Goal: Task Accomplishment & Management: Manage account settings

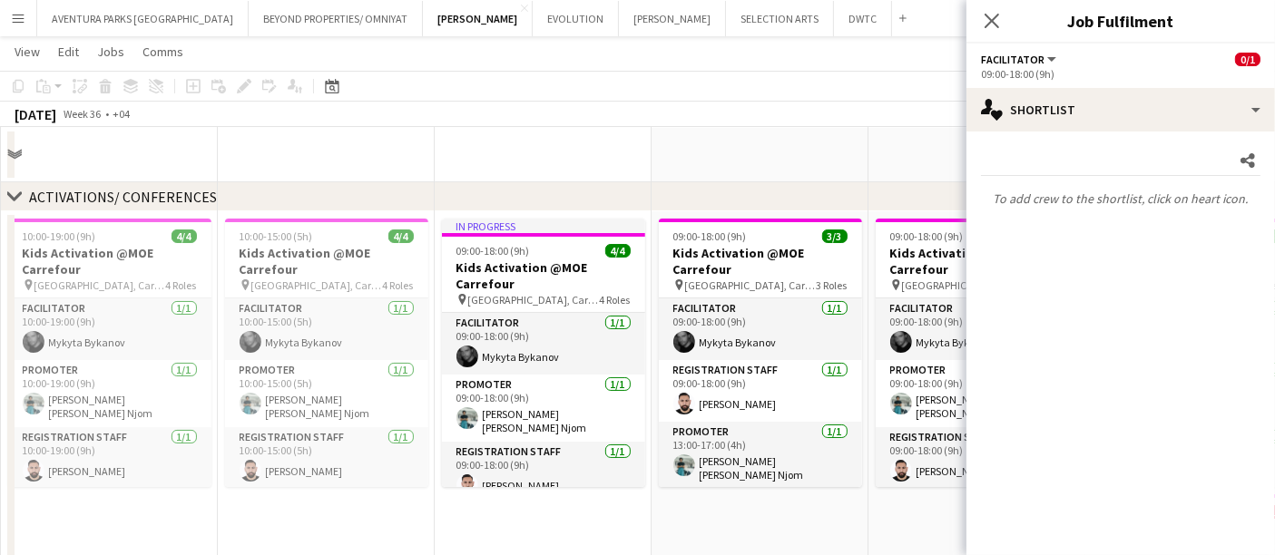
scroll to position [268, 0]
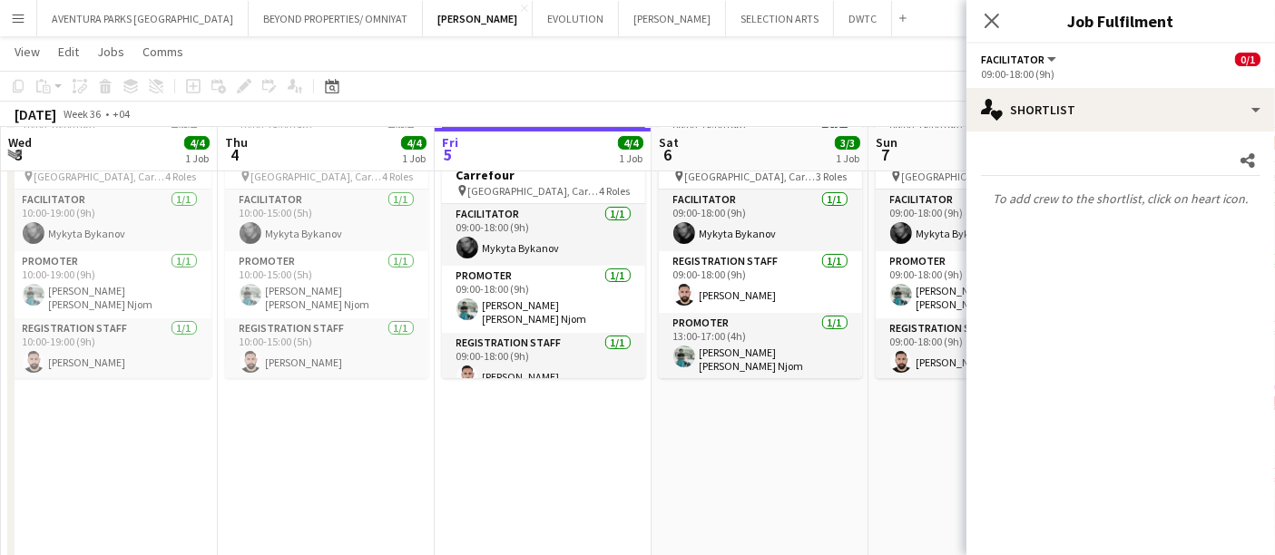
click at [858, 477] on app-date-cell "09:00-18:00 (9h) 3/3 Kids Activation @MOE Carrefour pin Mall of Emirates, Carre…" at bounding box center [760, 333] width 217 height 460
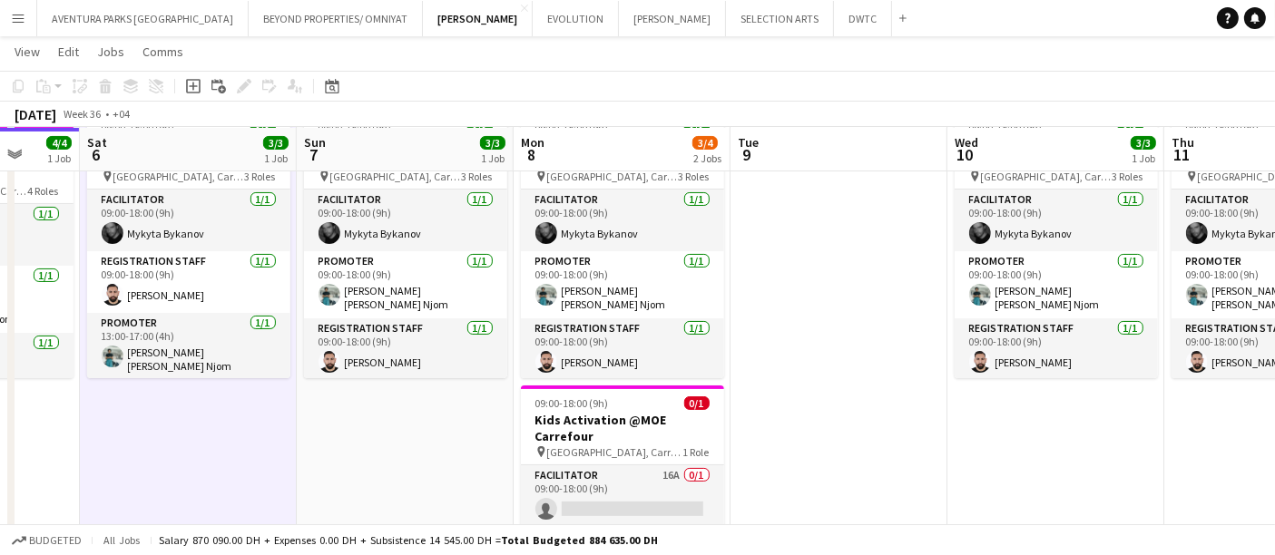
drag, startPoint x: 980, startPoint y: 459, endPoint x: 407, endPoint y: 473, distance: 573.8
click at [407, 473] on app-calendar-viewport "Wed 3 4/4 1 Job Thu 4 4/4 1 Job Fri 5 4/4 1 Job Sat 6 3/3 1 Job Sun 7 3/3 1 Job…" at bounding box center [637, 266] width 1275 height 927
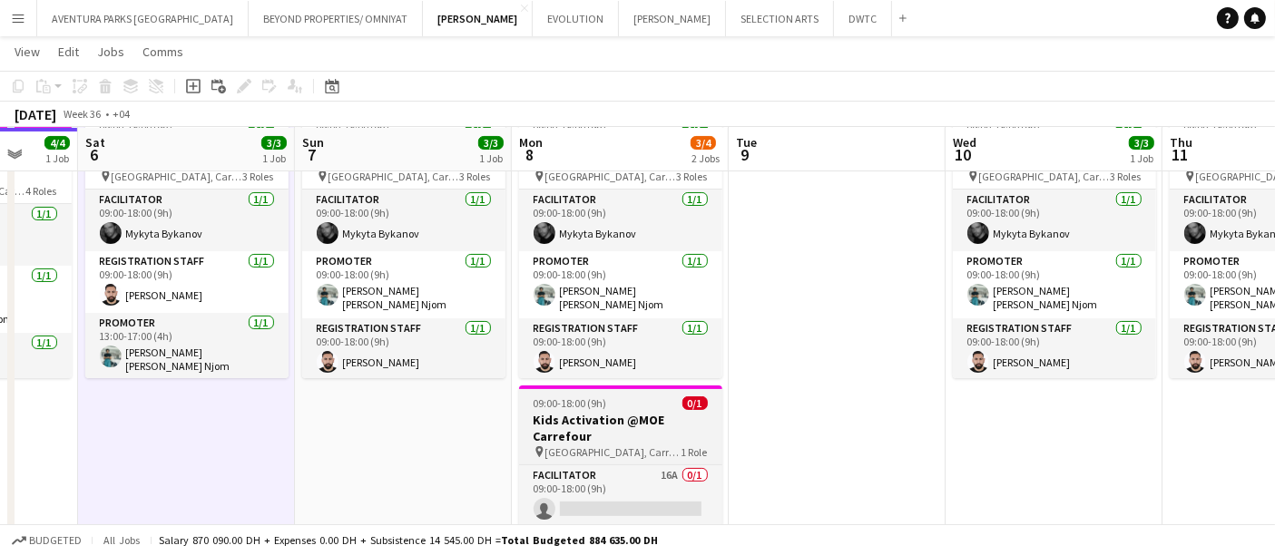
click at [645, 412] on h3 "Kids Activation @MOE Carrefour" at bounding box center [620, 428] width 203 height 33
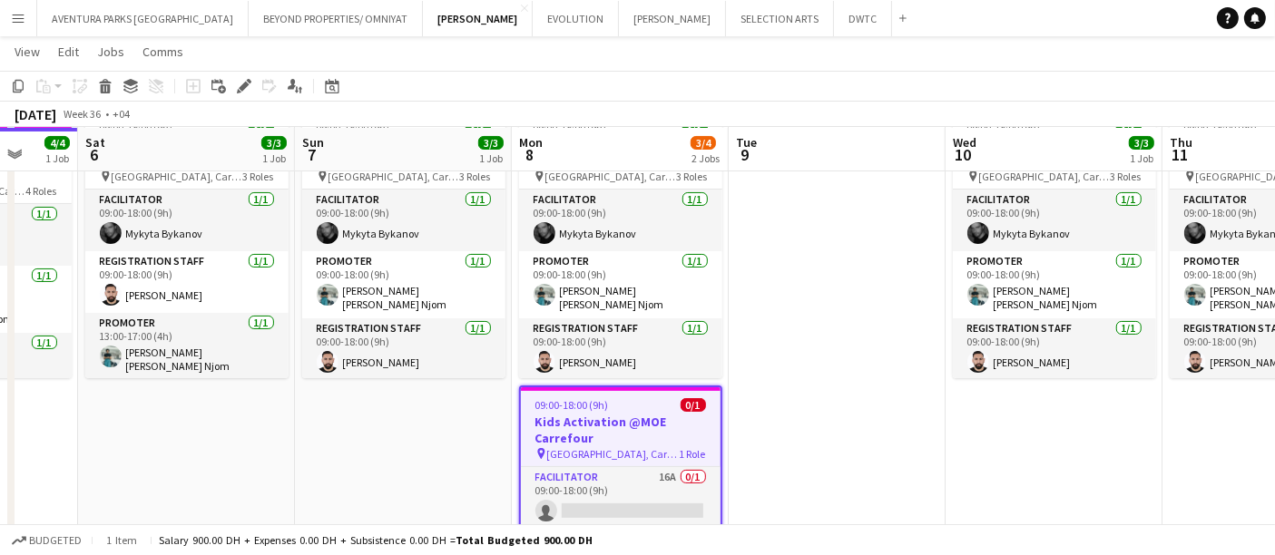
scroll to position [0, 574]
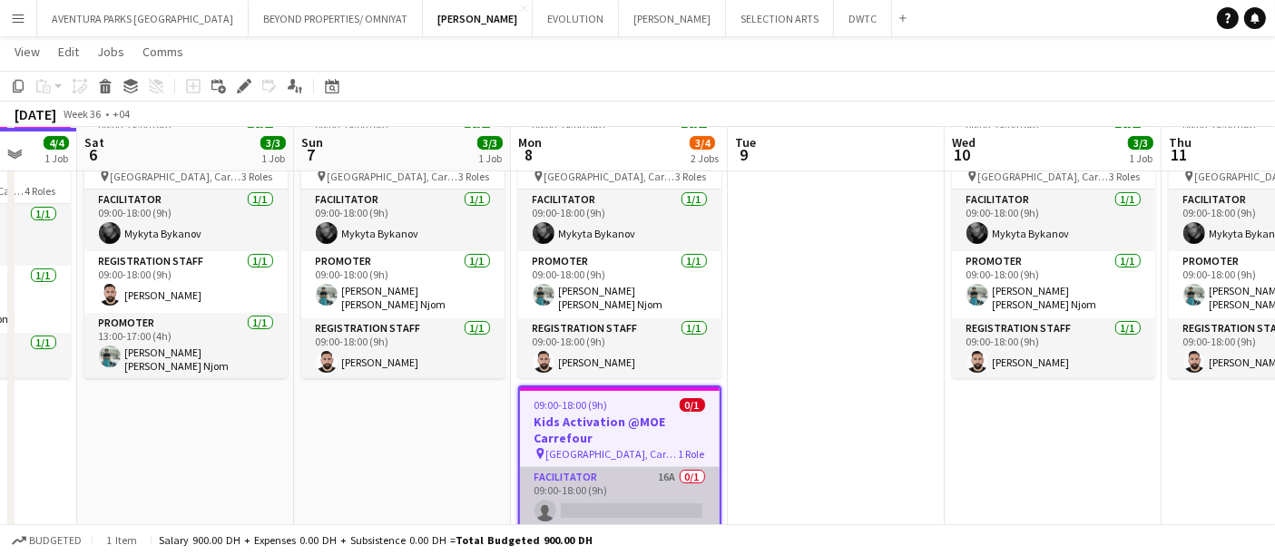
click at [637, 497] on app-card-role "Facilitator 16A 0/1 09:00-18:00 (9h) single-neutral-actions" at bounding box center [620, 498] width 200 height 62
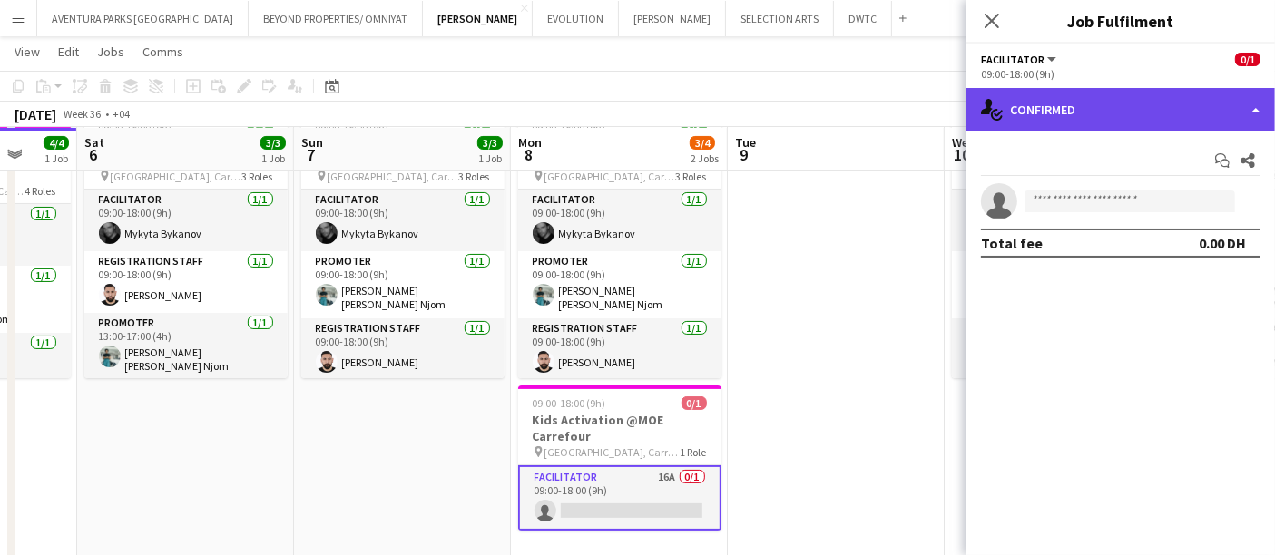
click at [1047, 116] on div "single-neutral-actions-check-2 Confirmed" at bounding box center [1121, 110] width 309 height 44
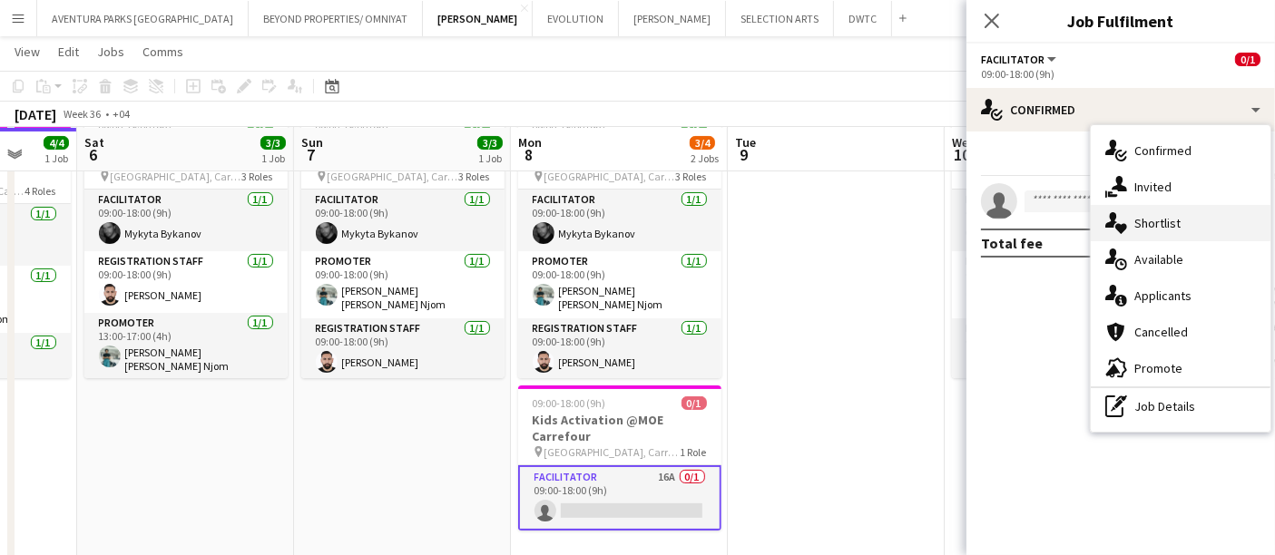
click at [1155, 213] on div "single-neutral-actions-heart Shortlist" at bounding box center [1181, 223] width 180 height 36
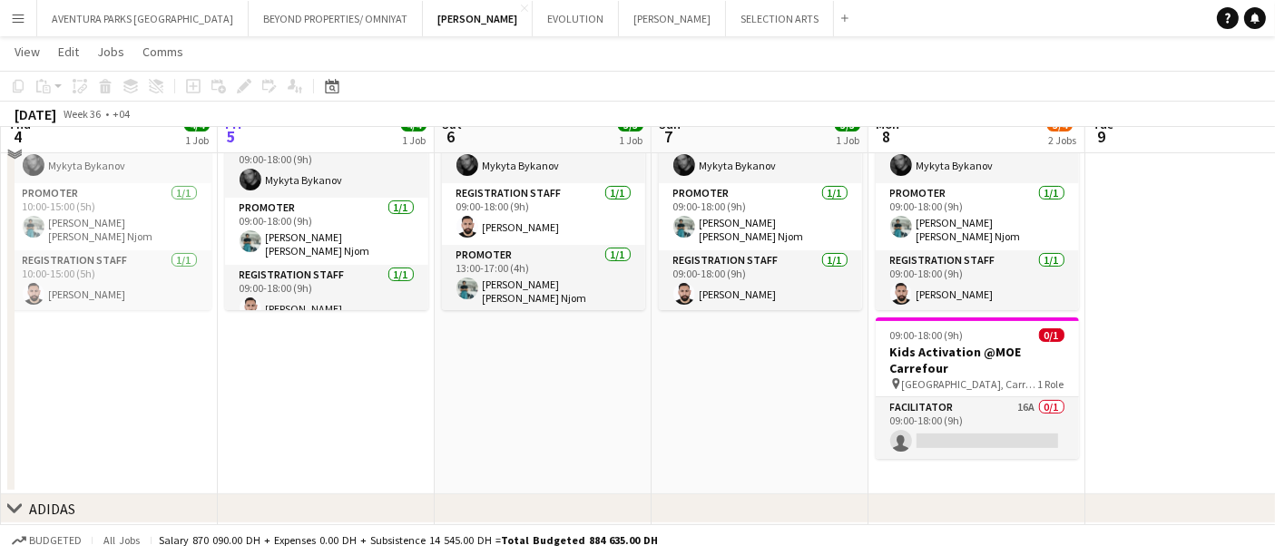
scroll to position [403, 0]
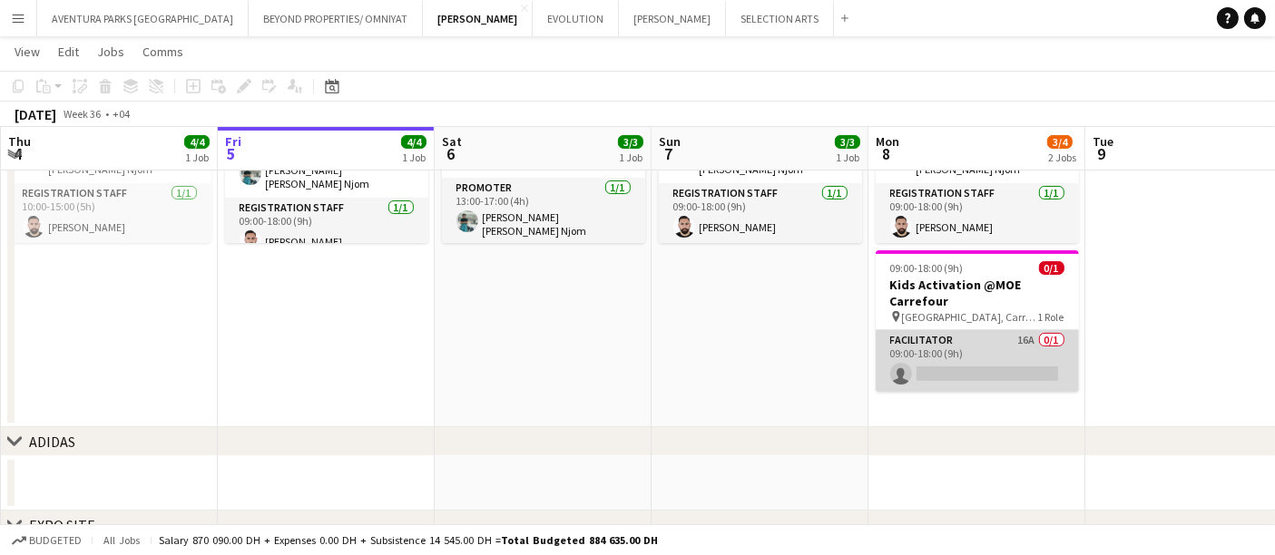
click at [985, 343] on app-card-role "Facilitator 16A 0/1 09:00-18:00 (9h) single-neutral-actions" at bounding box center [977, 361] width 203 height 62
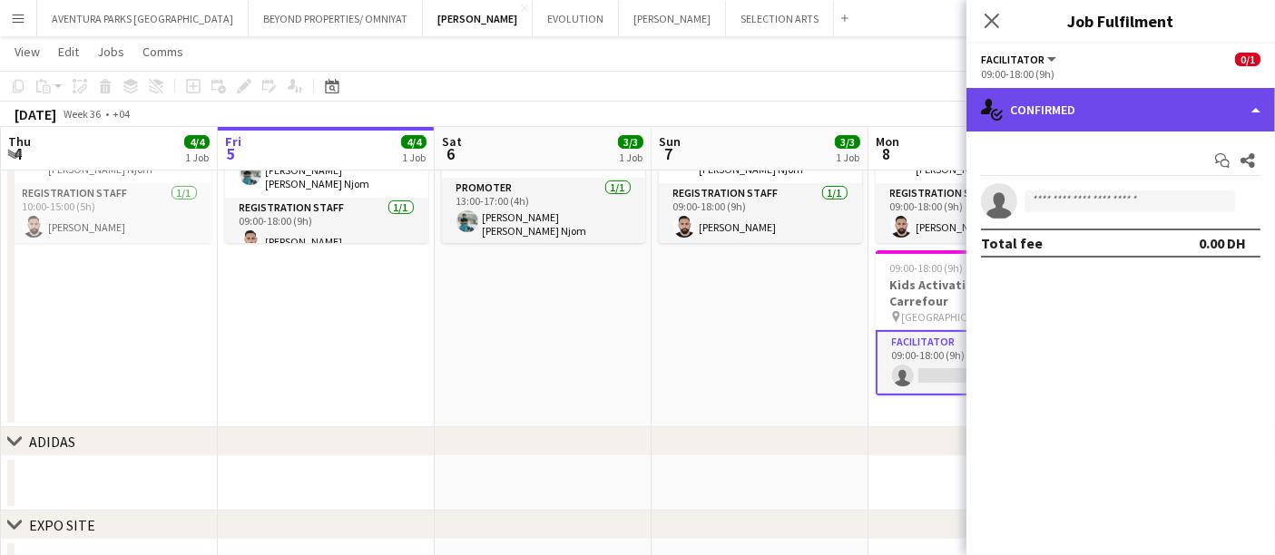
click at [1047, 114] on div "single-neutral-actions-check-2 Confirmed" at bounding box center [1121, 110] width 309 height 44
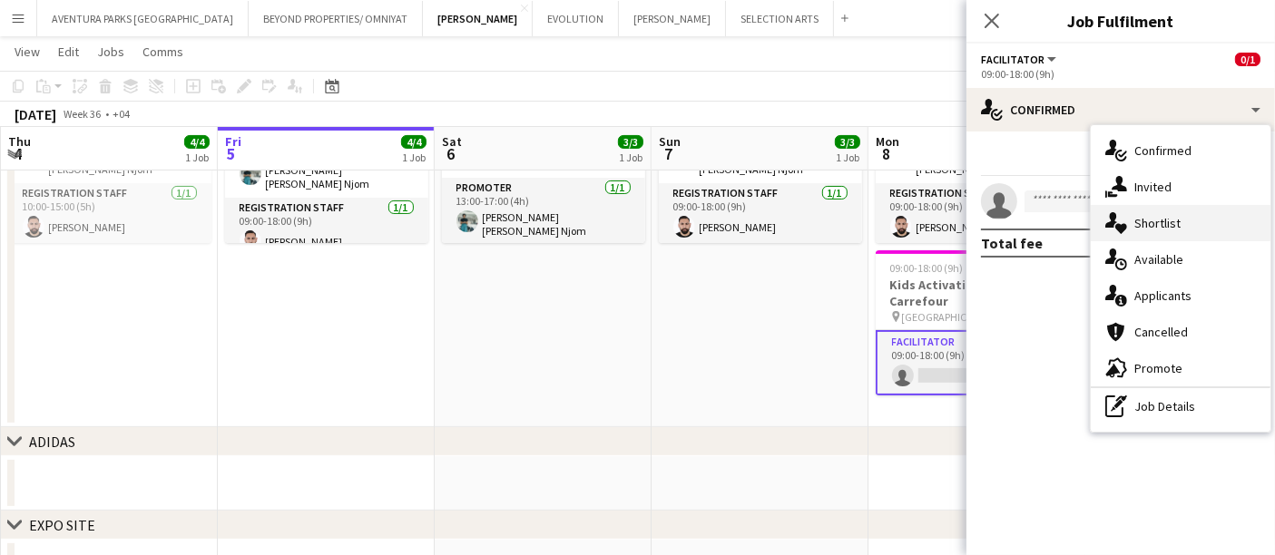
click at [1172, 219] on span "Shortlist" at bounding box center [1158, 223] width 46 height 16
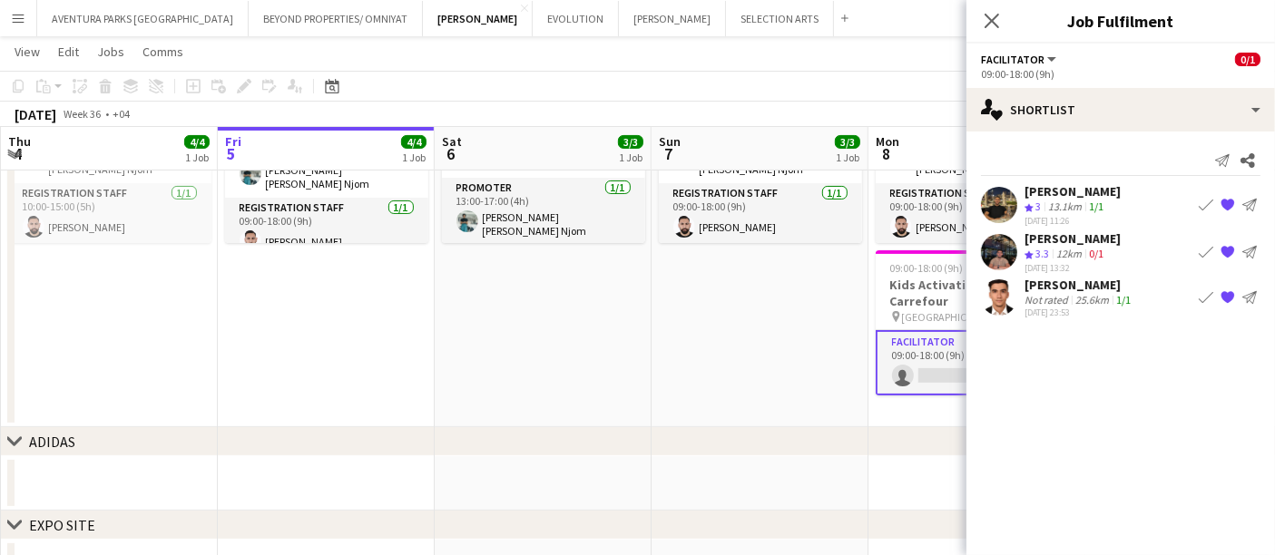
click at [989, 203] on app-user-avatar at bounding box center [999, 205] width 36 height 36
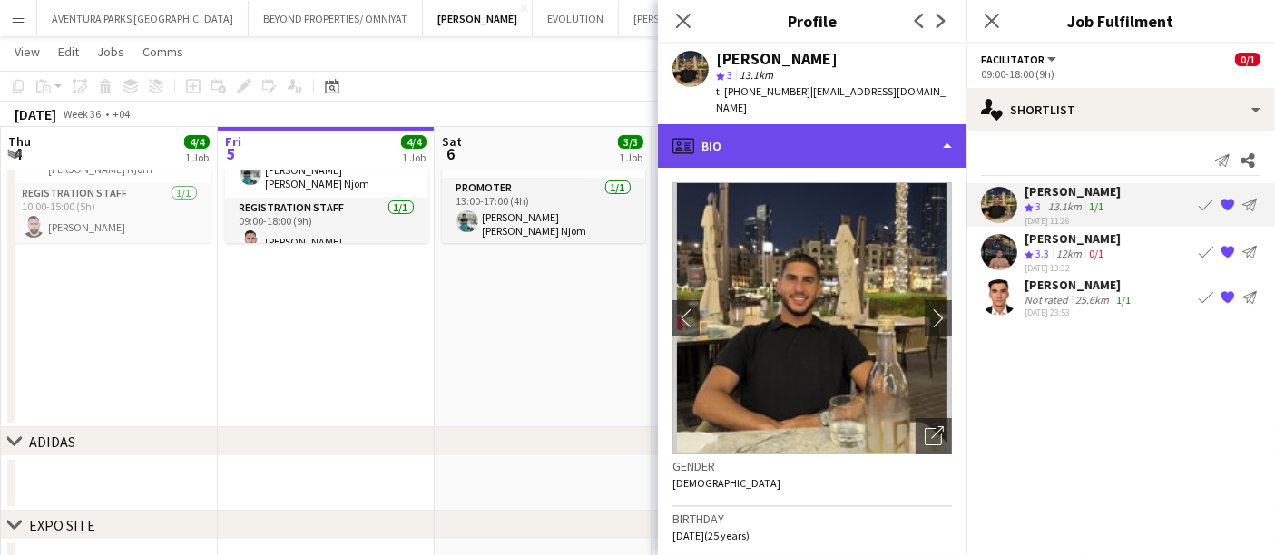
click at [768, 124] on div "profile Bio" at bounding box center [812, 146] width 309 height 44
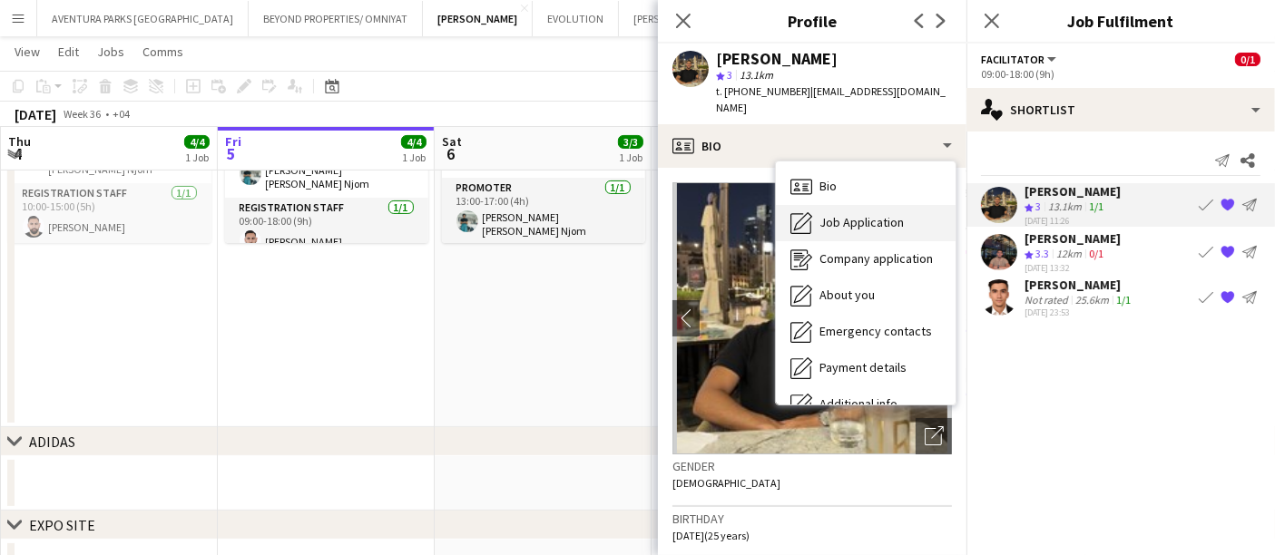
click at [852, 214] on span "Job Application" at bounding box center [862, 222] width 84 height 16
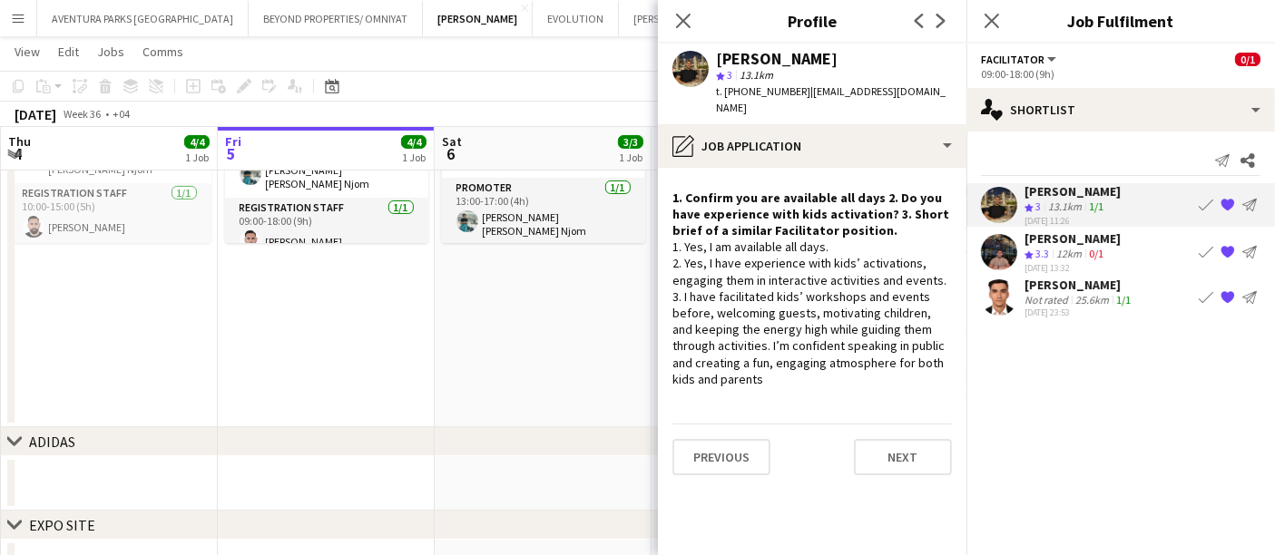
click at [1071, 247] on div "12km" at bounding box center [1069, 254] width 33 height 15
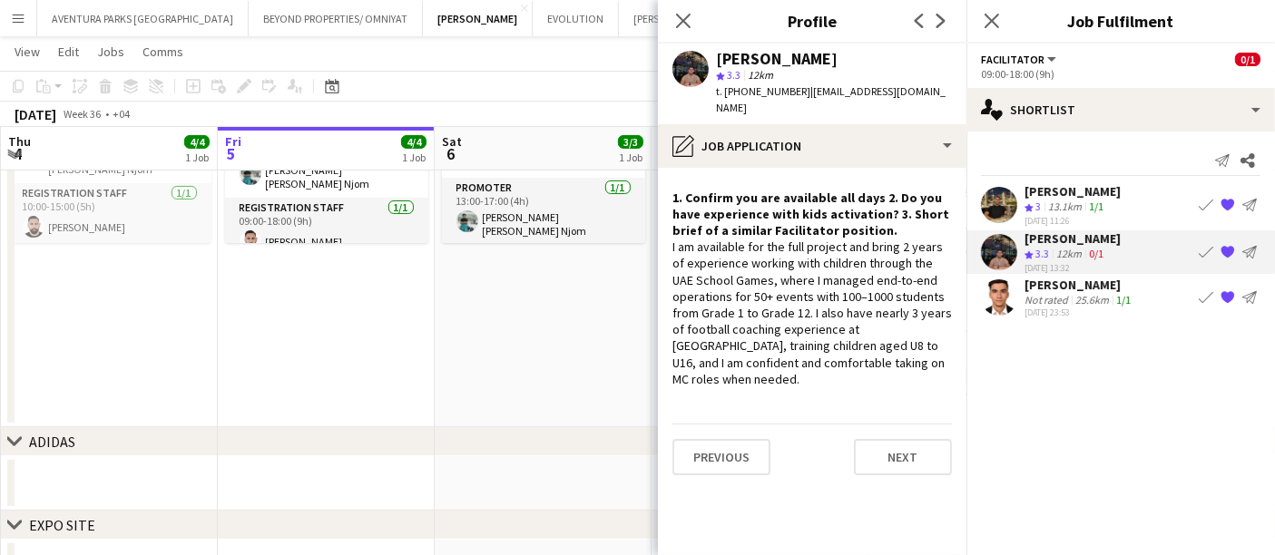
click at [1067, 299] on div "Not rated" at bounding box center [1048, 300] width 47 height 14
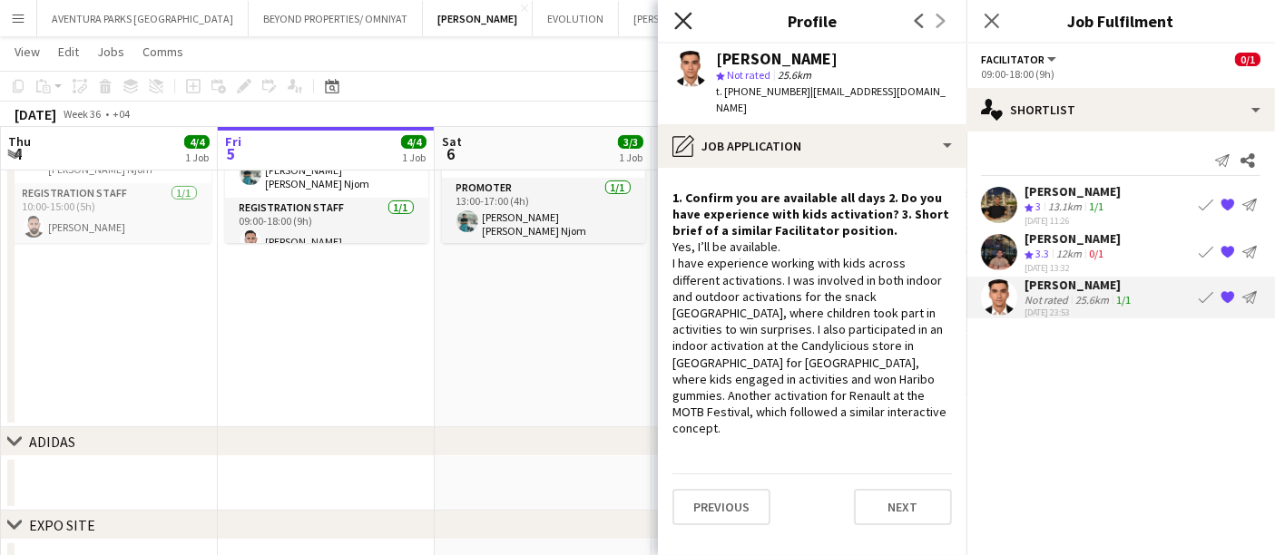
click at [680, 19] on icon "Close pop-in" at bounding box center [682, 20] width 17 height 17
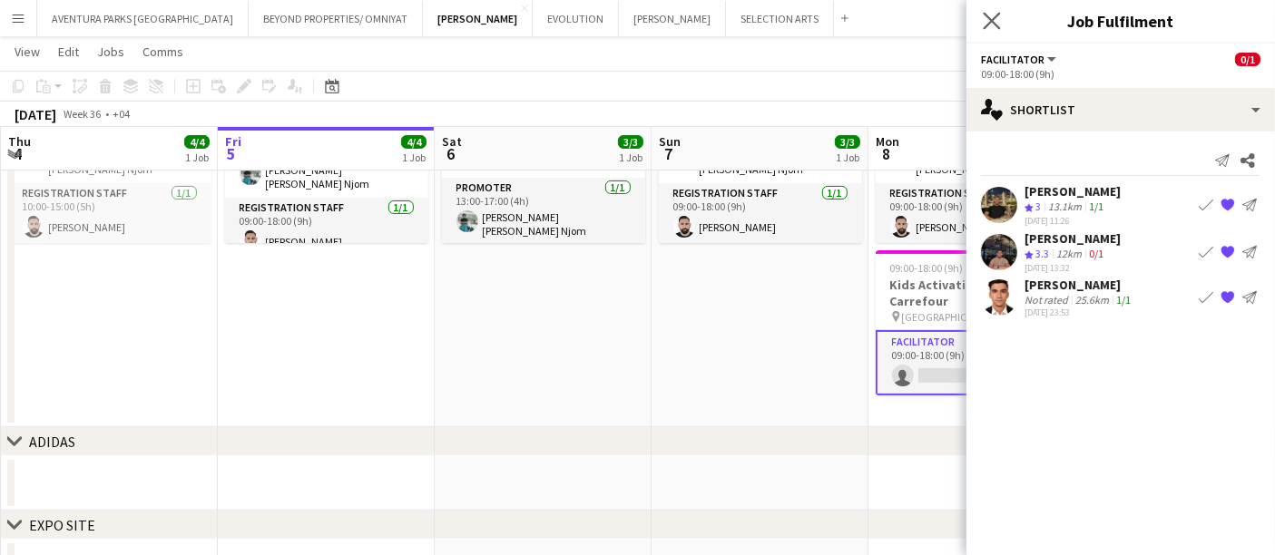
click at [991, 29] on app-icon "Close pop-in" at bounding box center [992, 21] width 26 height 26
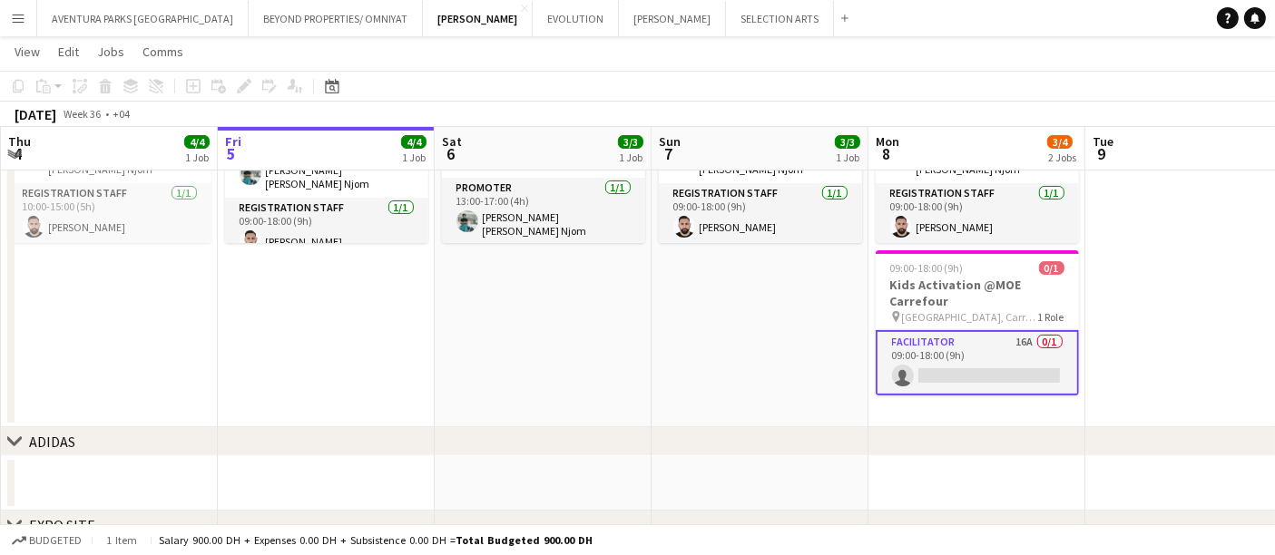
click at [757, 335] on app-date-cell "09:00-18:00 (9h) 3/3 Kids Activation @MOE Carrefour pin Mall of Emirates, Carre…" at bounding box center [760, 197] width 217 height 460
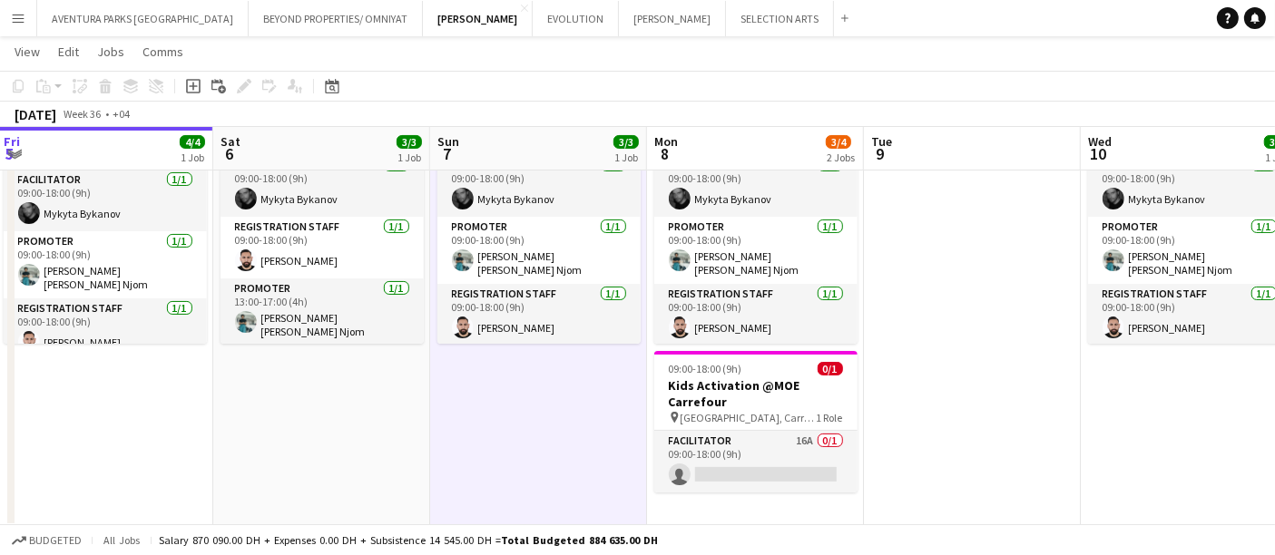
scroll to position [0, 555]
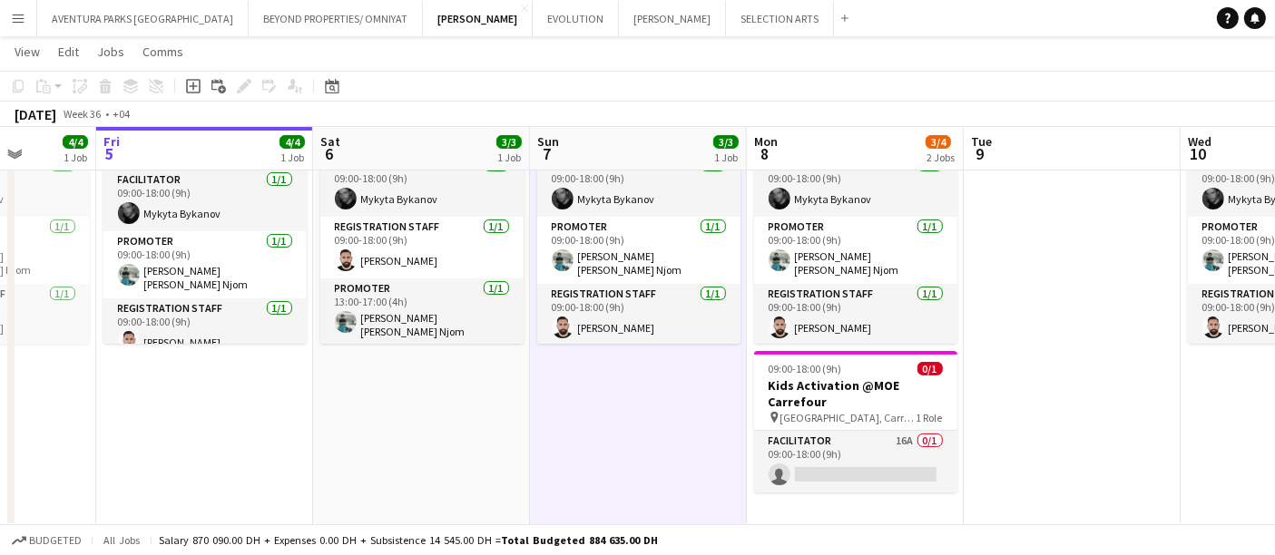
drag, startPoint x: 793, startPoint y: 392, endPoint x: 456, endPoint y: 408, distance: 338.1
click at [456, 408] on app-calendar-viewport "Tue 2 4/4 1 Job Wed 3 4/4 1 Job Thu 4 4/4 1 Job Fri 5 4/4 1 Job Sat 6 3/3 1 Job…" at bounding box center [637, 232] width 1275 height 927
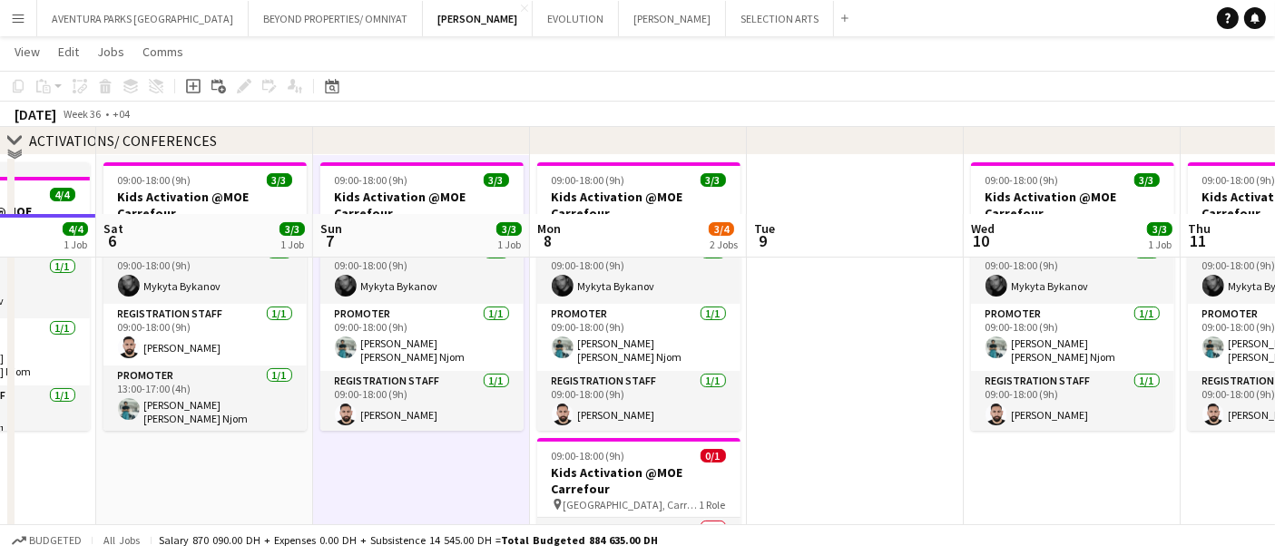
scroll to position [101, 0]
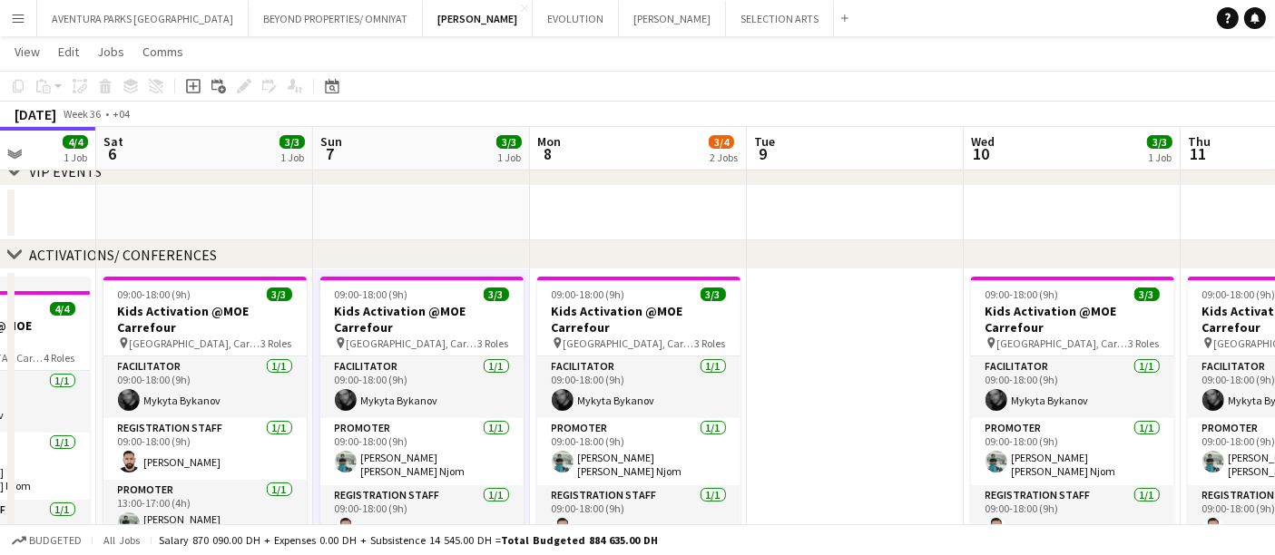
drag, startPoint x: 524, startPoint y: 248, endPoint x: 621, endPoint y: 251, distance: 97.2
click at [621, 251] on div "chevron-right ACTIVATIONS/ CONFERENCES" at bounding box center [637, 255] width 1275 height 29
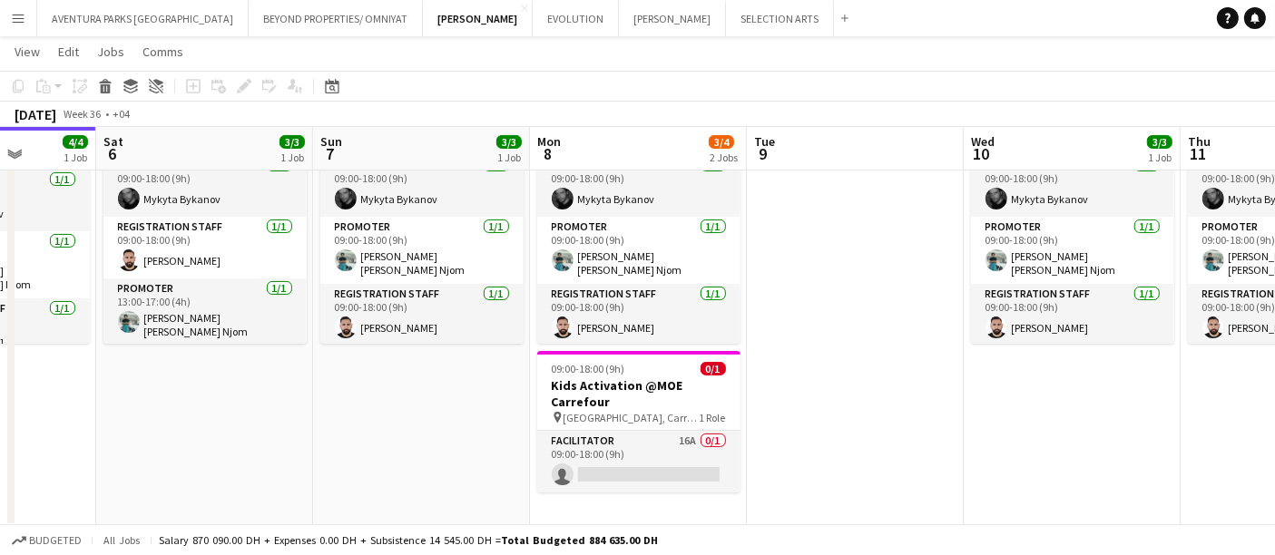
scroll to position [0, 388]
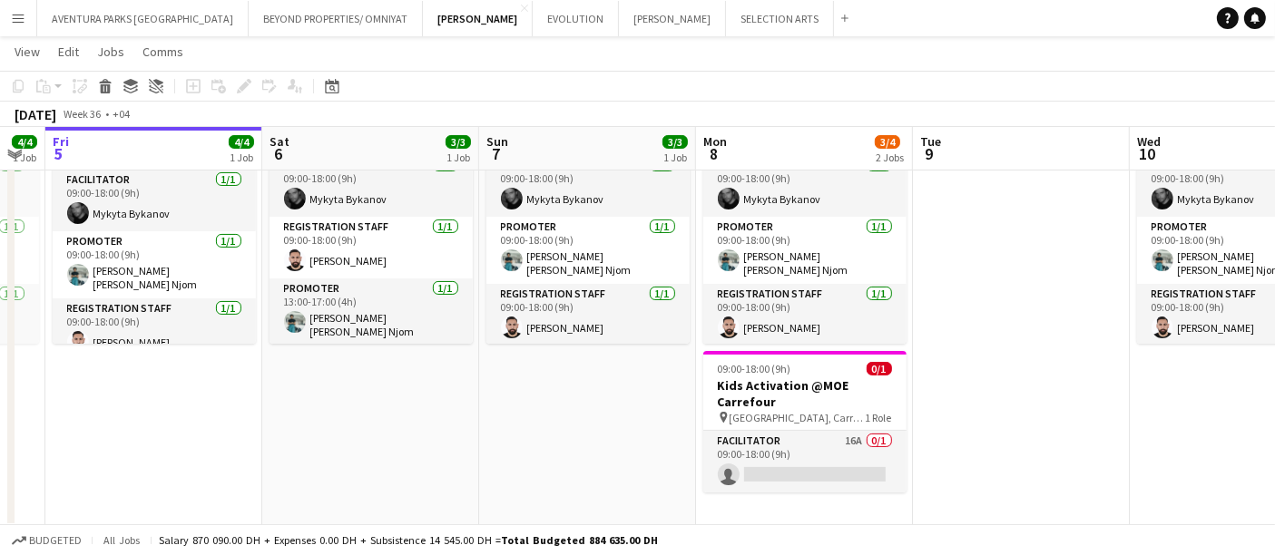
drag, startPoint x: 855, startPoint y: 421, endPoint x: 1020, endPoint y: 395, distance: 167.3
click at [1020, 395] on app-calendar-viewport "Wed 3 4/4 1 Job Thu 4 4/4 1 Job Fri 5 4/4 1 Job Sat 6 3/3 1 Job Sun 7 3/3 1 Job…" at bounding box center [637, 232] width 1275 height 927
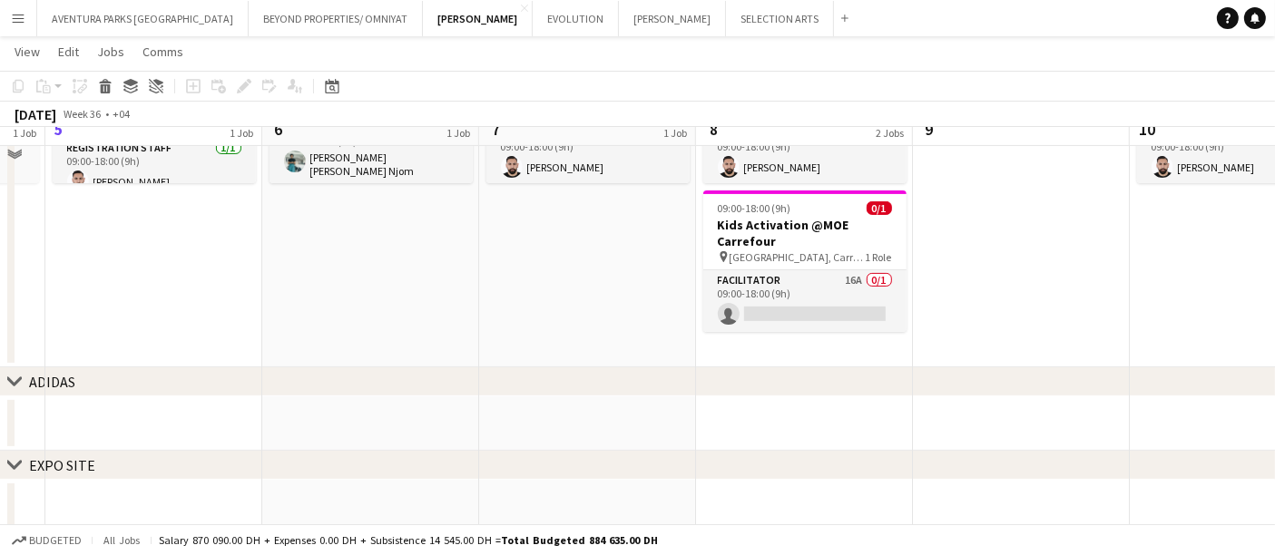
scroll to position [472, 0]
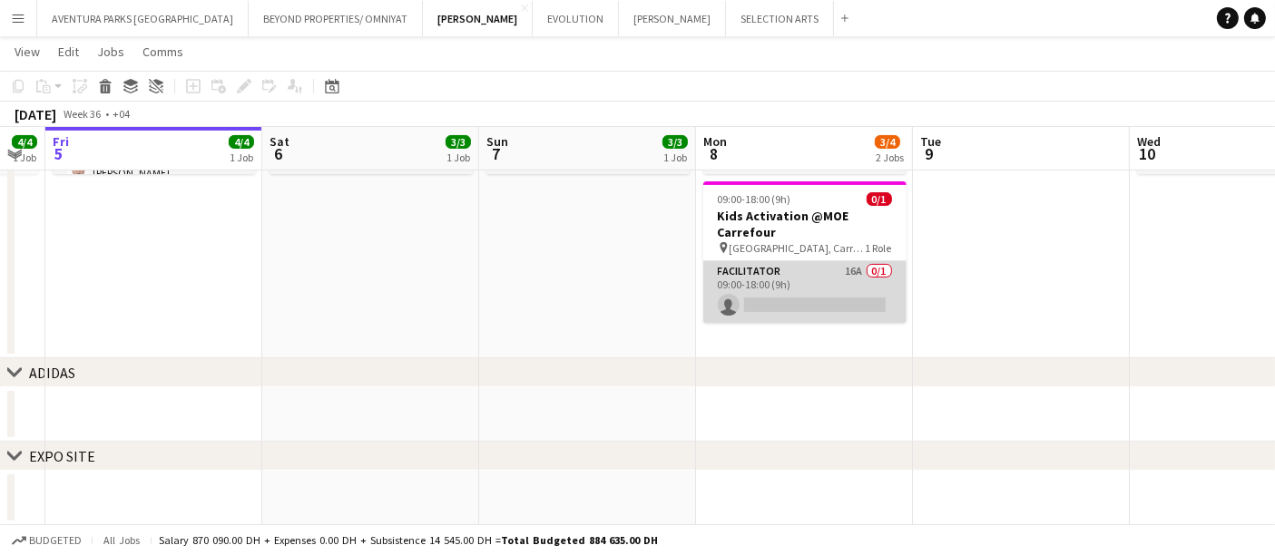
click at [751, 269] on app-card-role "Facilitator 16A 0/1 09:00-18:00 (9h) single-neutral-actions" at bounding box center [804, 292] width 203 height 62
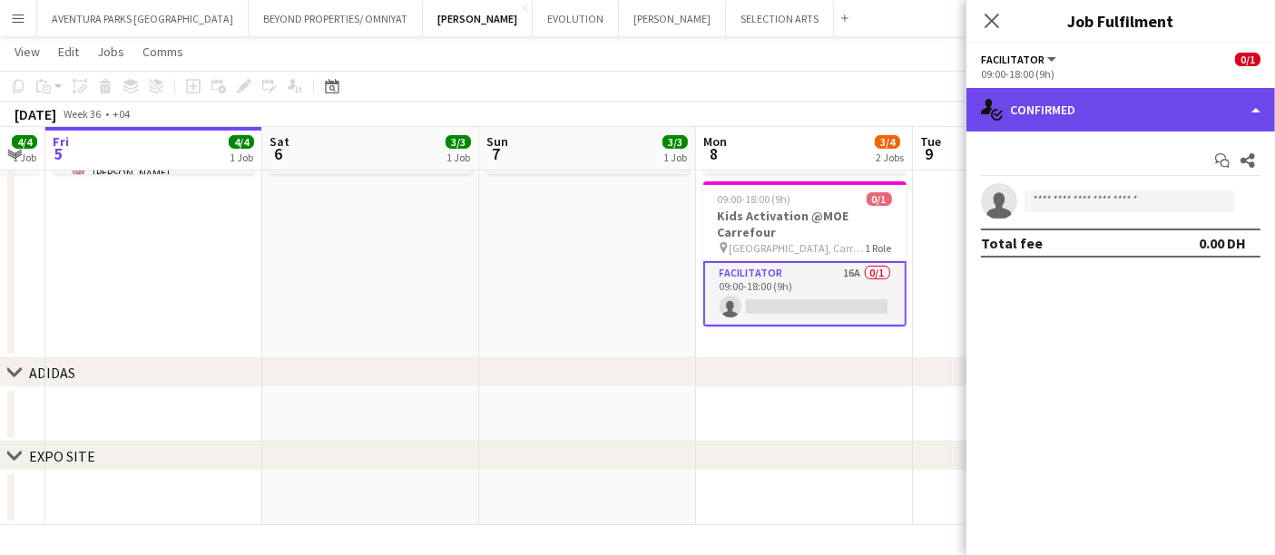
click at [1091, 100] on div "single-neutral-actions-check-2 Confirmed" at bounding box center [1121, 110] width 309 height 44
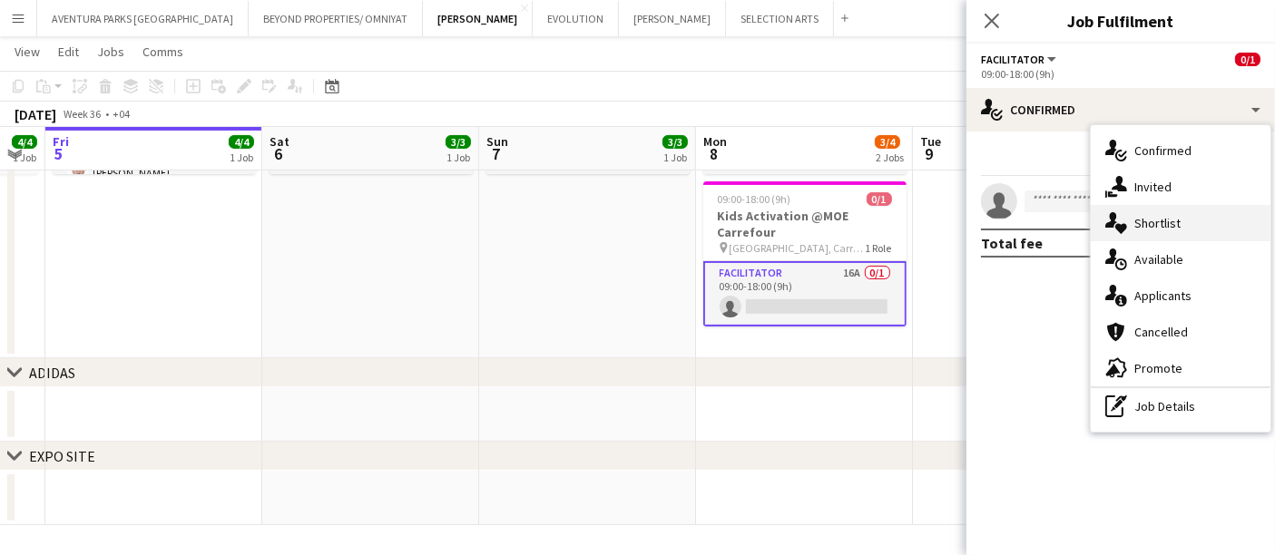
click at [1167, 213] on div "single-neutral-actions-heart Shortlist" at bounding box center [1181, 223] width 180 height 36
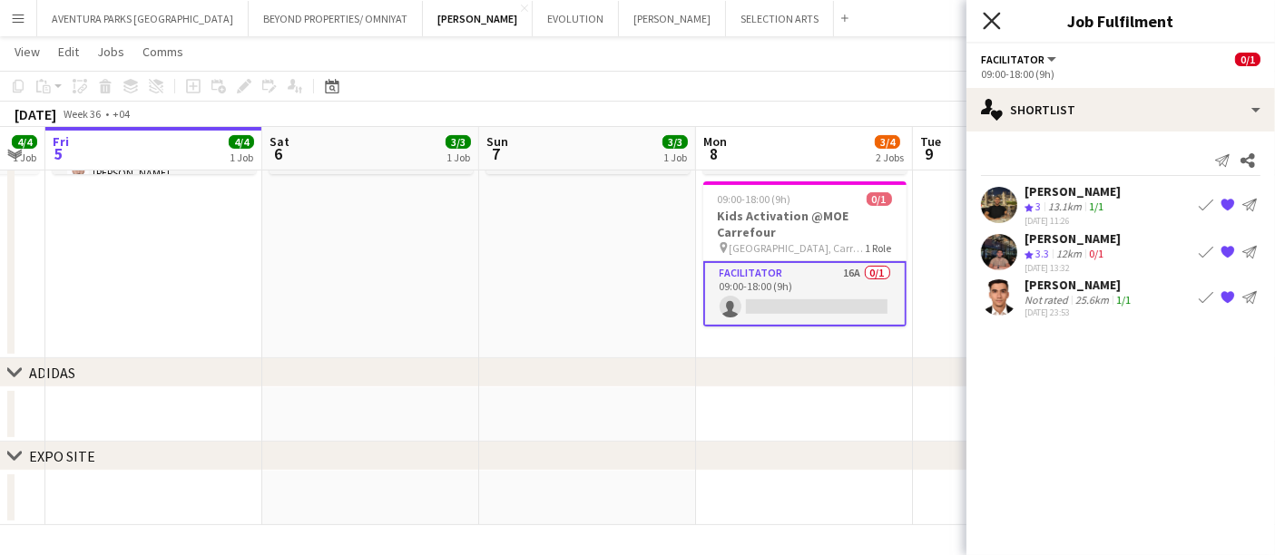
click at [993, 23] on icon at bounding box center [991, 20] width 17 height 17
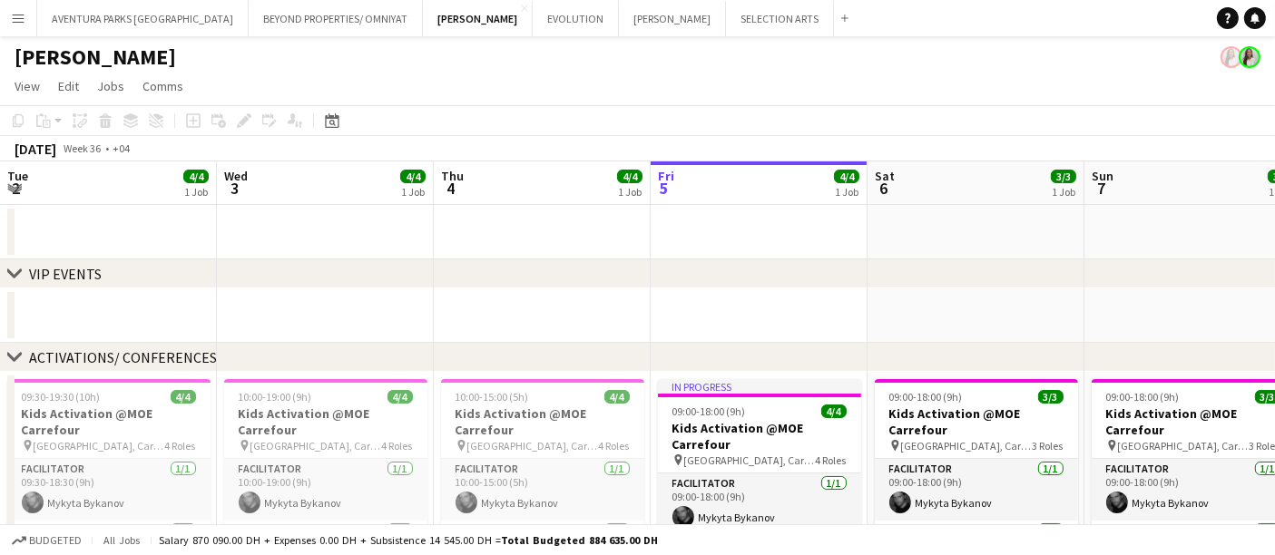
scroll to position [0, 433]
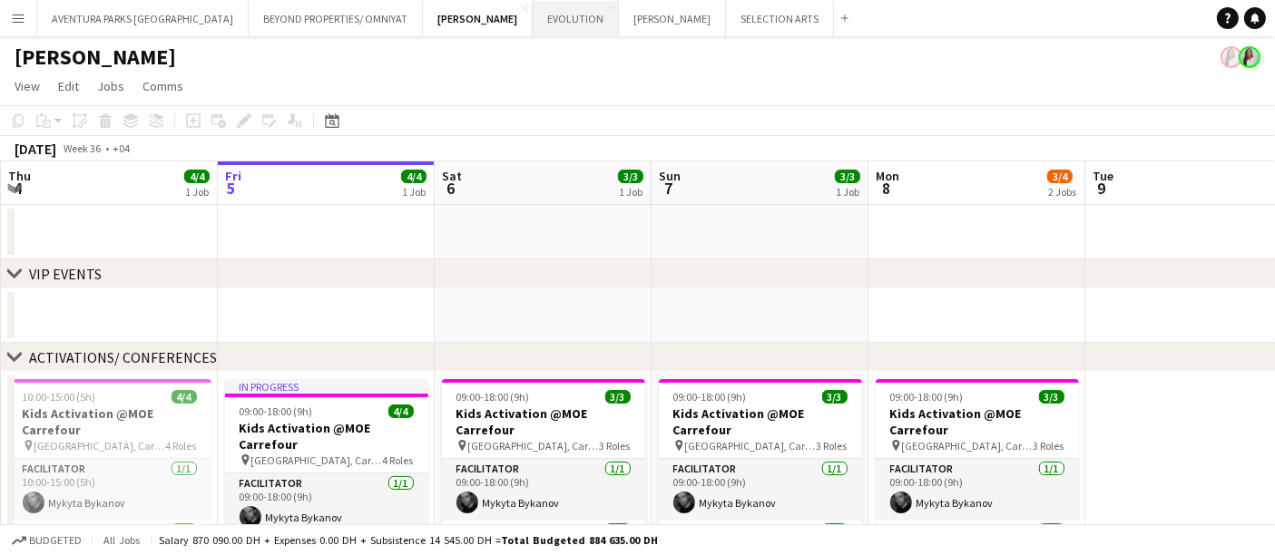
click at [533, 22] on button "EVOLUTION Close" at bounding box center [576, 18] width 86 height 35
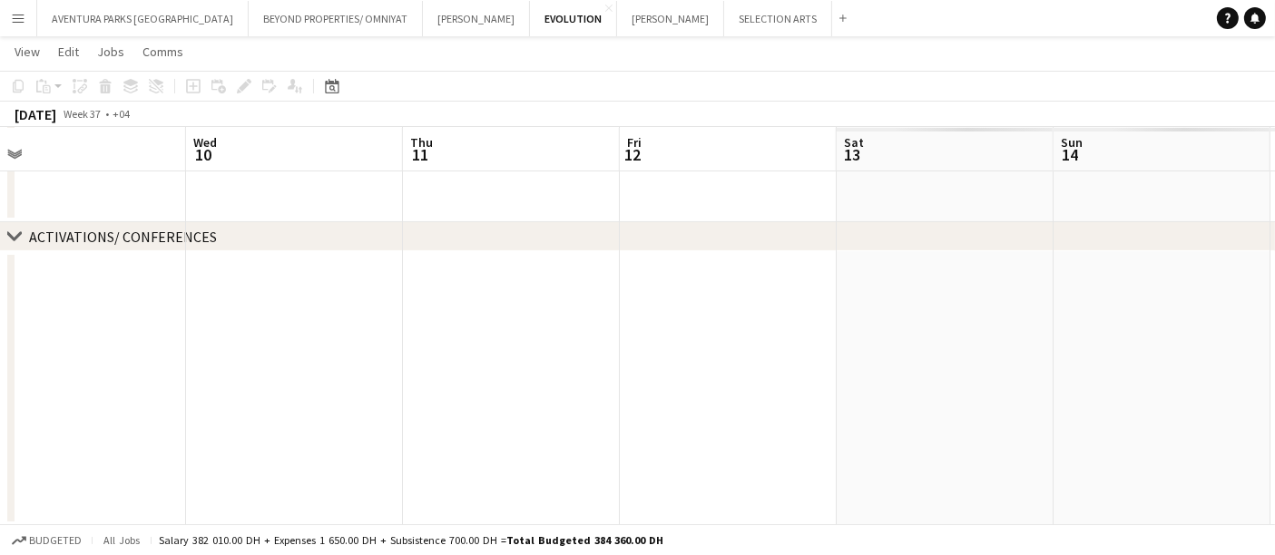
scroll to position [0, 651]
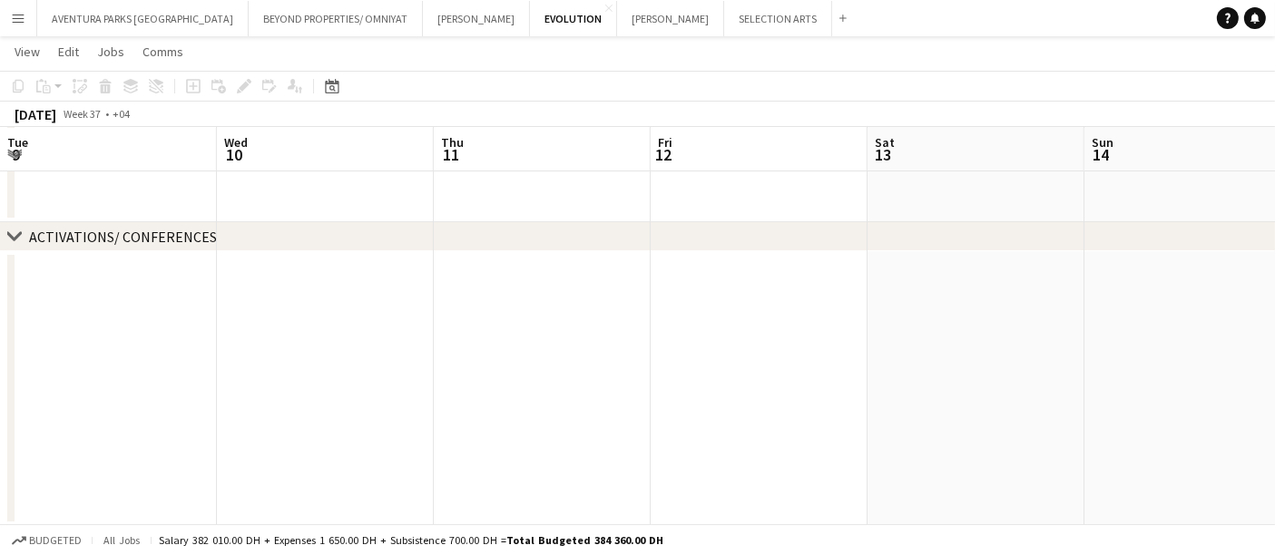
drag, startPoint x: 1086, startPoint y: 320, endPoint x: 0, endPoint y: 320, distance: 1085.6
click at [0, 320] on app-calendar-viewport "Sat 6 2/2 1 Job Sun 7 2/2 1 Job Mon 8 Tue 9 Wed 10 Thu 11 Fri 12 Sat 13 Sun 14 …" at bounding box center [637, 239] width 1275 height 575
drag, startPoint x: 946, startPoint y: 276, endPoint x: 479, endPoint y: 280, distance: 466.6
click at [479, 280] on app-calendar-viewport "Sat 6 2/2 1 Job Sun 7 2/2 1 Job Mon 8 Tue 9 Wed 10 Thu 11 Fri 12 Sat 13 Sun 14 …" at bounding box center [637, 239] width 1275 height 575
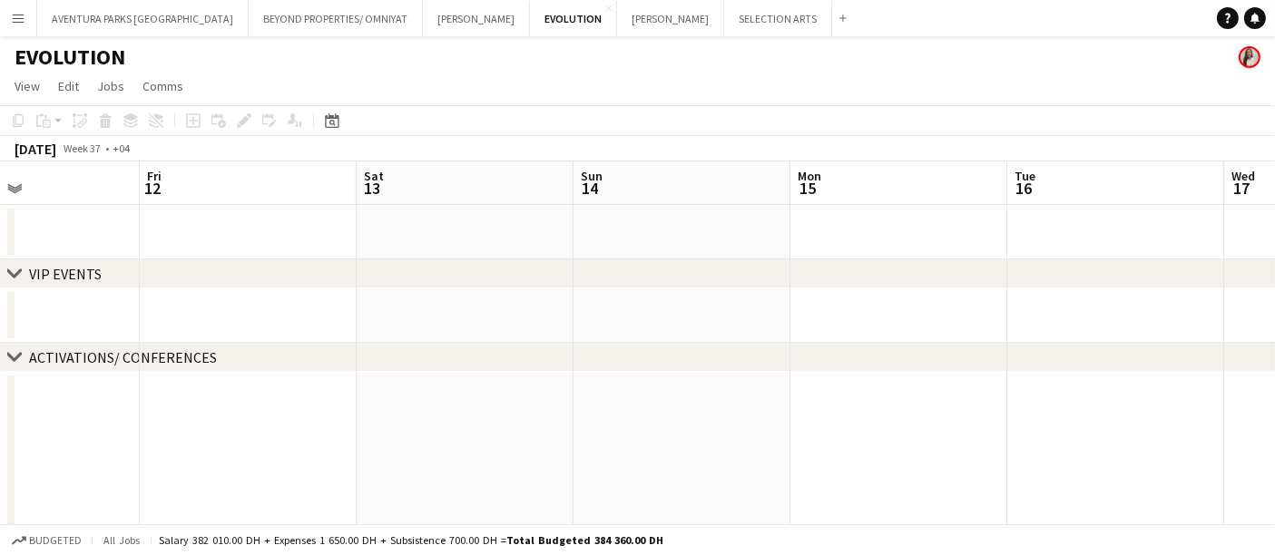
scroll to position [0, 566]
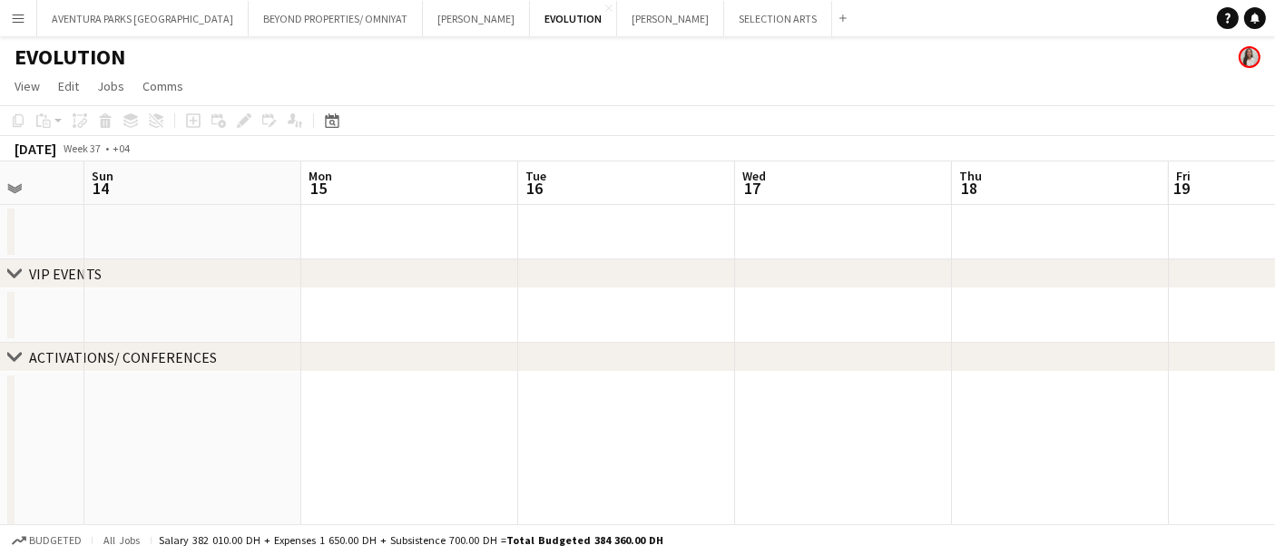
drag, startPoint x: 869, startPoint y: 334, endPoint x: 140, endPoint y: 354, distance: 729.1
click at [140, 354] on div "chevron-right VIP EVENTS chevron-right ACTIVATIONS/ CONFERENCES Thu 11 Fri 12 S…" at bounding box center [637, 405] width 1275 height 486
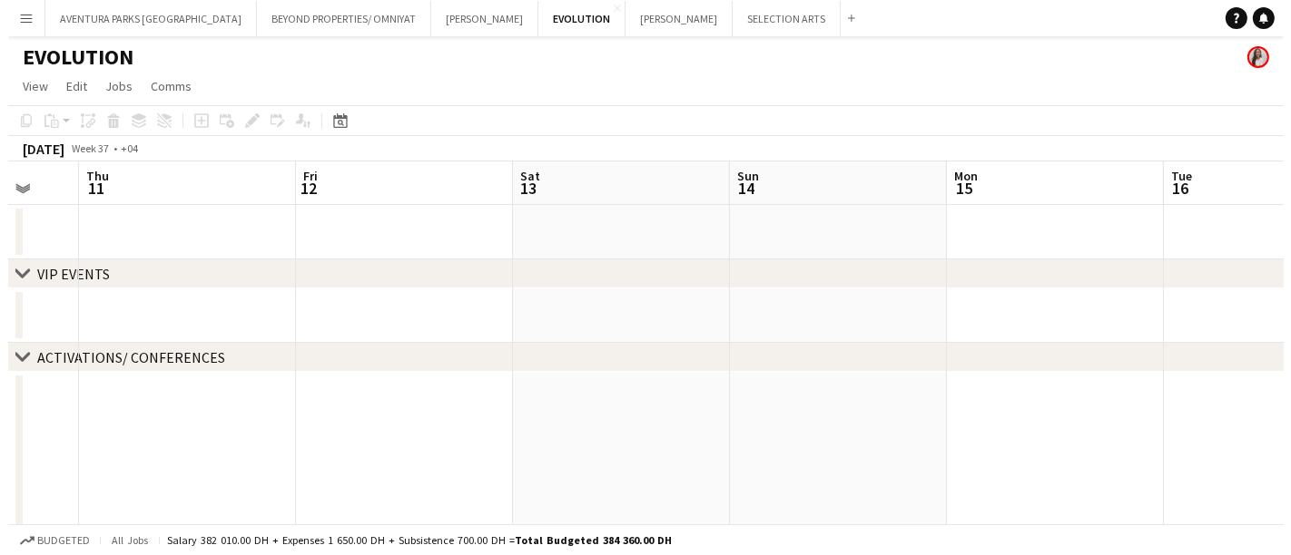
scroll to position [0, 614]
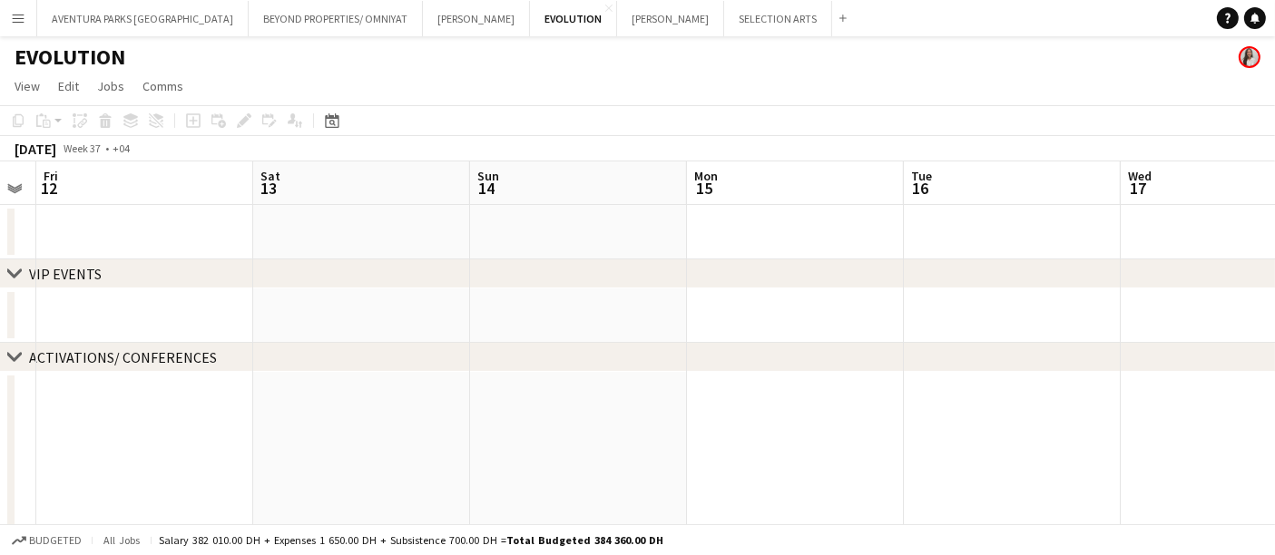
drag, startPoint x: 433, startPoint y: 300, endPoint x: 1290, endPoint y: 263, distance: 857.6
click at [1274, 263] on html "Menu Boards Boards Boards All jobs Status Workforce Workforce My Workforce Recr…" at bounding box center [637, 339] width 1275 height 678
drag, startPoint x: 336, startPoint y: 278, endPoint x: 908, endPoint y: 269, distance: 571.9
click at [908, 269] on div "chevron-right VIP EVENTS" at bounding box center [637, 274] width 1275 height 29
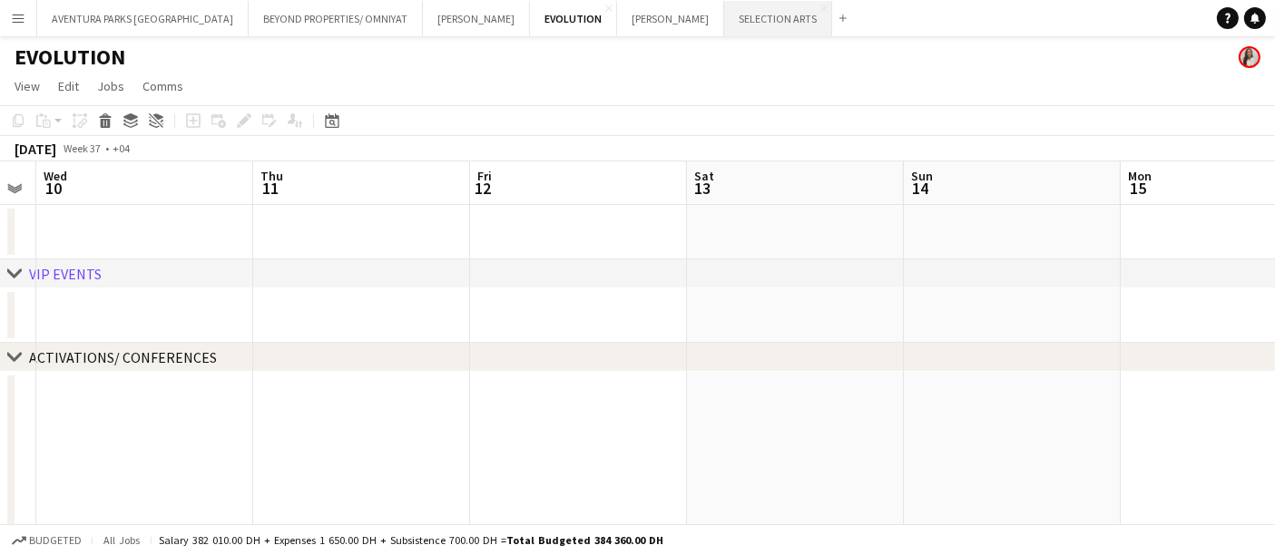
click at [724, 22] on button "SELECTION ARTS Close" at bounding box center [778, 18] width 108 height 35
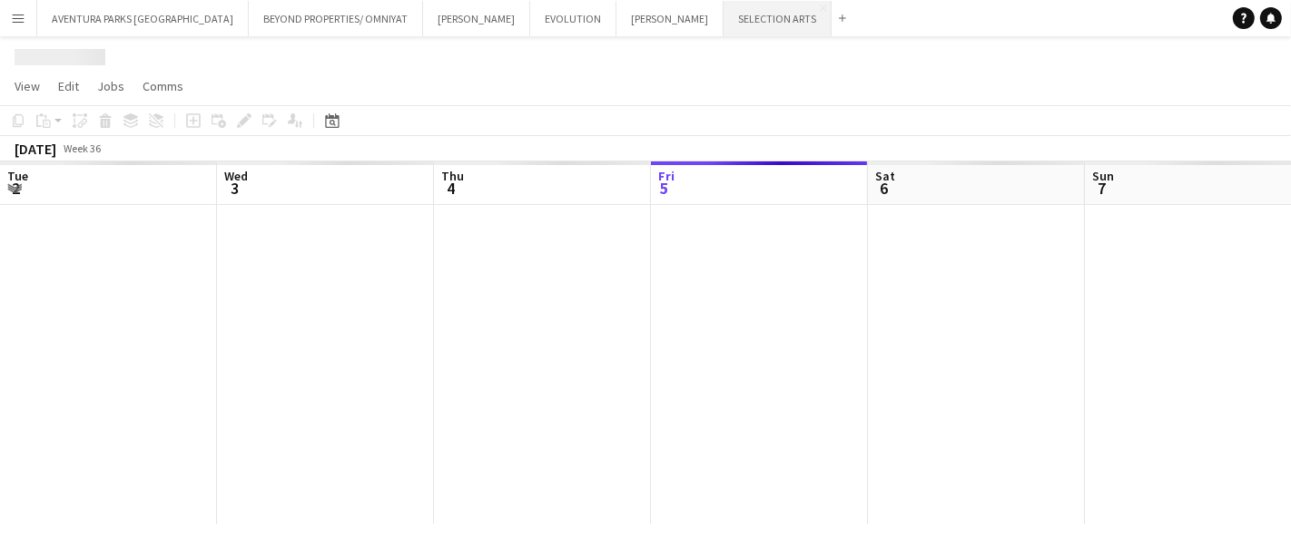
scroll to position [0, 433]
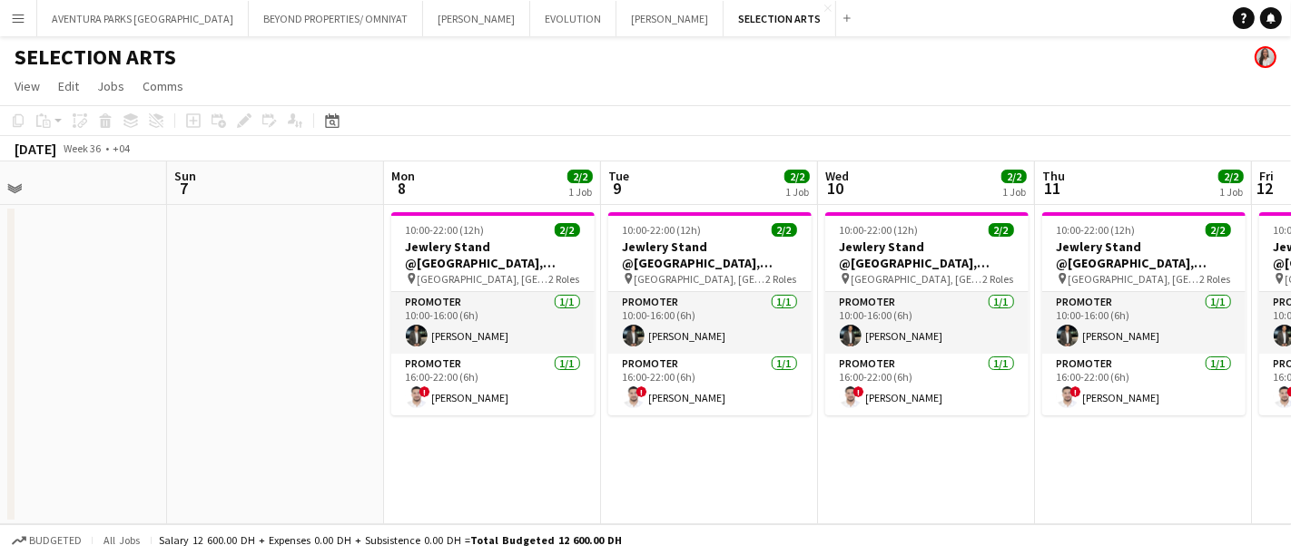
drag, startPoint x: 626, startPoint y: 272, endPoint x: 339, endPoint y: 272, distance: 286.8
click at [339, 272] on app-calendar-viewport "Wed 3 Thu 4 Fri 5 Sat 6 Sun 7 Mon 8 2/2 1 Job Tue 9 2/2 1 Job Wed 10 2/2 1 Job …" at bounding box center [645, 343] width 1291 height 363
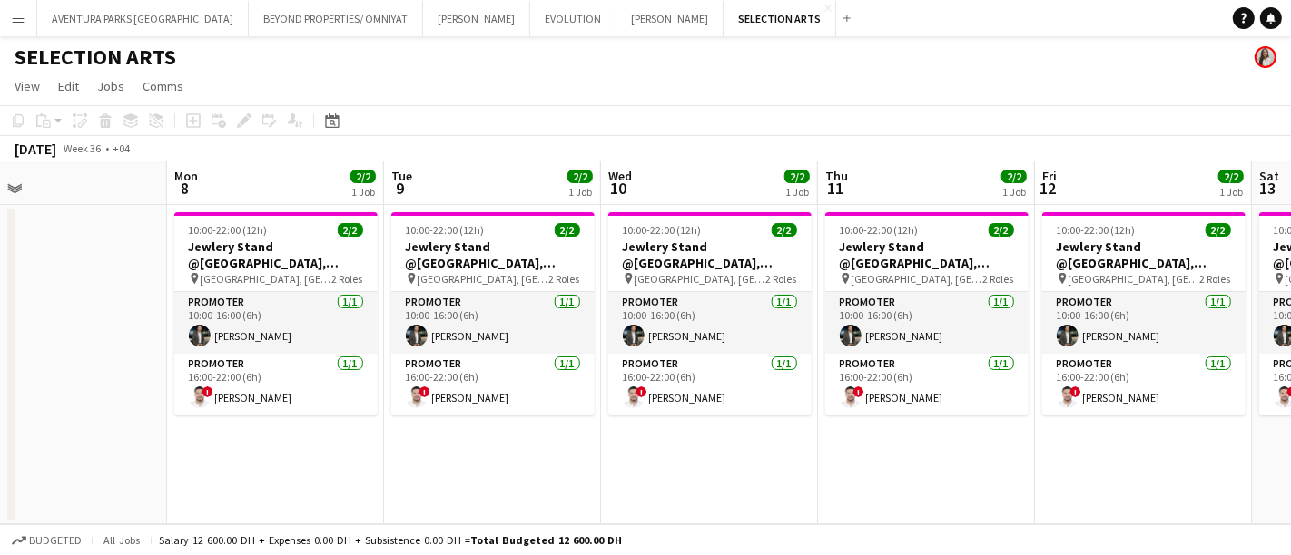
scroll to position [0, 708]
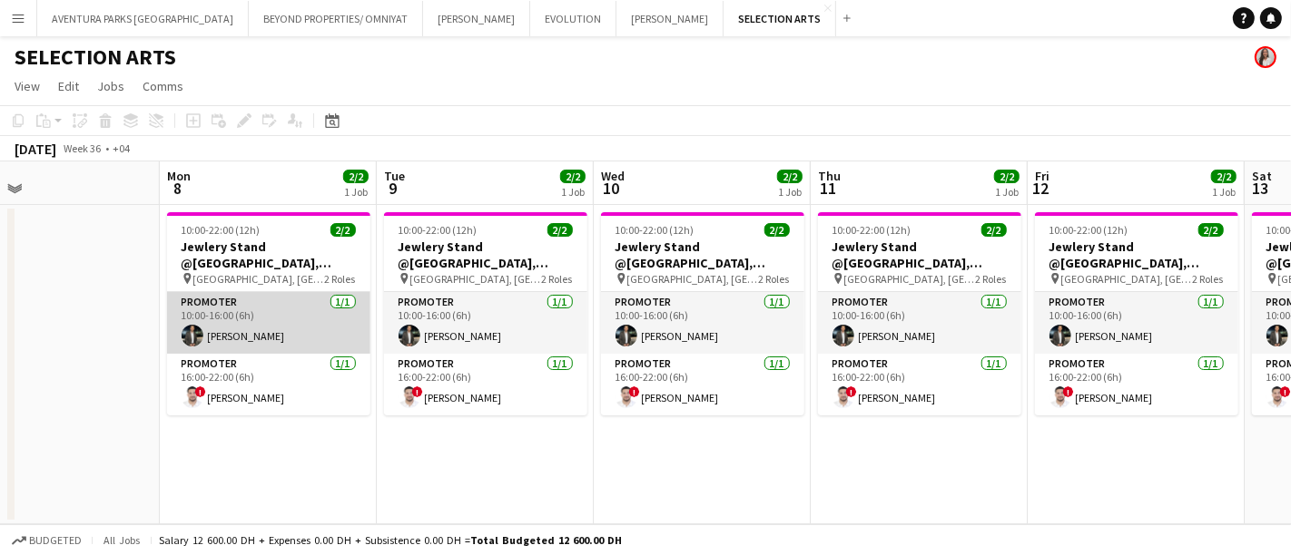
click at [244, 318] on app-card-role "Promoter [DATE] 10:00-16:00 (6h) [PERSON_NAME]" at bounding box center [268, 323] width 203 height 62
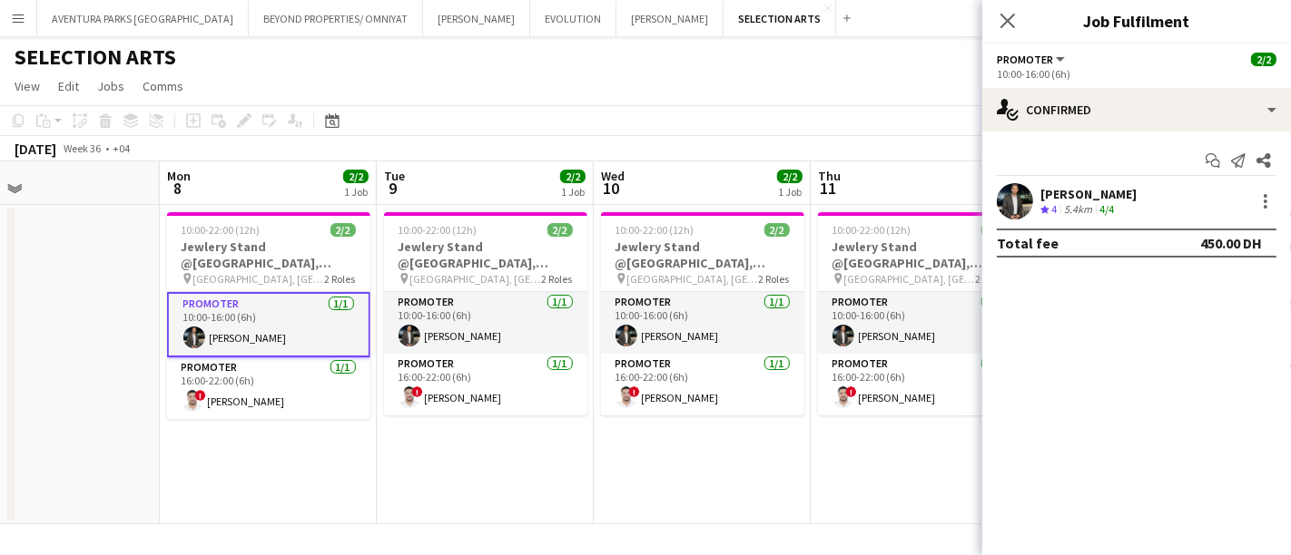
click at [1018, 202] on app-user-avatar at bounding box center [1015, 201] width 36 height 36
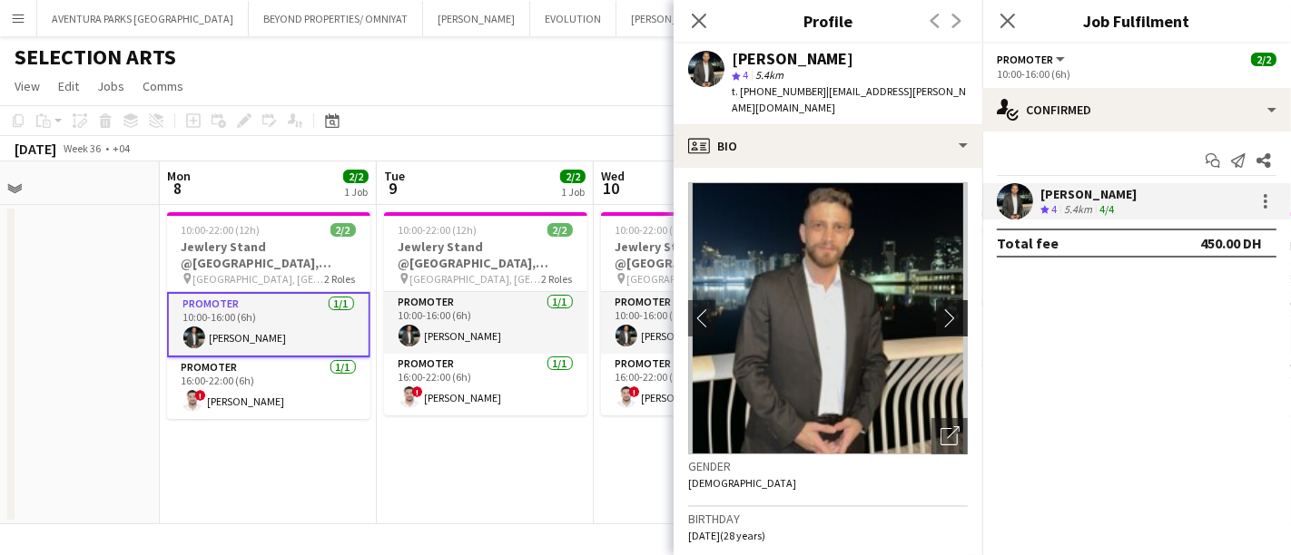
click at [940, 309] on app-icon "chevron-right" at bounding box center [954, 318] width 28 height 19
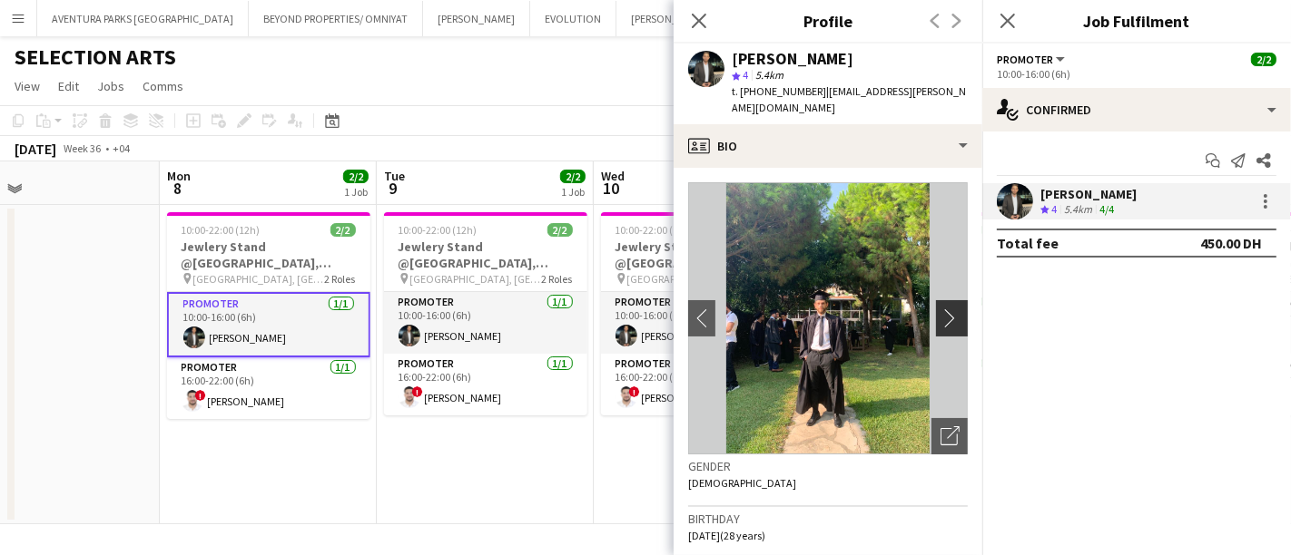
click at [940, 309] on app-icon "chevron-right" at bounding box center [954, 318] width 28 height 19
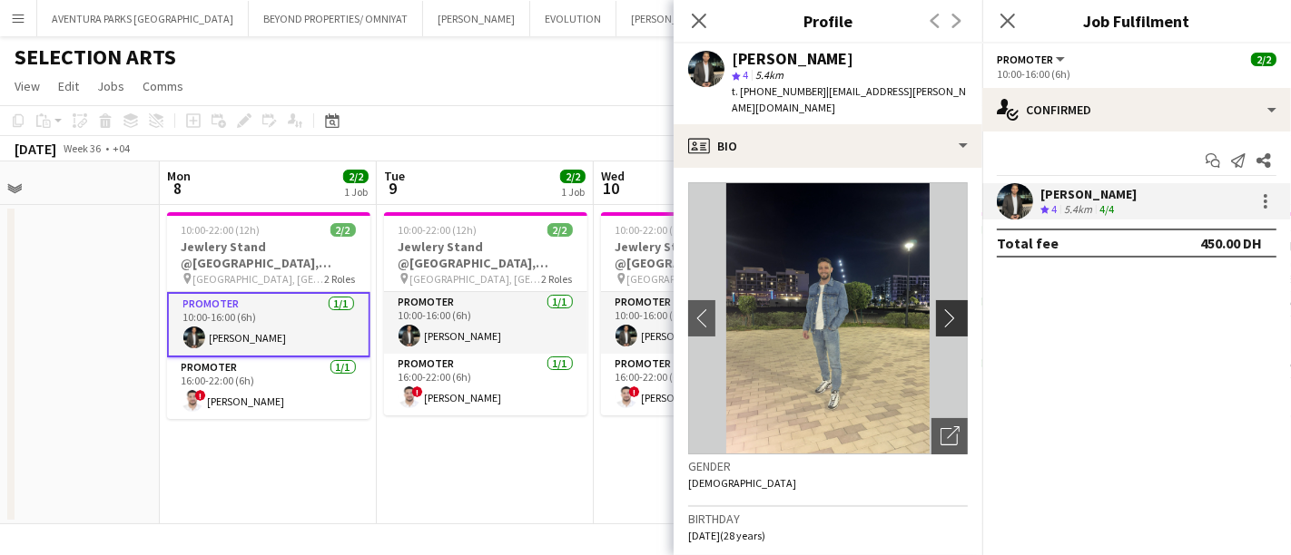
click at [940, 309] on app-icon "chevron-right" at bounding box center [954, 318] width 28 height 19
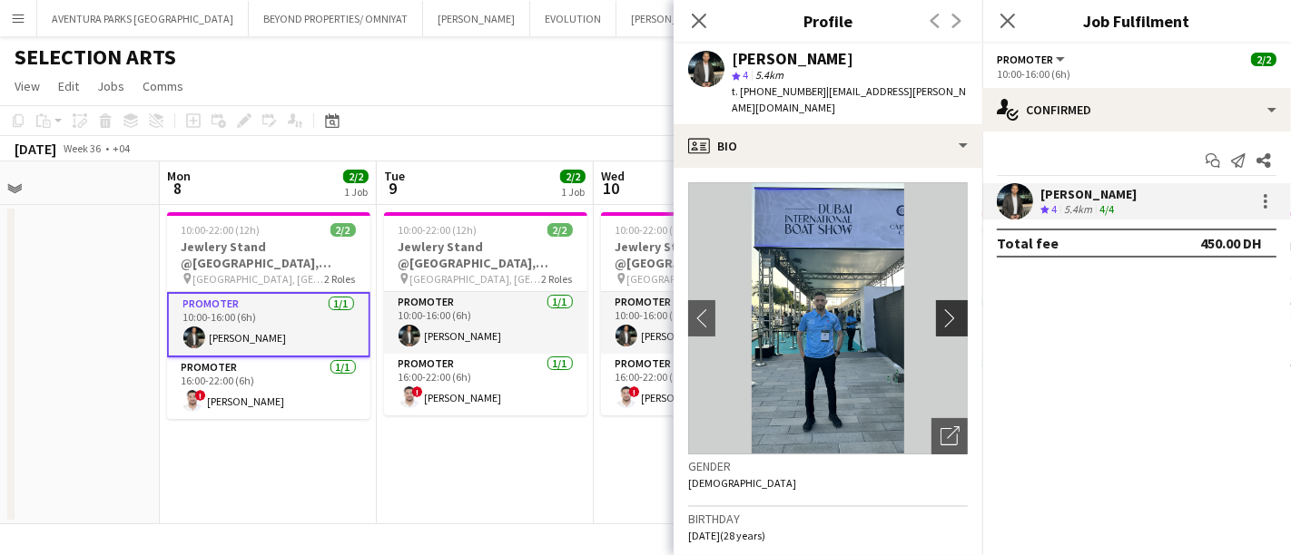
click at [940, 309] on app-icon "chevron-right" at bounding box center [954, 318] width 28 height 19
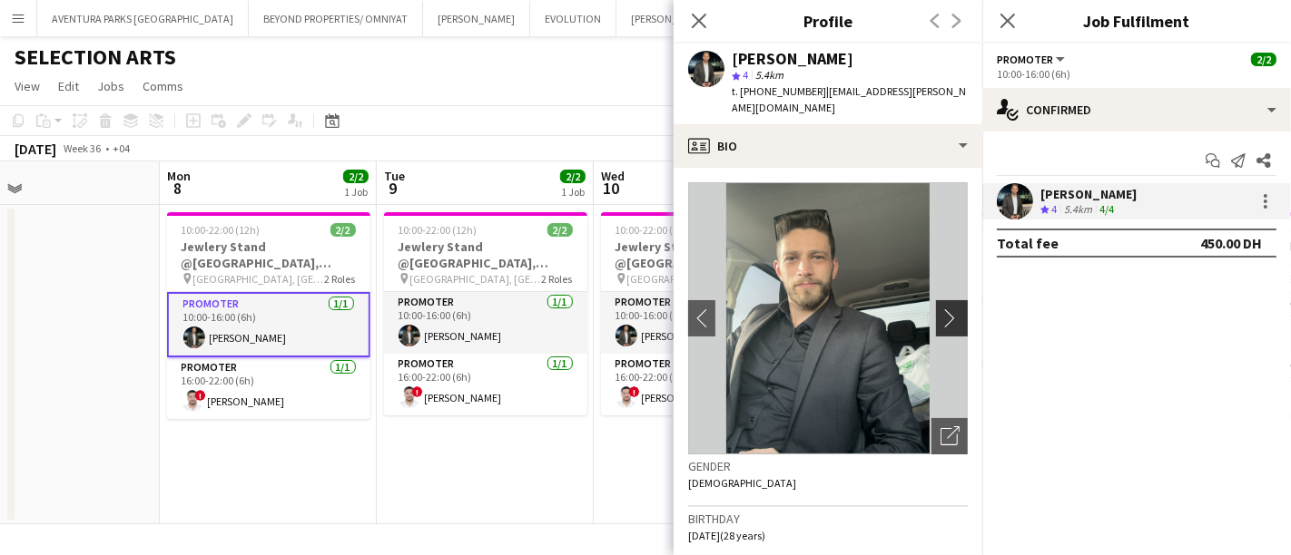
click at [940, 309] on app-icon "chevron-right" at bounding box center [954, 318] width 28 height 19
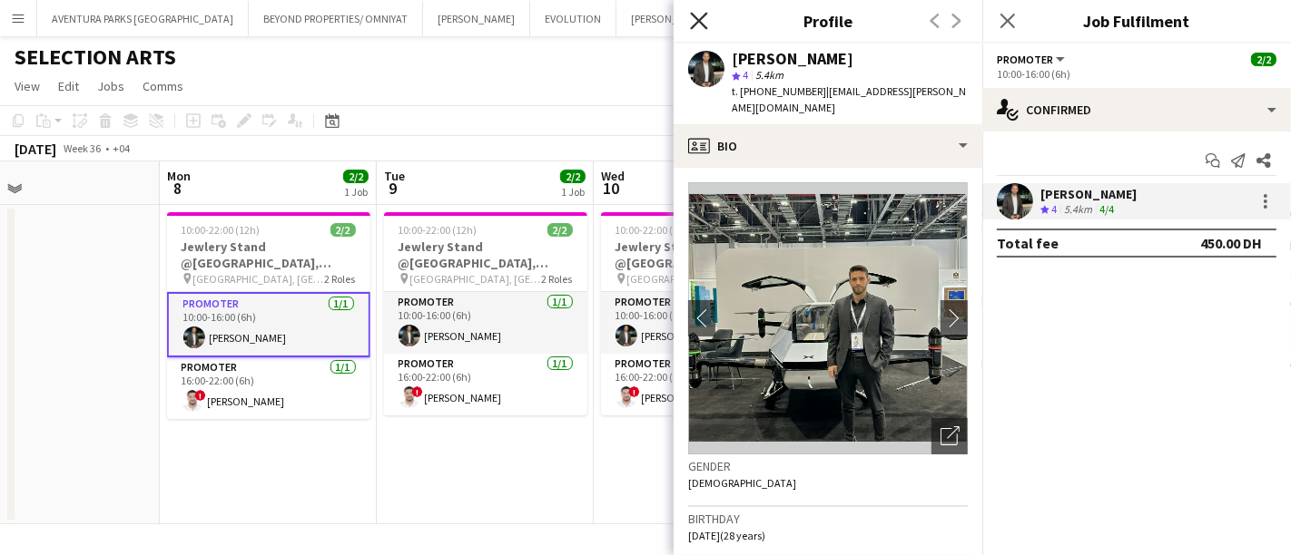
click at [705, 23] on icon "Close pop-in" at bounding box center [698, 20] width 17 height 17
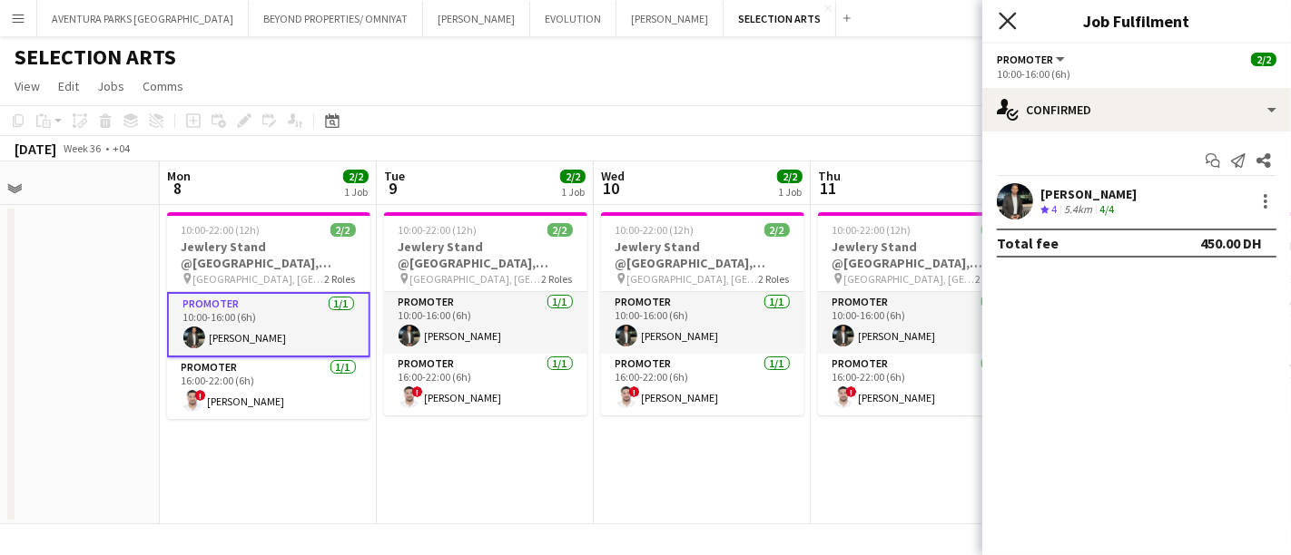
click at [1012, 14] on icon "Close pop-in" at bounding box center [1006, 20] width 17 height 17
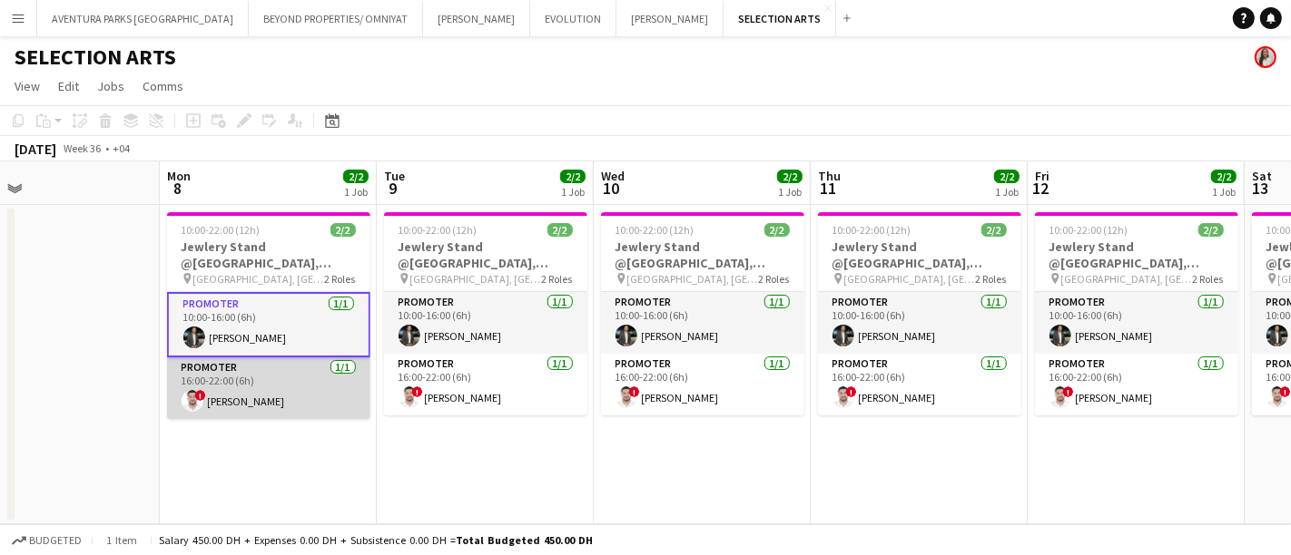
click at [262, 374] on app-card-role "Promoter [DATE] 16:00-22:00 (6h) ! [PERSON_NAME]" at bounding box center [268, 389] width 203 height 62
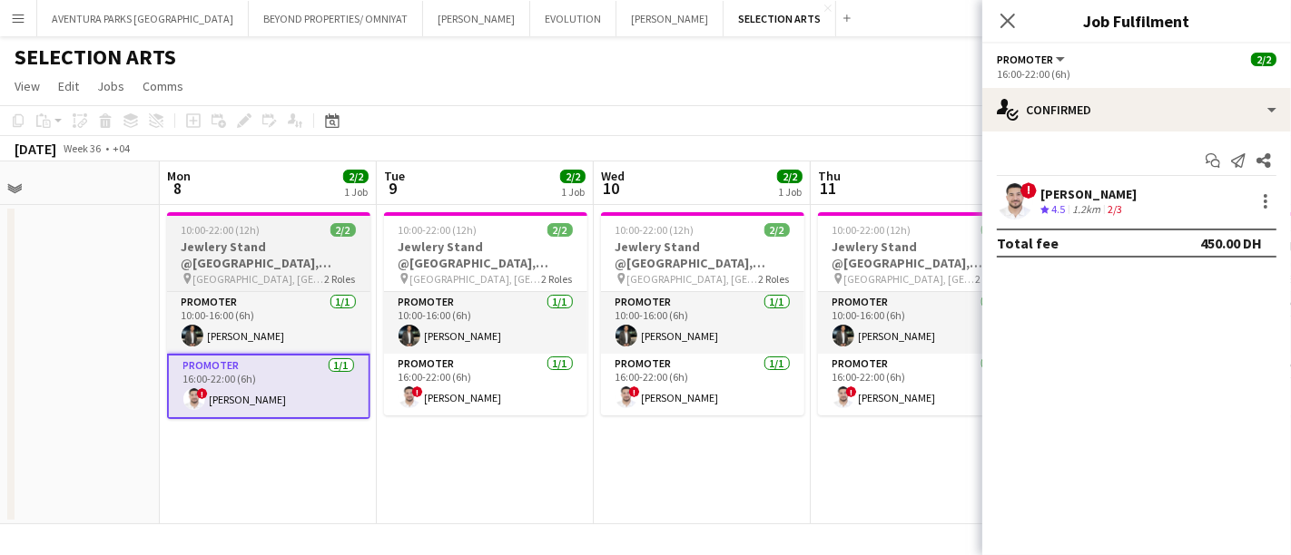
click at [254, 247] on h3 "Jewlery Stand @[GEOGRAPHIC_DATA], [GEOGRAPHIC_DATA]" at bounding box center [268, 255] width 203 height 33
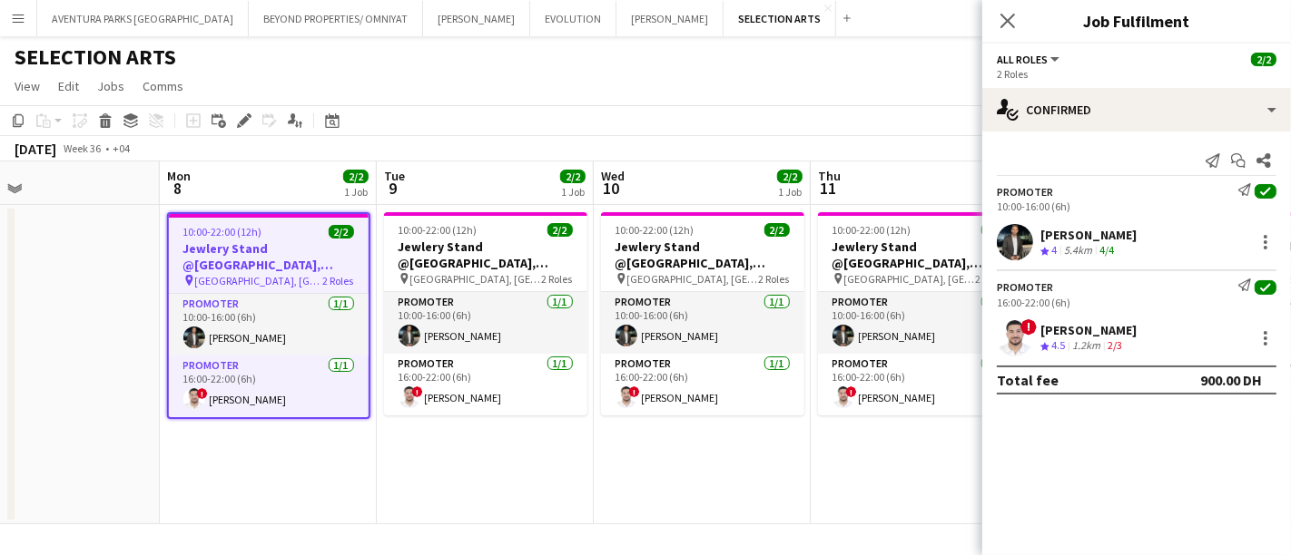
click at [126, 286] on app-date-cell at bounding box center [51, 365] width 217 height 320
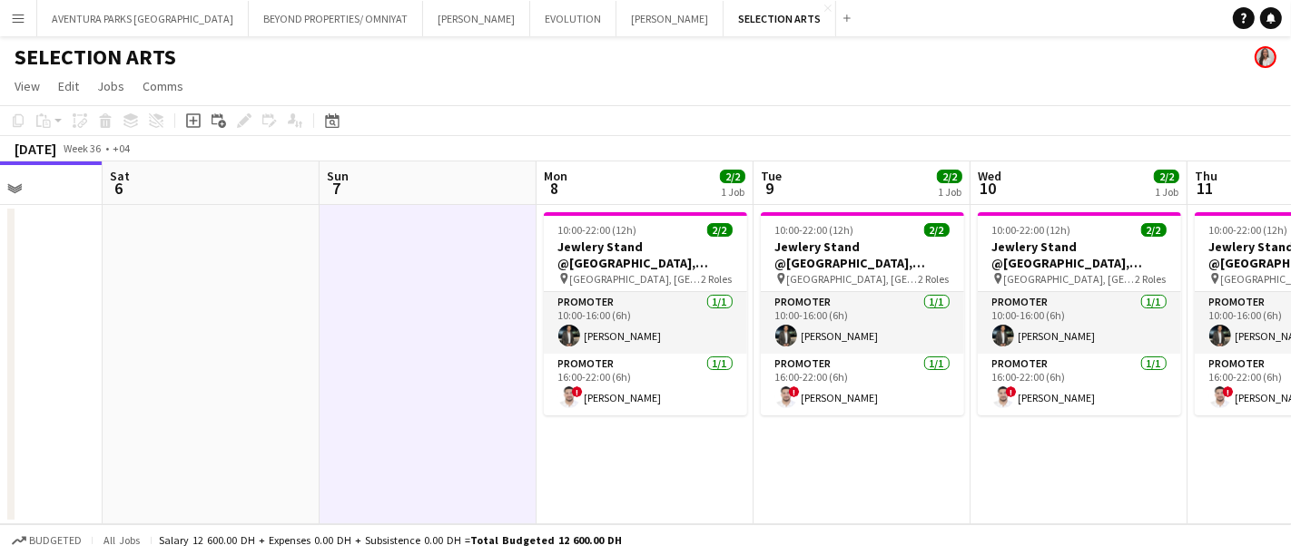
scroll to position [0, 370]
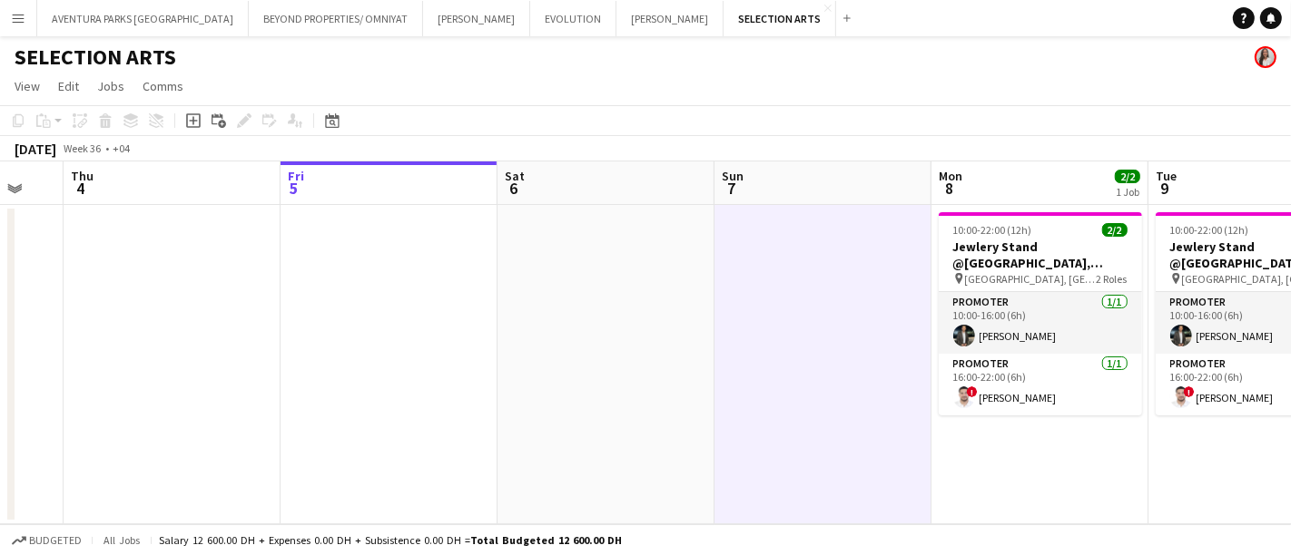
drag, startPoint x: 634, startPoint y: 471, endPoint x: 1290, endPoint y: 437, distance: 657.2
click at [1274, 437] on app-calendar-viewport "Tue 2 Wed 3 Thu 4 Fri 5 Sat 6 Sun 7 Mon 8 2/2 1 Job Tue 9 2/2 1 Job Wed 10 2/2 …" at bounding box center [645, 343] width 1291 height 363
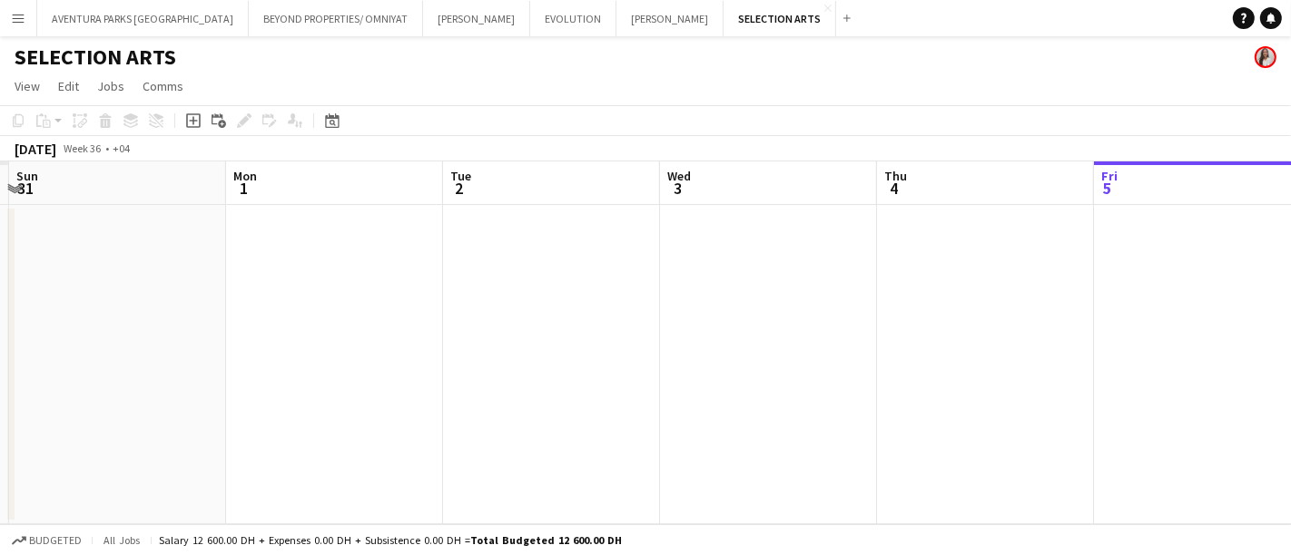
drag, startPoint x: 477, startPoint y: 413, endPoint x: 1290, endPoint y: 303, distance: 820.7
click at [1274, 303] on app-calendar-viewport "Fri 29 Sat 30 Sun 31 Mon 1 Tue 2 Wed 3 Thu 4 Fri 5 Sat 6 Sun 7 Mon 8 2/2 1 Job …" at bounding box center [645, 343] width 1291 height 363
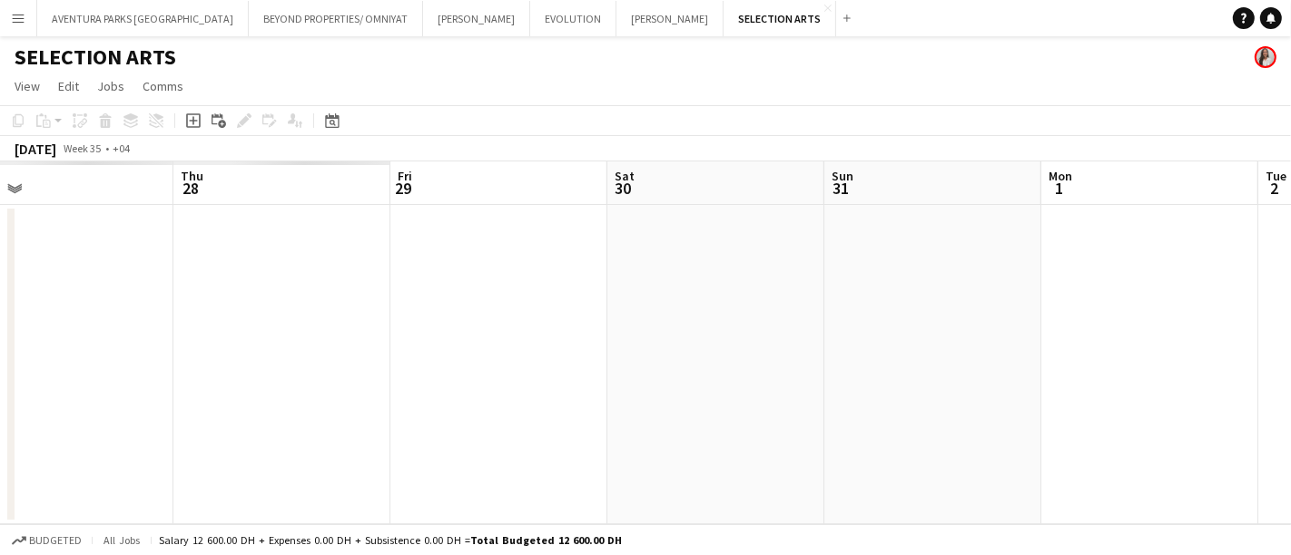
drag, startPoint x: 475, startPoint y: 361, endPoint x: 1290, endPoint y: 322, distance: 816.0
click at [1274, 322] on app-calendar-viewport "Mon 25 Tue 26 Wed 27 Thu 28 Fri 29 Sat 30 Sun 31 Mon 1 Tue 2 Wed 3 Thu 4" at bounding box center [645, 343] width 1291 height 363
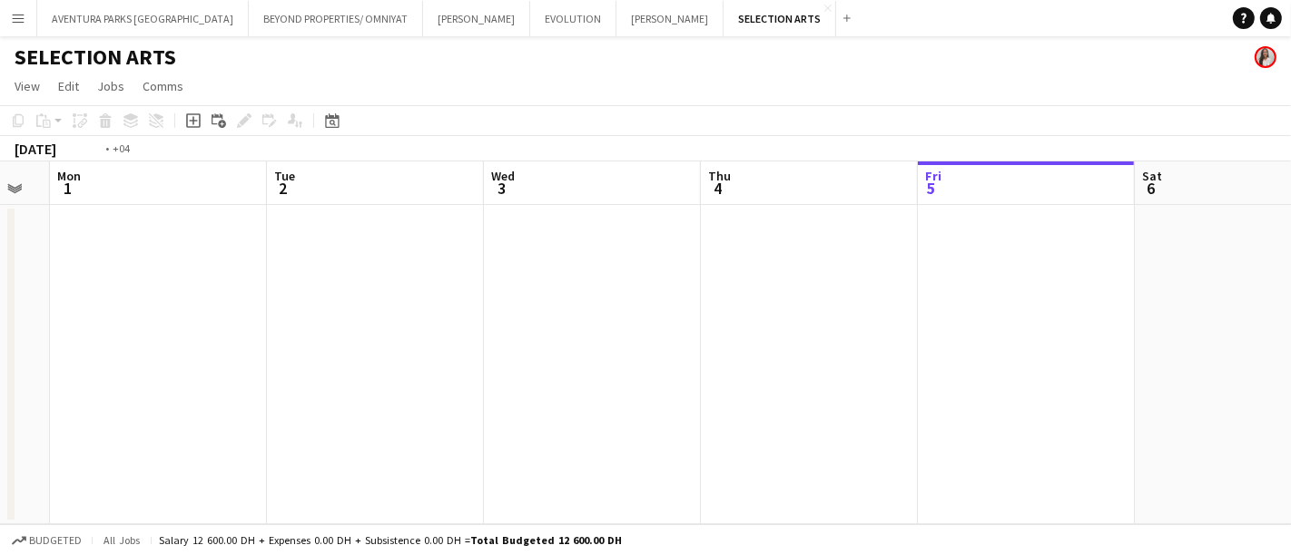
drag, startPoint x: 1290, startPoint y: 322, endPoint x: 323, endPoint y: 385, distance: 968.7
click at [158, 434] on app-calendar-viewport "Fri 29 Sat 30 Sun 31 Mon 1 Tue 2 Wed 3 Thu 4 Fri 5 Sat 6 Sun 7 Mon 8 2/2 1 Job …" at bounding box center [645, 343] width 1291 height 363
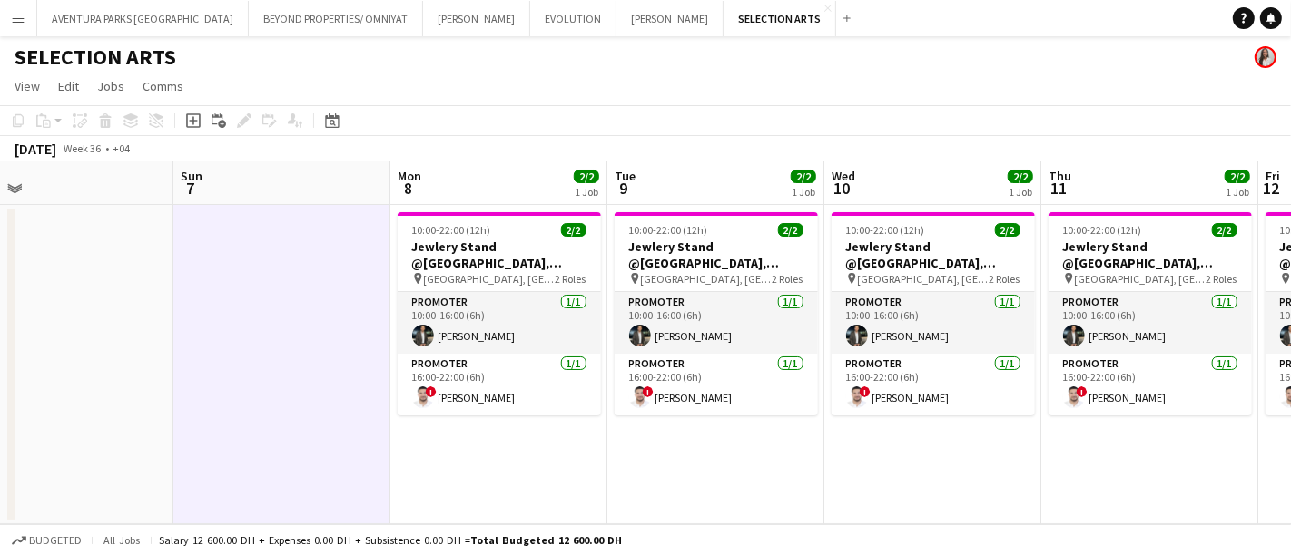
drag, startPoint x: 1094, startPoint y: 332, endPoint x: 0, endPoint y: 391, distance: 1095.3
click at [0, 391] on app-calendar-viewport "Wed 3 Thu 4 Fri 5 Sat 6 Sun 7 Mon 8 2/2 1 Job Tue 9 2/2 1 Job Wed 10 2/2 1 Job …" at bounding box center [645, 343] width 1291 height 363
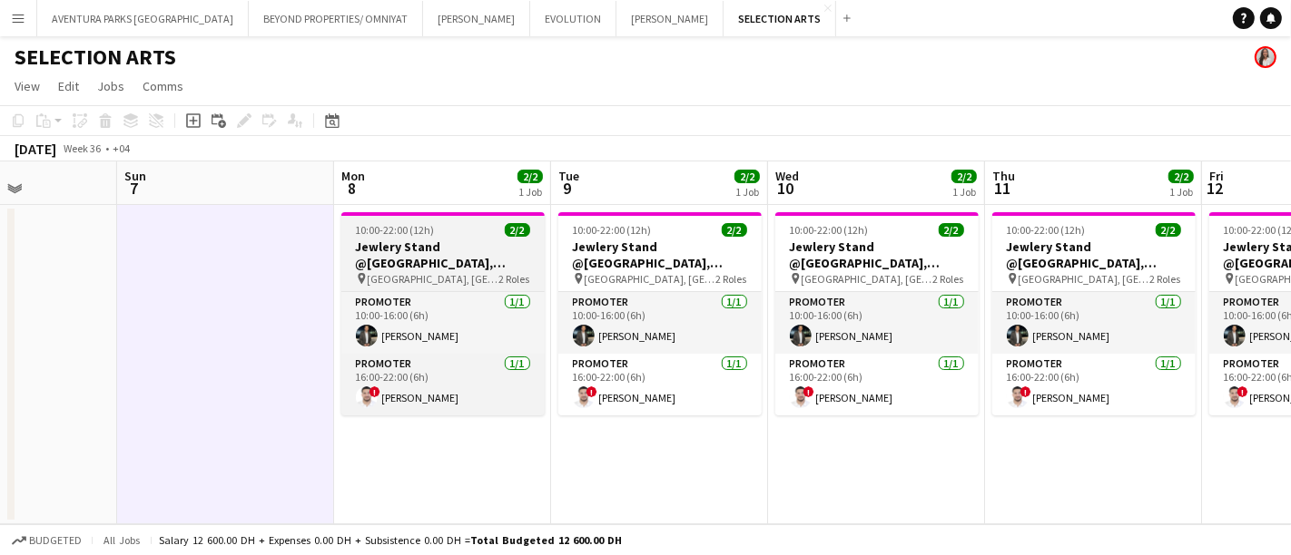
click at [428, 234] on span "10:00-22:00 (12h)" at bounding box center [395, 230] width 79 height 14
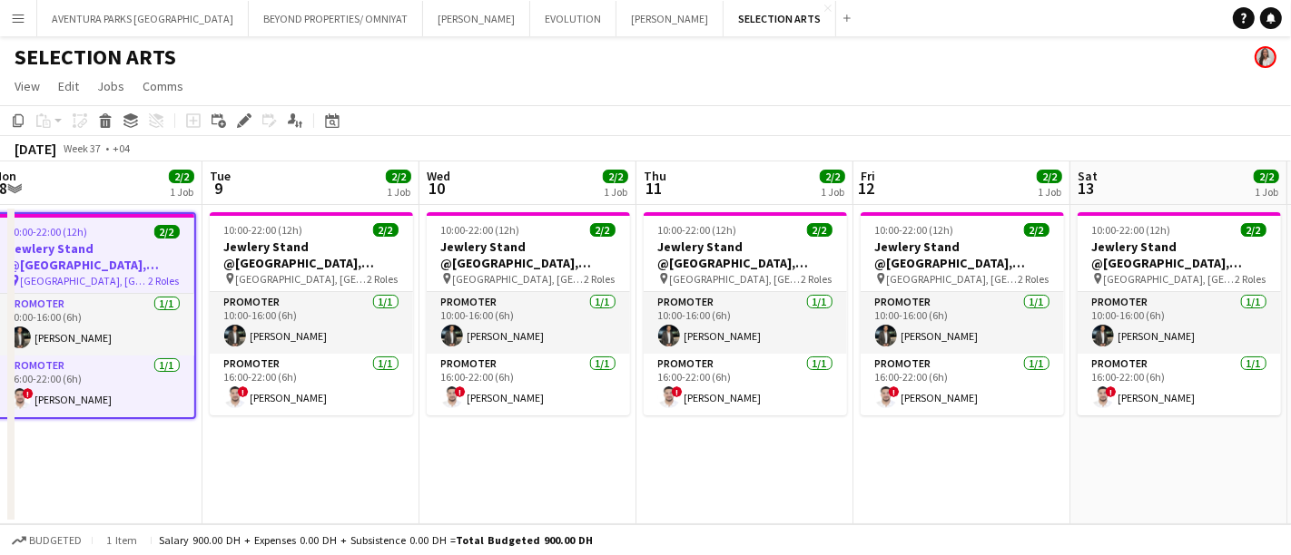
drag, startPoint x: 916, startPoint y: 436, endPoint x: 565, endPoint y: 442, distance: 350.4
click at [565, 442] on app-calendar-viewport "Fri 5 Sat 6 Sun 7 Mon 8 2/2 1 Job Tue 9 2/2 1 Job Wed 10 2/2 1 Job Thu 11 2/2 1…" at bounding box center [645, 343] width 1291 height 363
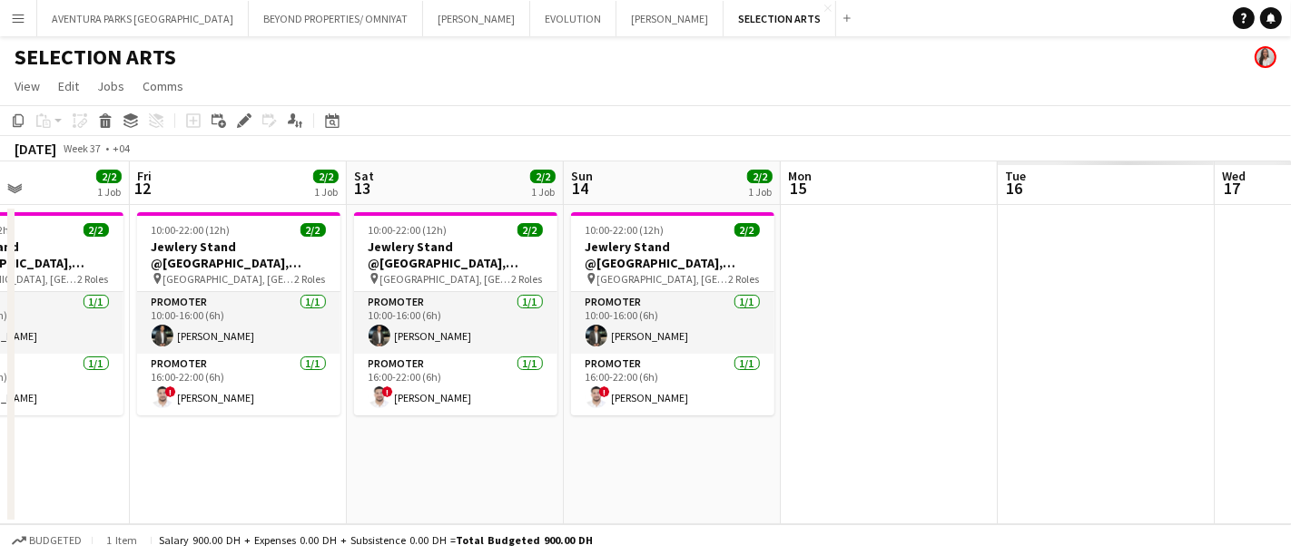
drag, startPoint x: 1027, startPoint y: 450, endPoint x: 303, endPoint y: 433, distance: 723.6
click at [303, 433] on app-calendar-viewport "Mon 8 2/2 1 Job Tue 9 2/2 1 Job Wed 10 2/2 1 Job Thu 11 2/2 1 Job Fri 12 2/2 1 …" at bounding box center [645, 343] width 1291 height 363
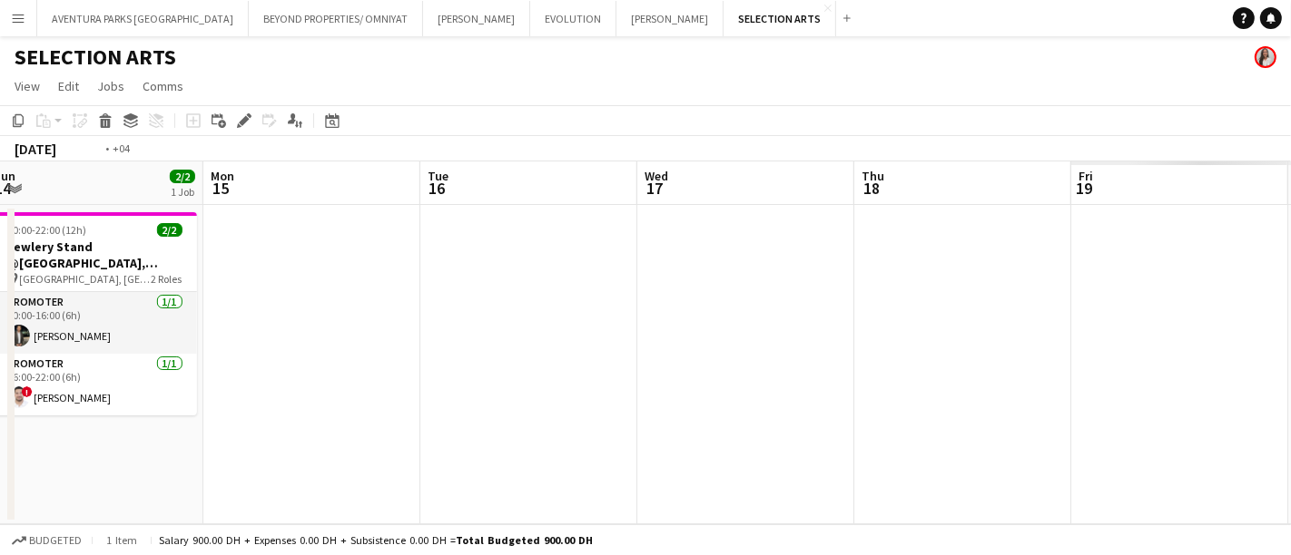
drag, startPoint x: 1037, startPoint y: 359, endPoint x: 26, endPoint y: 380, distance: 1011.4
click at [26, 380] on app-calendar-viewport "Thu 11 2/2 1 Job Fri 12 2/2 1 Job Sat 13 2/2 1 Job Sun 14 2/2 1 Job Mon 15 Tue …" at bounding box center [645, 343] width 1291 height 363
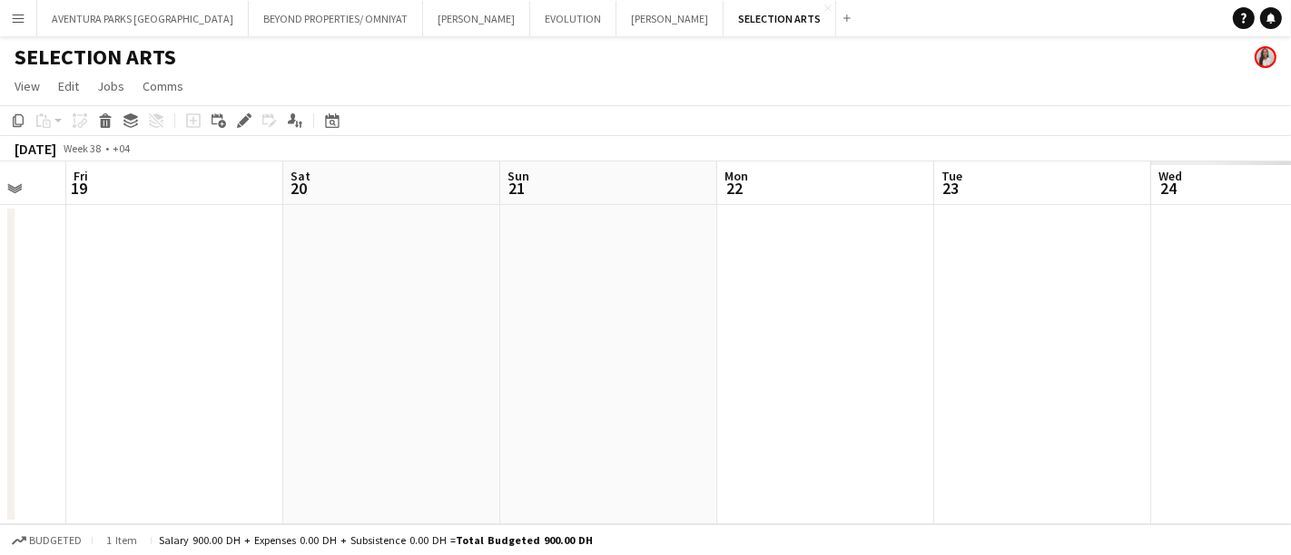
drag, startPoint x: 444, startPoint y: 250, endPoint x: 26, endPoint y: 282, distance: 418.8
click at [26, 282] on app-calendar-viewport "Tue 16 Wed 17 Thu 18 Fri 19 Sat 20 Sun 21 Mon 22 Tue 23 Wed 24 Thu 25 Fri 26" at bounding box center [645, 343] width 1291 height 363
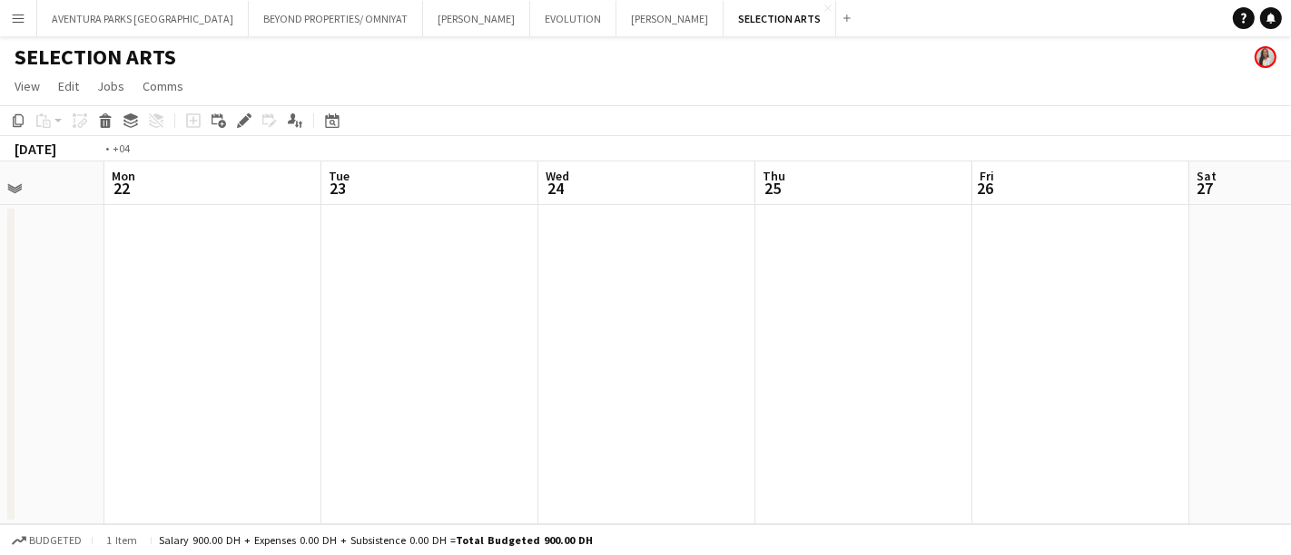
scroll to position [0, 743]
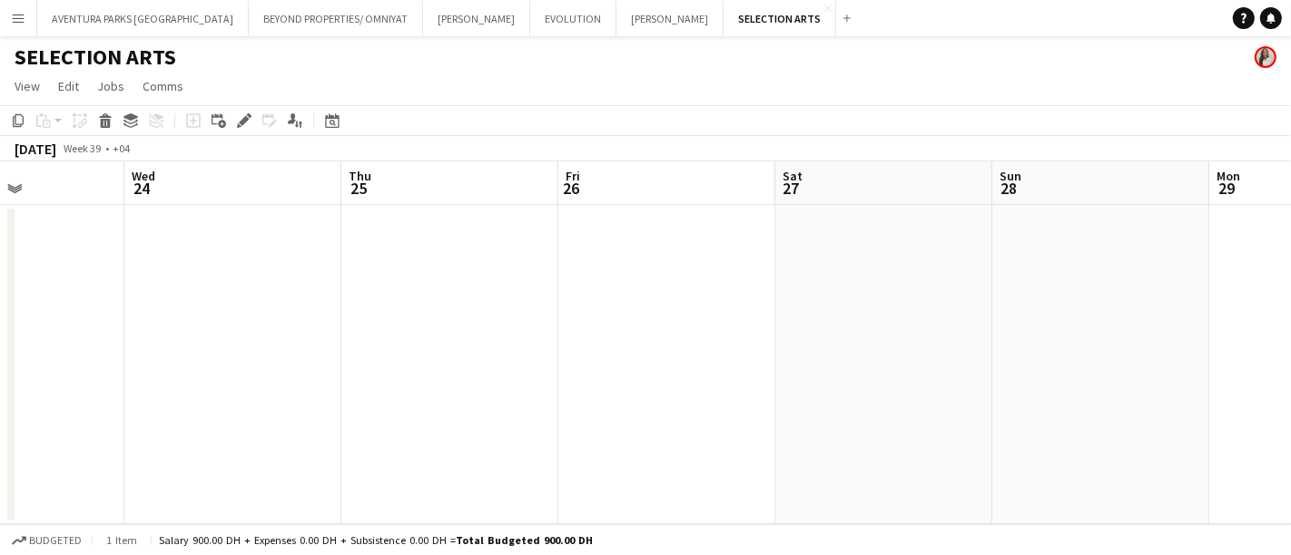
drag, startPoint x: 872, startPoint y: 282, endPoint x: 121, endPoint y: 313, distance: 752.2
click at [121, 313] on app-calendar-viewport "Sat 20 Sun 21 Mon 22 Tue 23 Wed 24 Thu 25 Fri 26 Sat 27 Sun 28 Mon 29 Tue 30" at bounding box center [645, 343] width 1291 height 363
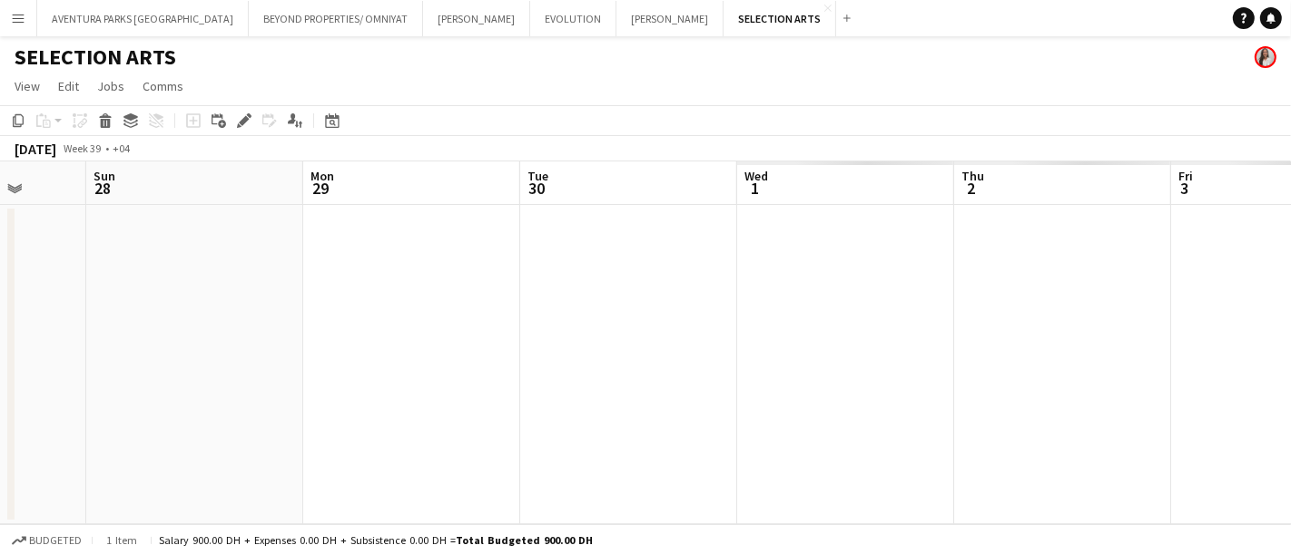
scroll to position [0, 605]
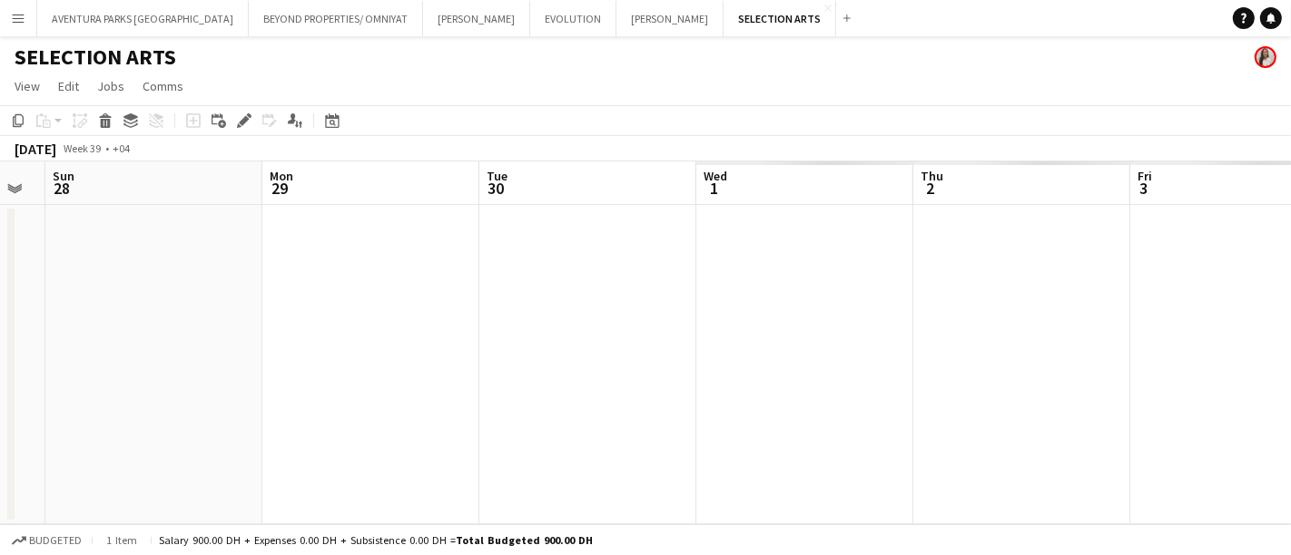
drag, startPoint x: 1164, startPoint y: 311, endPoint x: 0, endPoint y: 356, distance: 1164.5
click at [0, 356] on app-calendar-viewport "Thu 25 Fri 26 Sat 27 Sun 28 Mon 29 Tue 30 Wed 1 Thu 2 Fri 3 Sat 4 Sun 5" at bounding box center [645, 343] width 1291 height 363
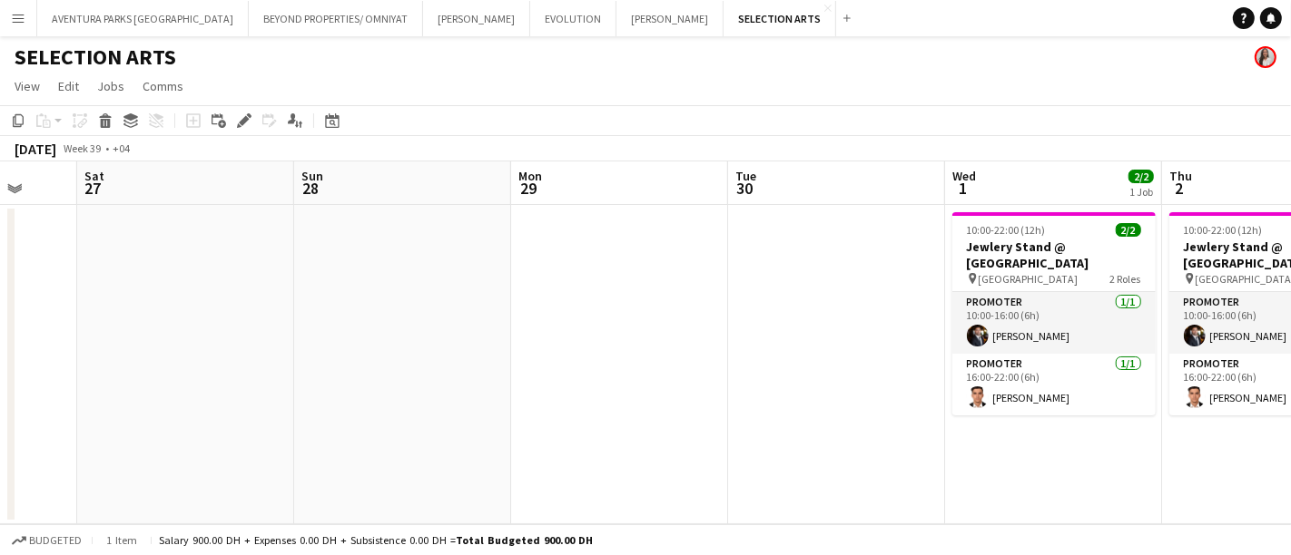
drag, startPoint x: 173, startPoint y: 286, endPoint x: 1290, endPoint y: 231, distance: 1117.8
click at [1274, 231] on app-calendar-viewport "Wed 24 Thu 25 Fri 26 Sat 27 Sun 28 Mon 29 Tue 30 Wed 1 2/2 1 Job Thu 2 2/2 1 Jo…" at bounding box center [645, 343] width 1291 height 363
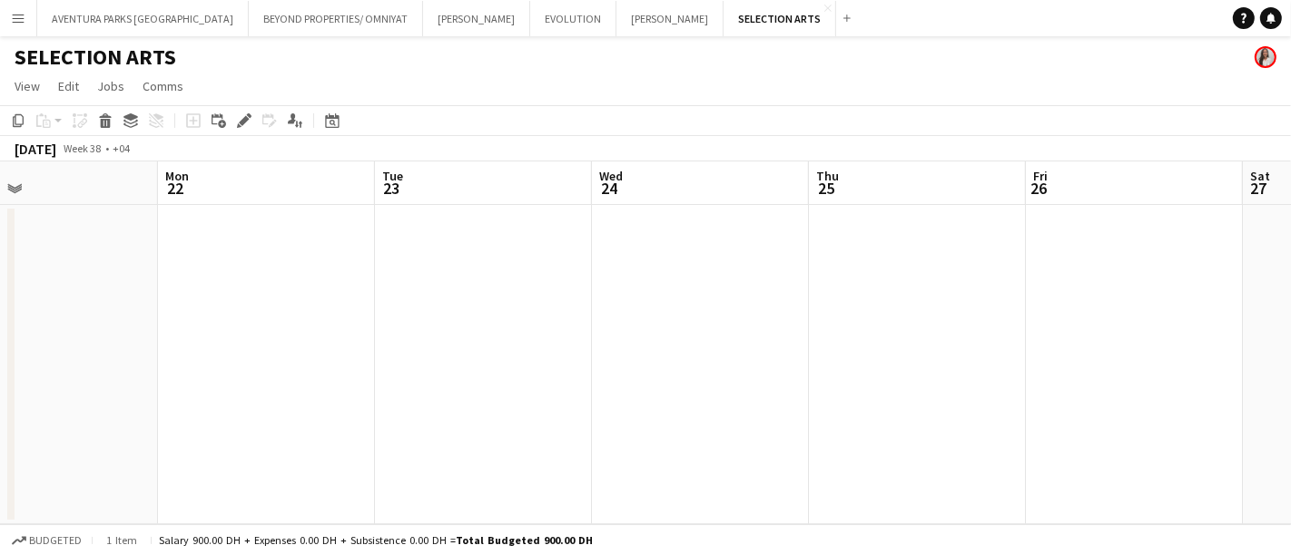
drag, startPoint x: 124, startPoint y: 293, endPoint x: 1290, endPoint y: 234, distance: 1167.0
click at [1274, 234] on app-calendar-viewport "Fri 19 Sat 20 Sun 21 Mon 22 Tue 23 Wed 24 Thu 25 Fri 26 Sat 27 Sun 28 Mon 29" at bounding box center [645, 343] width 1291 height 363
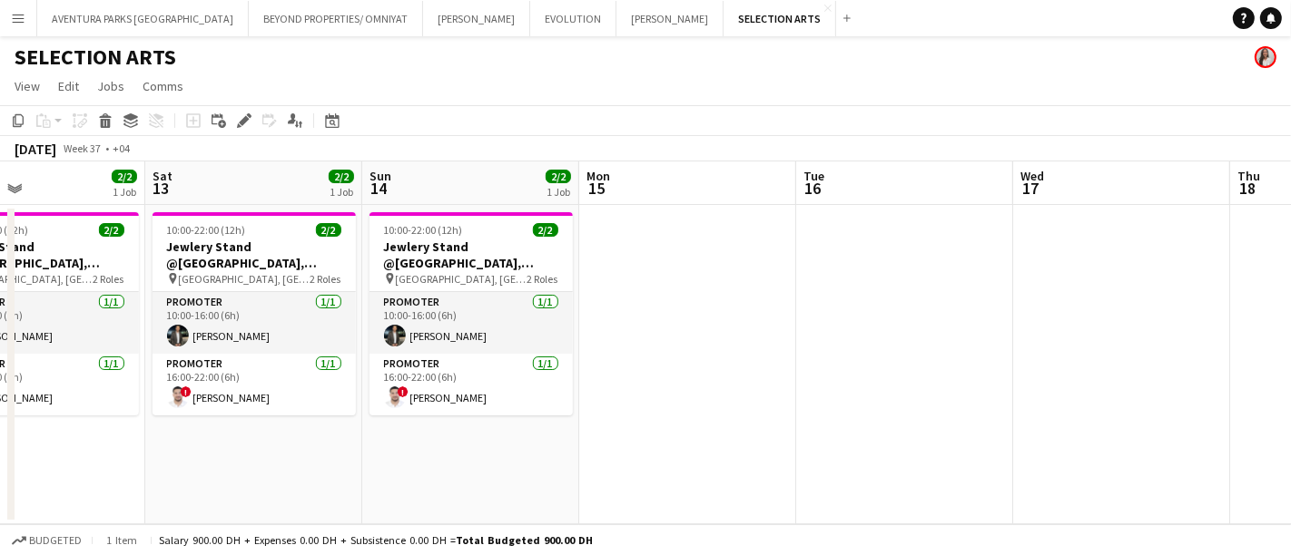
drag, startPoint x: 0, startPoint y: 261, endPoint x: 1290, endPoint y: 261, distance: 1289.8
click at [1274, 261] on app-calendar-viewport "Wed 10 2/2 1 Job Thu 11 2/2 1 Job Fri 12 2/2 1 Job Sat 13 2/2 1 Job Sun 14 2/2 …" at bounding box center [645, 343] width 1291 height 363
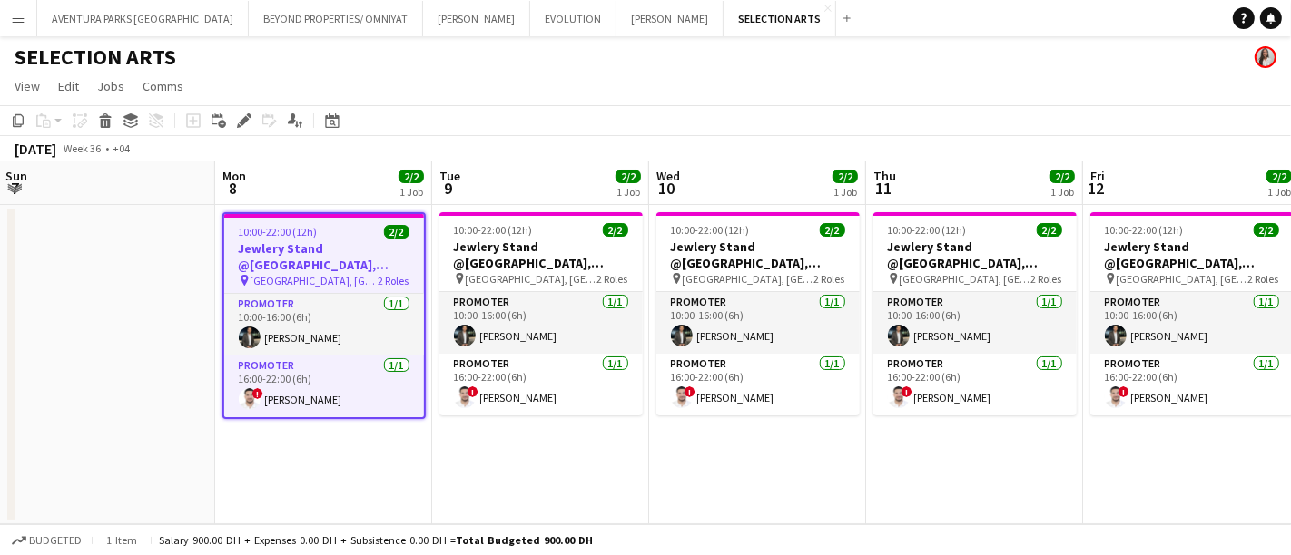
drag, startPoint x: 73, startPoint y: 302, endPoint x: 1273, endPoint y: 297, distance: 1200.9
click at [1273, 297] on app-calendar-viewport "Fri 5 Sat 6 Sun 7 Mon 8 2/2 1 Job Tue 9 2/2 1 Job Wed 10 2/2 1 Job Thu 11 2/2 1…" at bounding box center [645, 343] width 1291 height 363
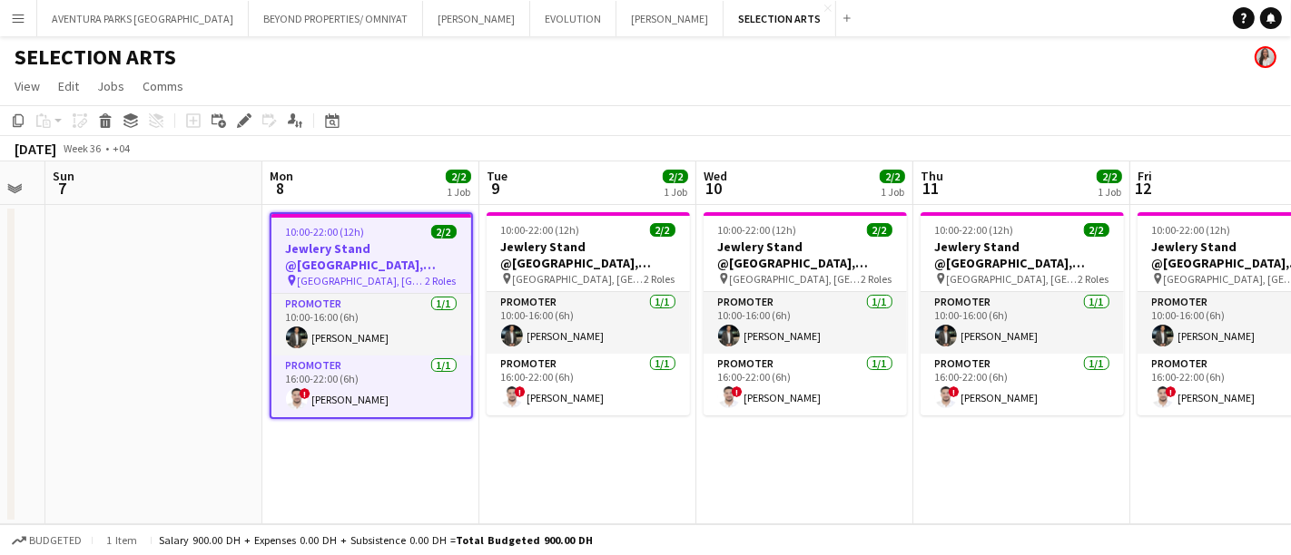
click at [355, 258] on h3 "Jewlery Stand @[GEOGRAPHIC_DATA], [GEOGRAPHIC_DATA]" at bounding box center [371, 257] width 200 height 33
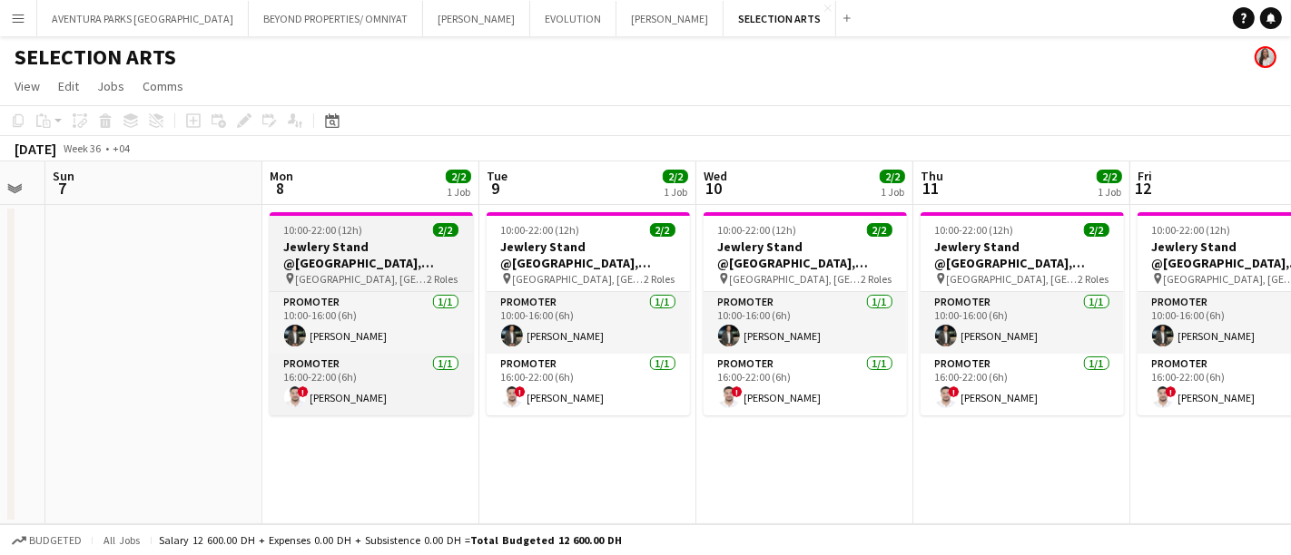
click at [358, 216] on div at bounding box center [371, 214] width 203 height 4
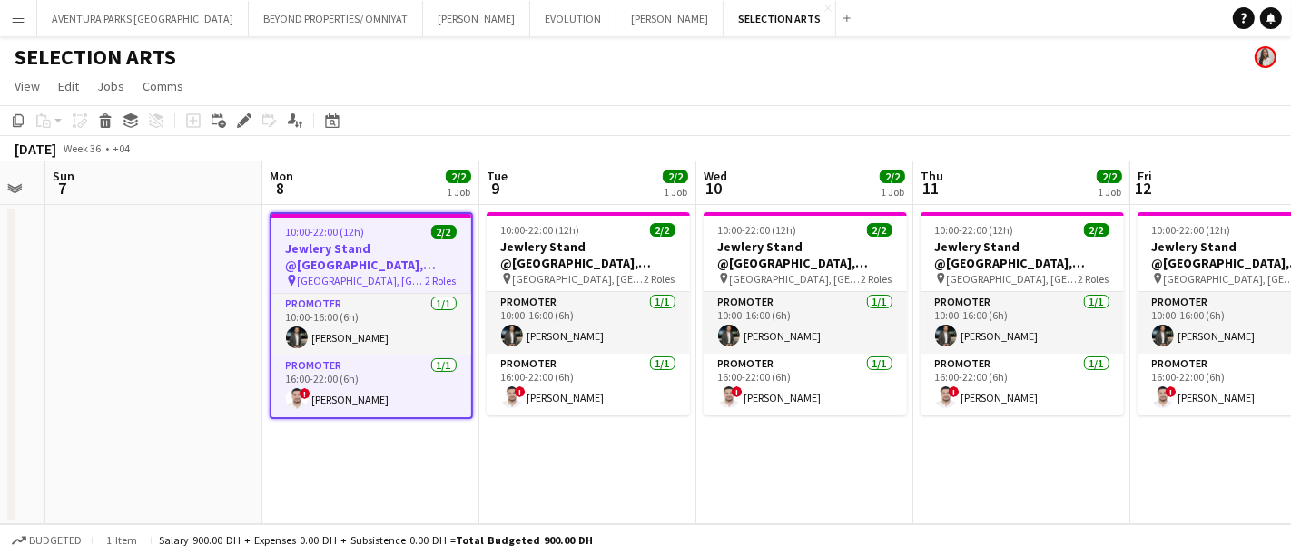
click at [256, 130] on div "Add job Add linked Job Edit Edit linked Job Applicants" at bounding box center [236, 121] width 139 height 22
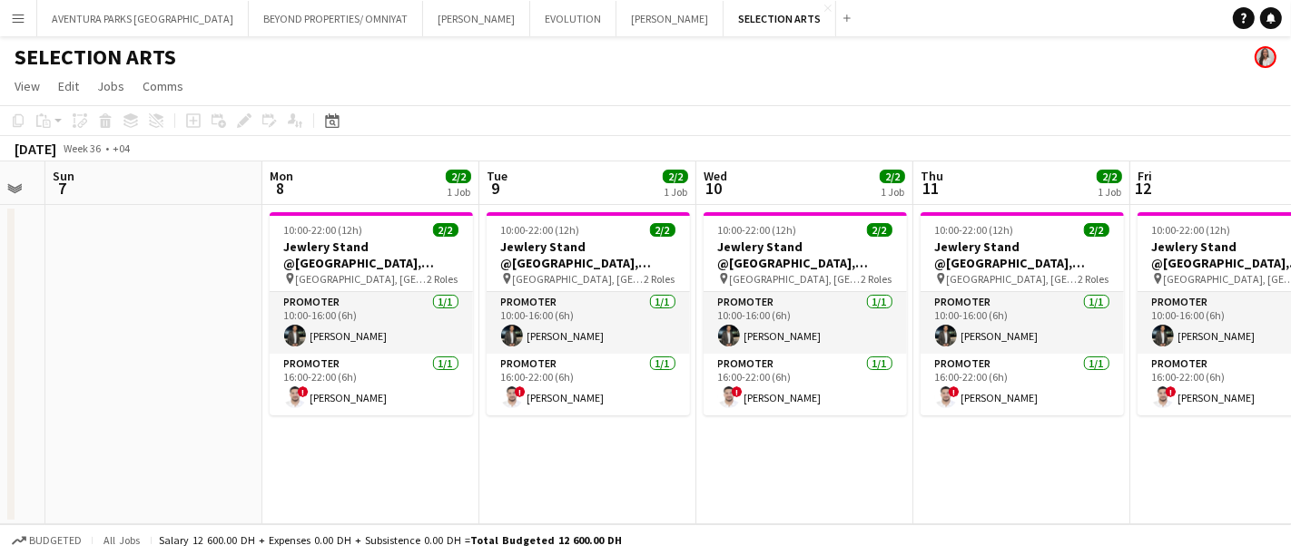
click at [241, 116] on div "Add job Add linked Job Edit Edit linked Job Applicants" at bounding box center [236, 121] width 139 height 22
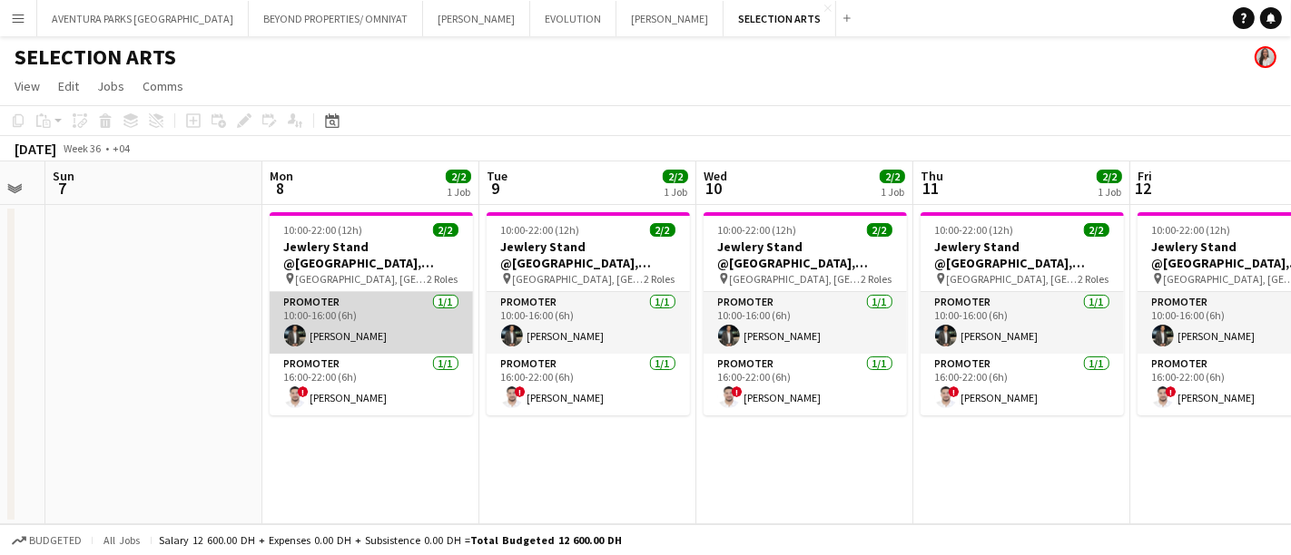
click at [365, 304] on app-card-role "Promoter [DATE] 10:00-16:00 (6h) [PERSON_NAME]" at bounding box center [371, 323] width 203 height 62
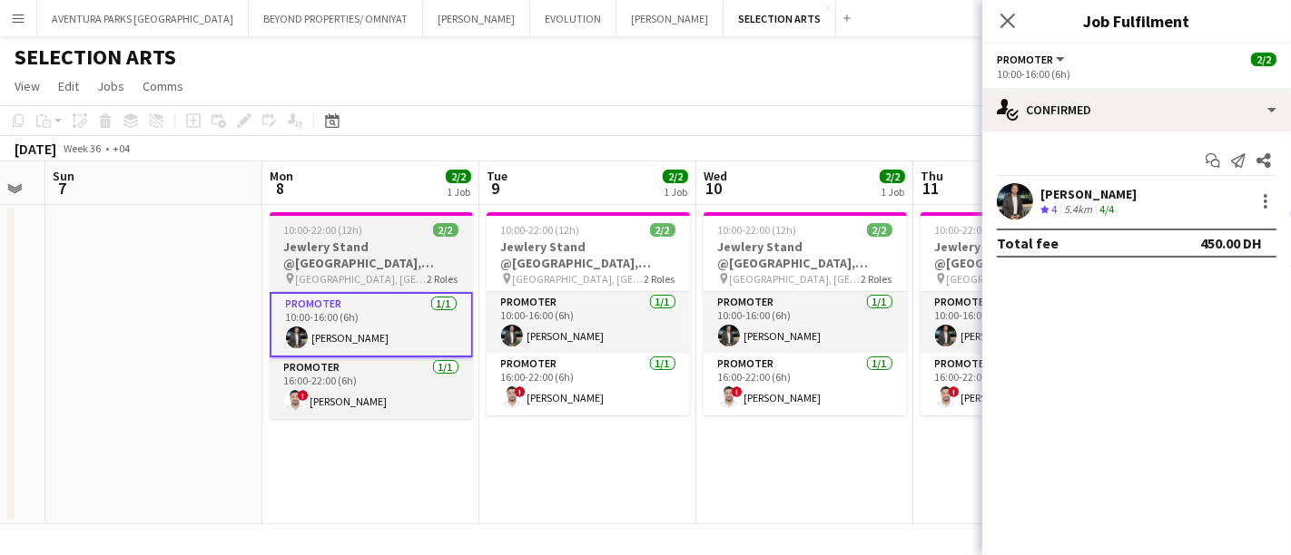
click at [341, 238] on app-job-card "10:00-22:00 (12h) 2/2 Jewlery Stand @[GEOGRAPHIC_DATA], [GEOGRAPHIC_DATA] pin […" at bounding box center [371, 315] width 203 height 207
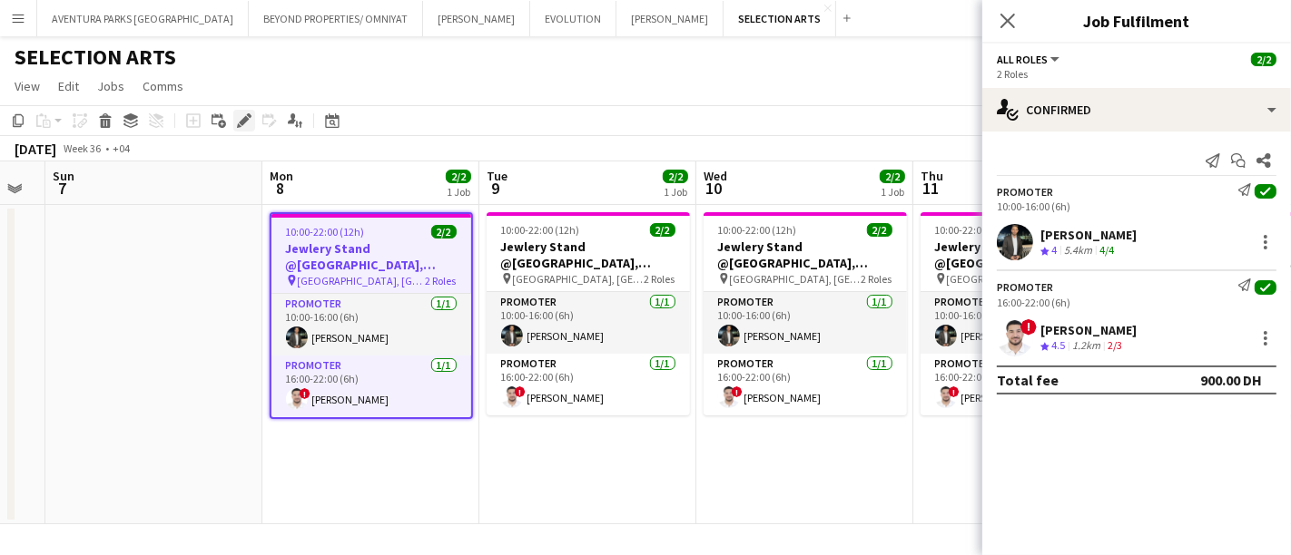
click at [238, 127] on icon at bounding box center [239, 125] width 5 height 5
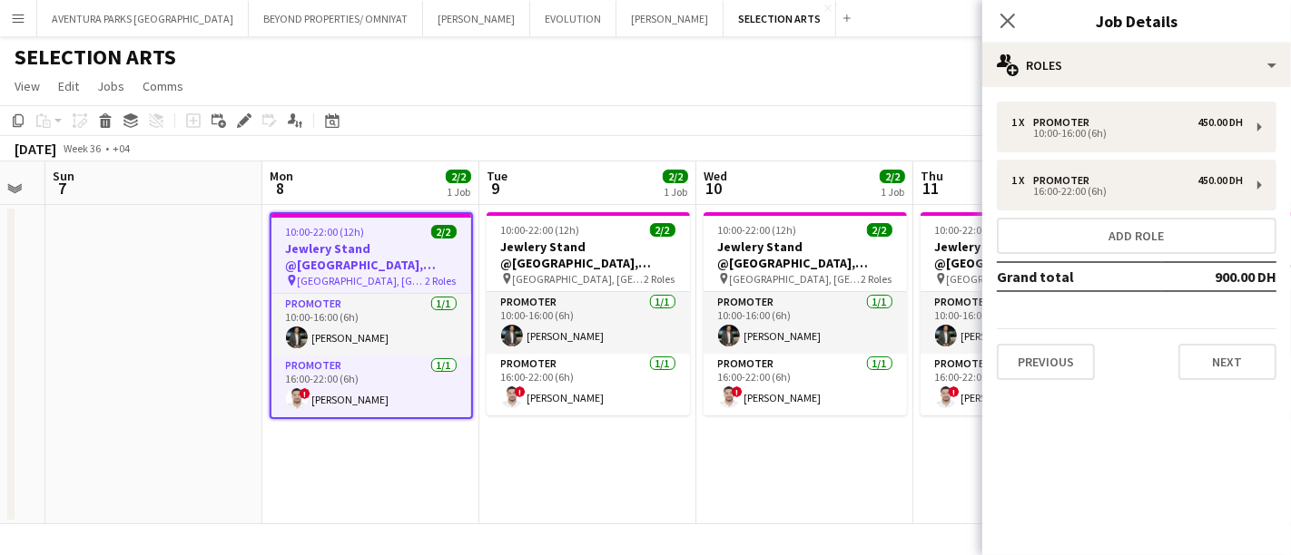
click at [1197, 40] on div "Close pop-in Job Details" at bounding box center [1136, 22] width 309 height 44
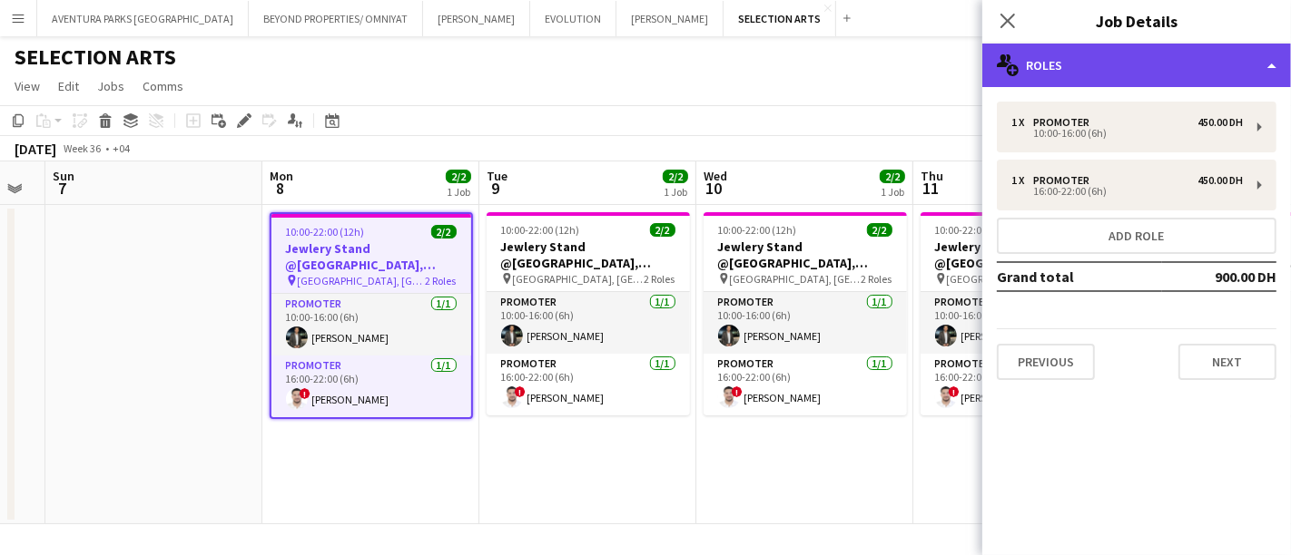
click at [1205, 62] on div "multiple-users-add Roles" at bounding box center [1136, 66] width 309 height 44
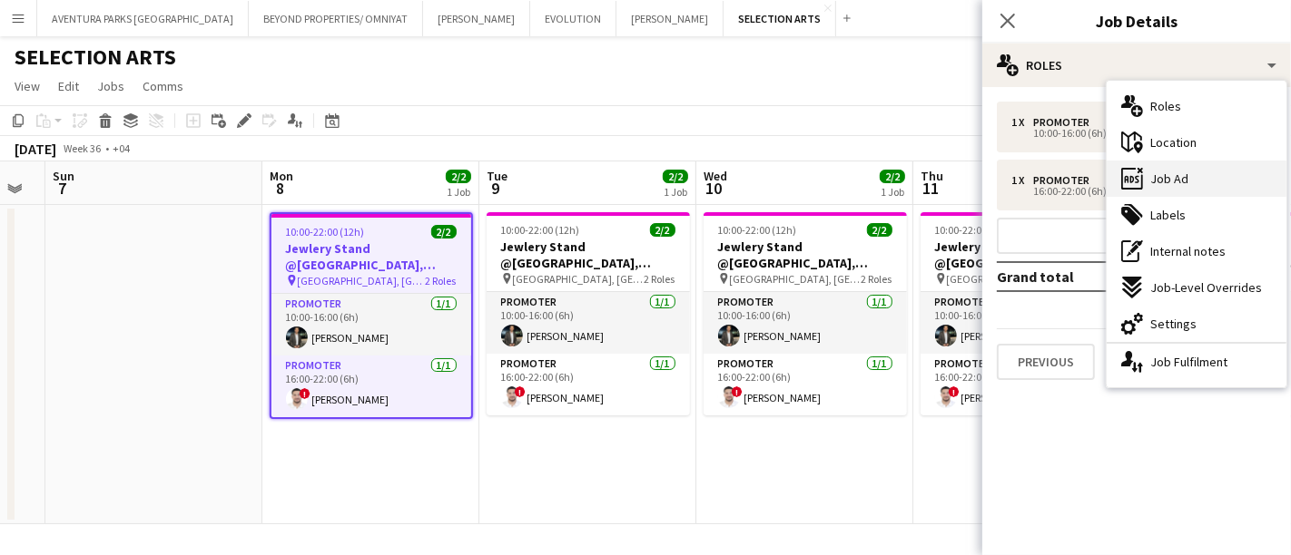
click at [1206, 180] on div "ads-window Job Ad" at bounding box center [1196, 179] width 180 height 36
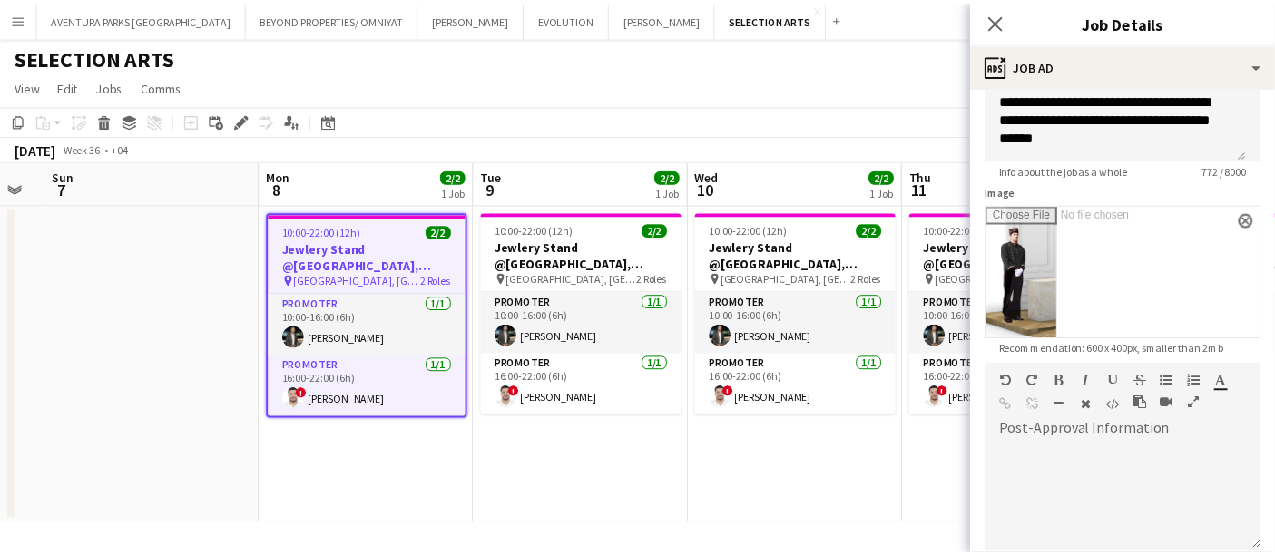
scroll to position [302, 0]
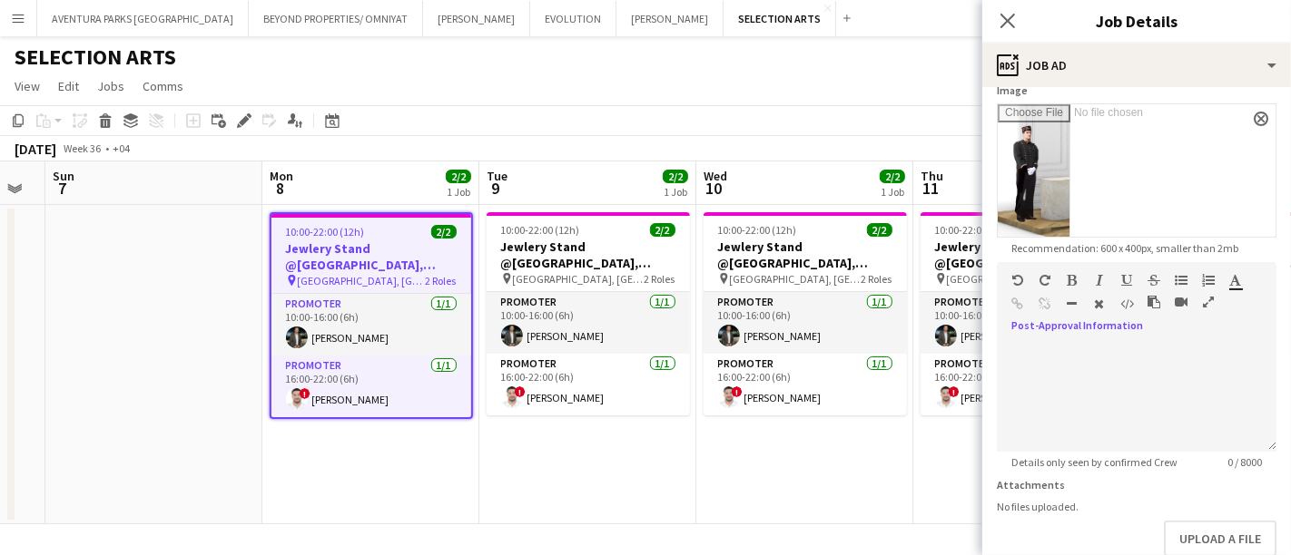
click at [1204, 300] on icon "button" at bounding box center [1208, 302] width 11 height 13
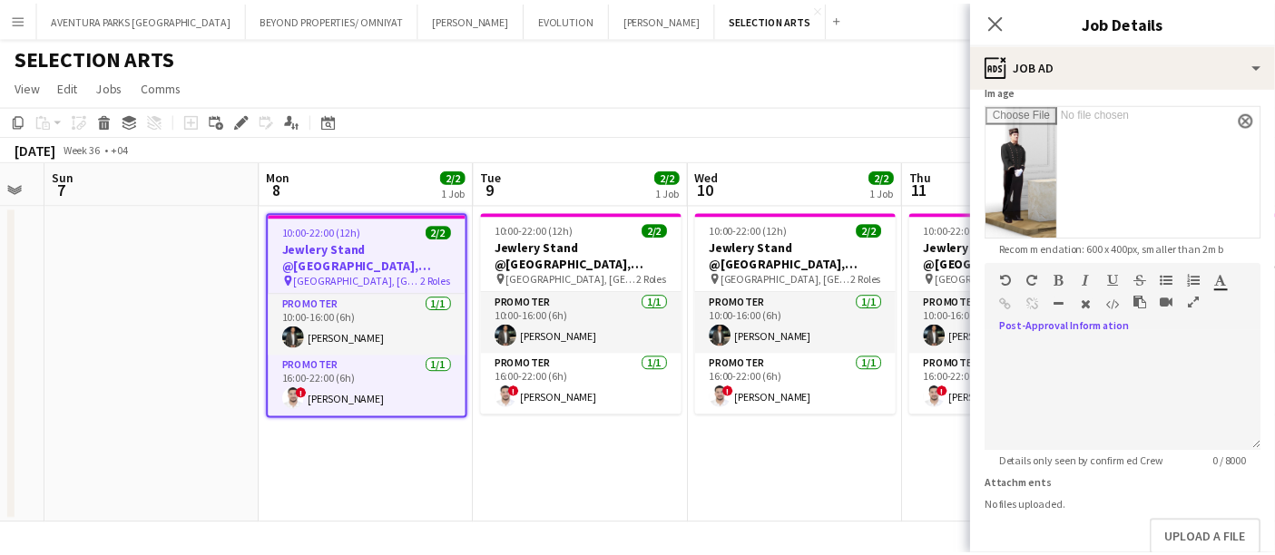
scroll to position [0, 0]
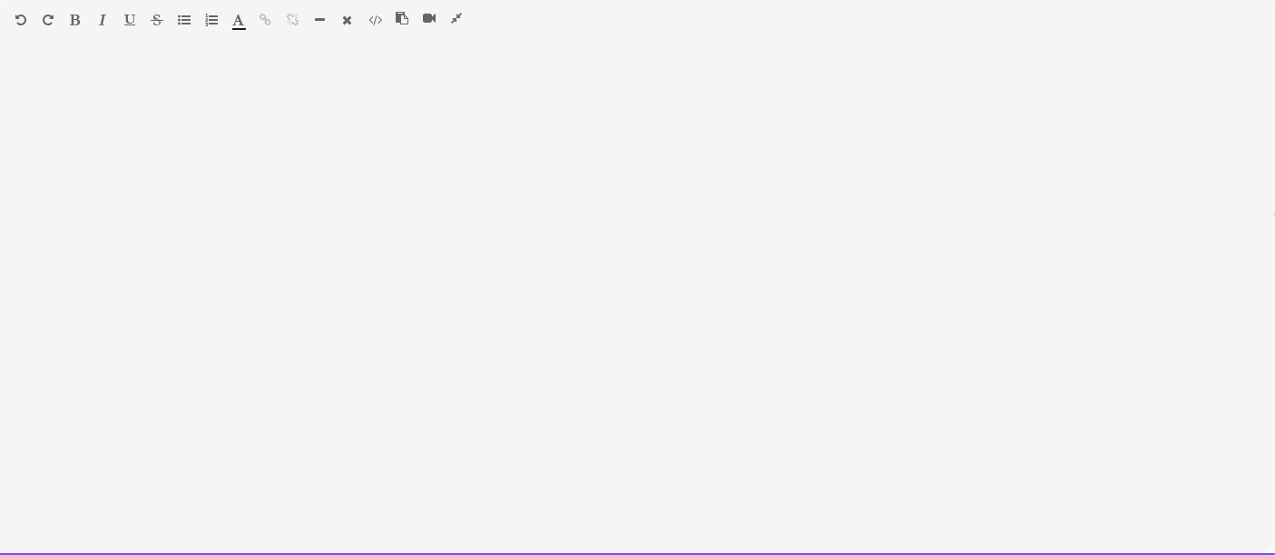
click at [134, 82] on div at bounding box center [637, 307] width 1275 height 497
paste div
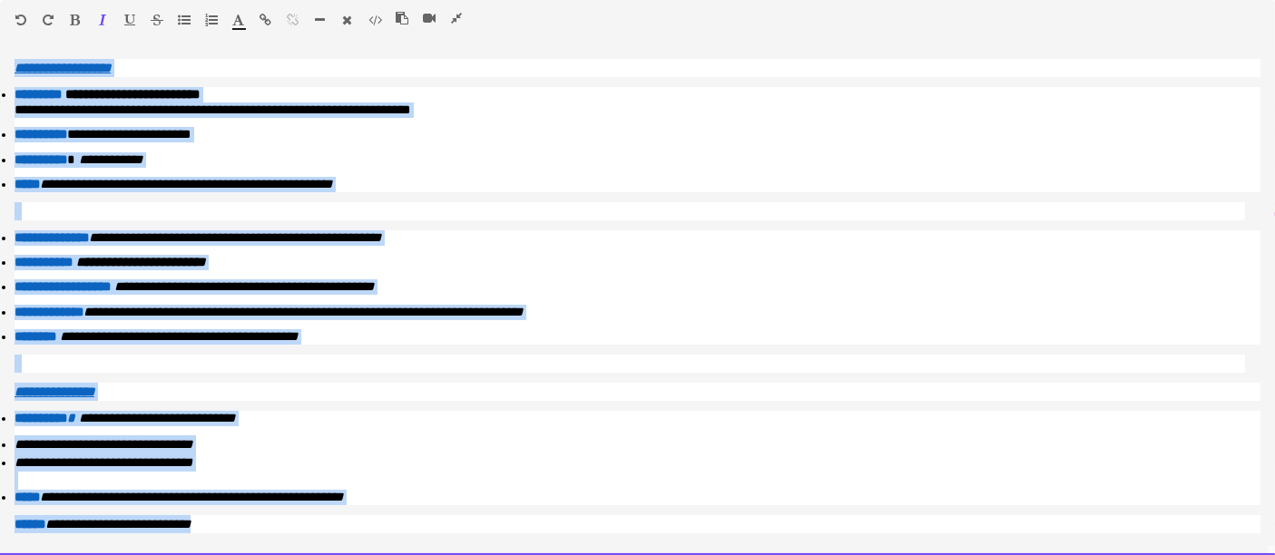
scroll to position [1, 0]
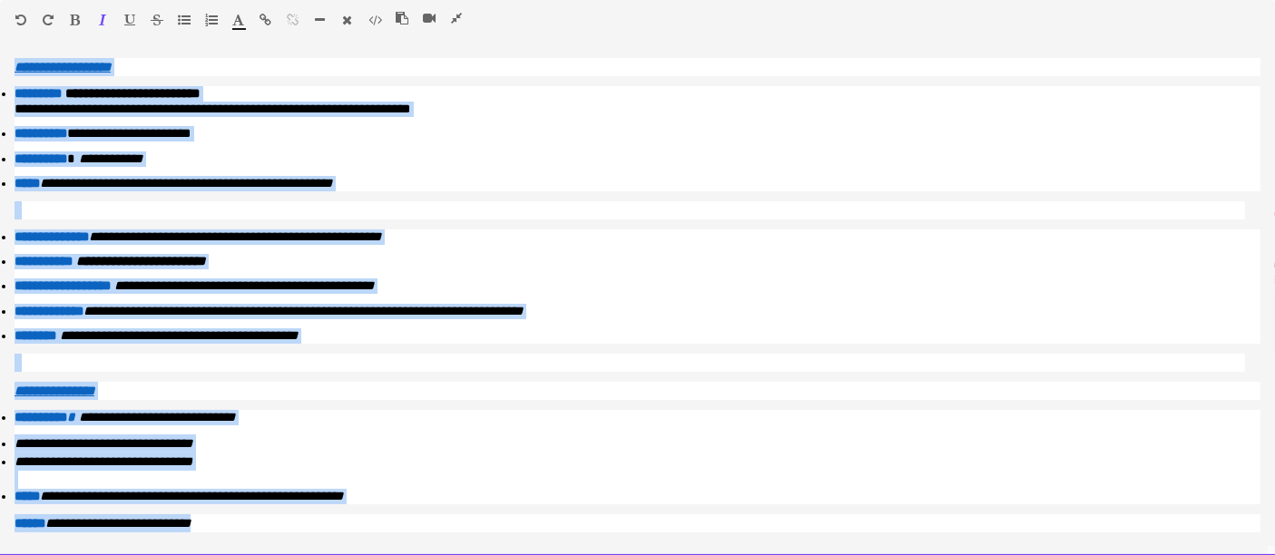
drag, startPoint x: 6, startPoint y: 64, endPoint x: 662, endPoint y: 603, distance: 848.6
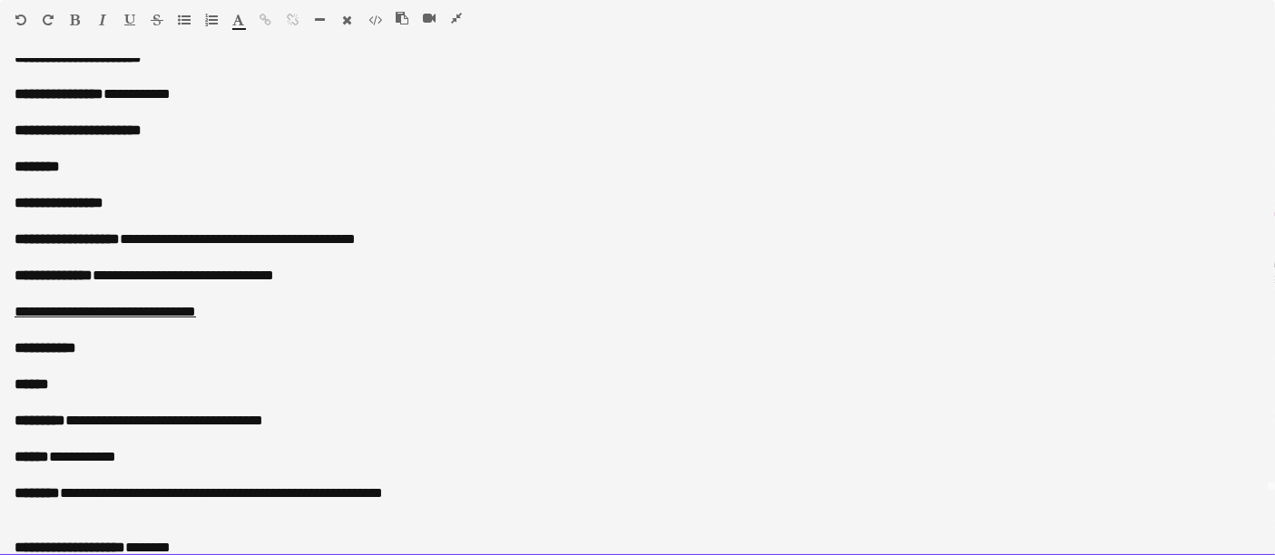
scroll to position [0, 0]
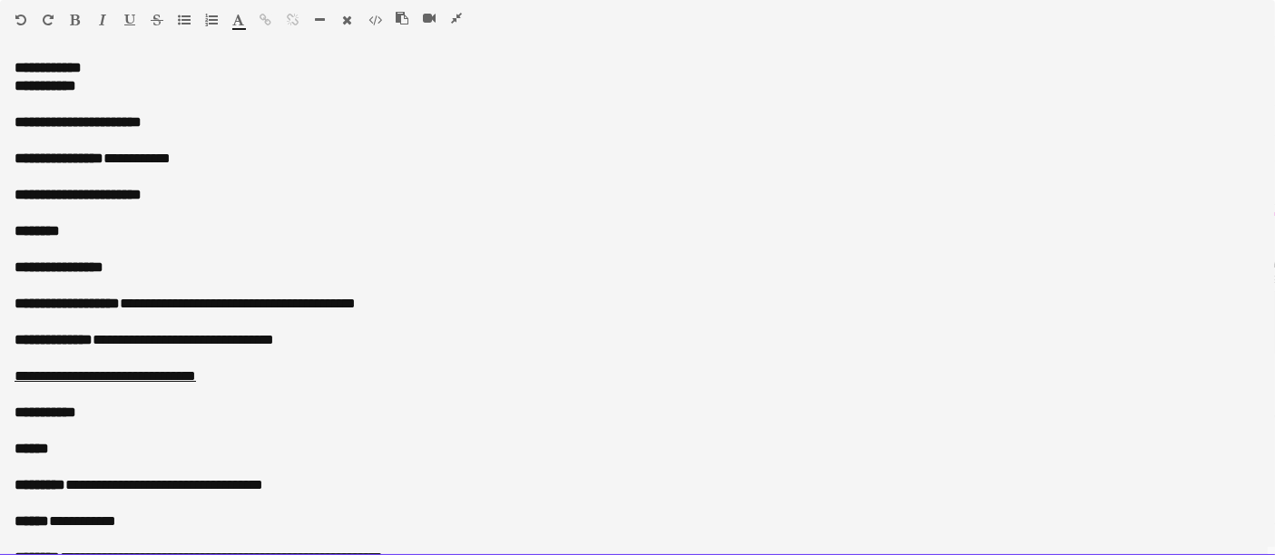
click at [134, 64] on p "**********" at bounding box center [638, 68] width 1246 height 18
drag, startPoint x: 194, startPoint y: 71, endPoint x: 105, endPoint y: 55, distance: 90.3
click at [102, 59] on p "**********" at bounding box center [638, 68] width 1246 height 18
click at [74, 9] on div "Paragraph Heading 1 Heading 2 Heading 3 Heading 4 Heading 5 Heading 6 Heading 7…" at bounding box center [637, 23] width 1275 height 46
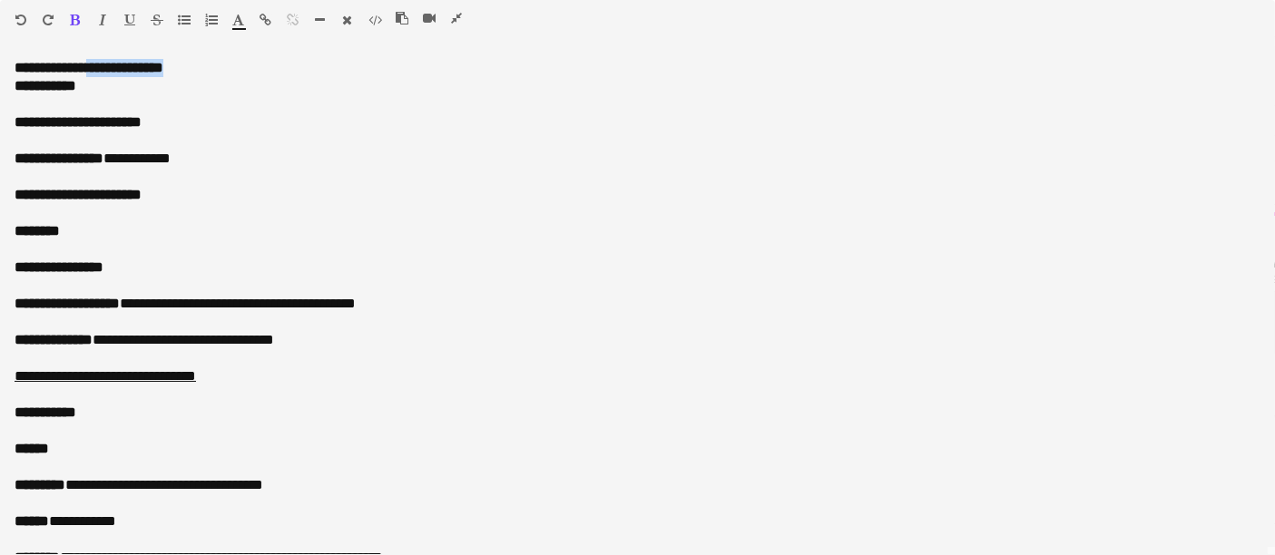
click at [77, 13] on button "button" at bounding box center [75, 20] width 13 height 15
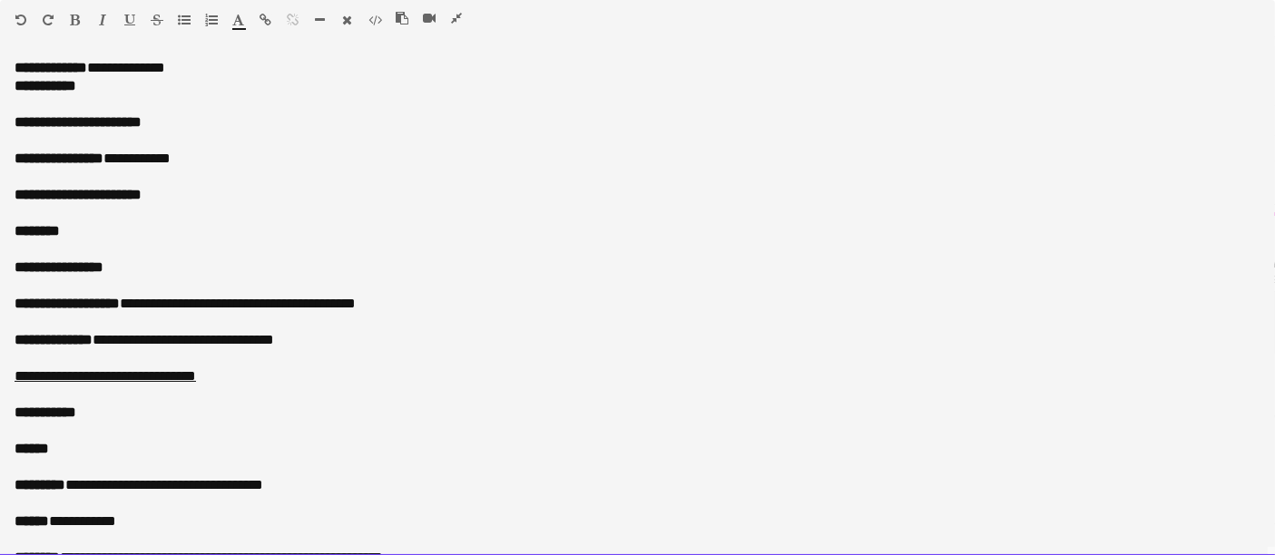
click at [100, 16] on div at bounding box center [123, 24] width 109 height 22
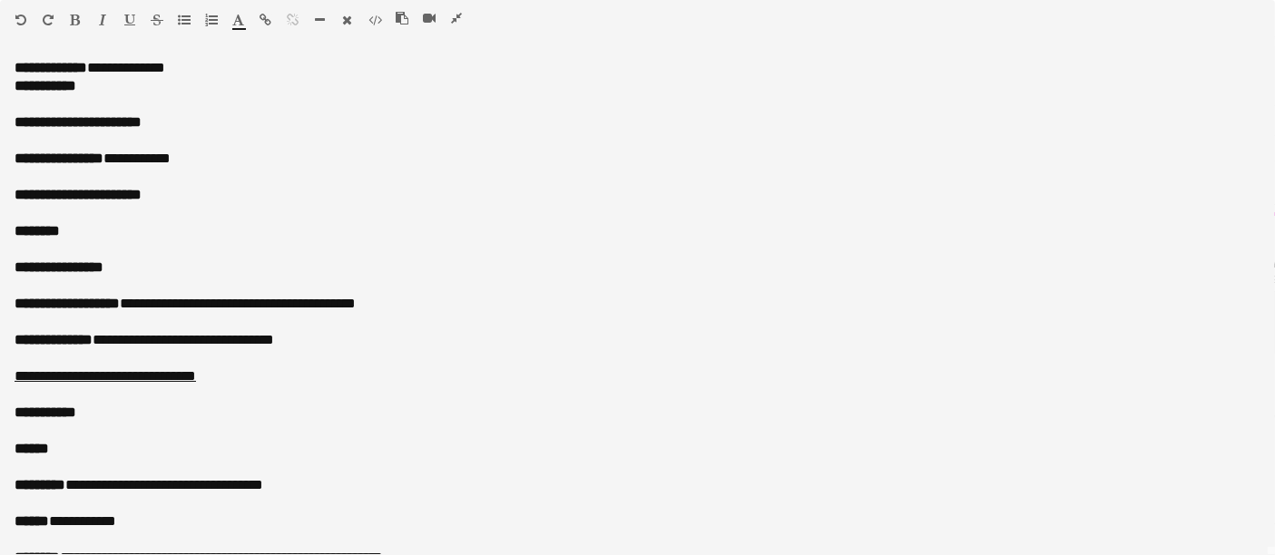
click at [101, 16] on icon "button" at bounding box center [102, 20] width 7 height 13
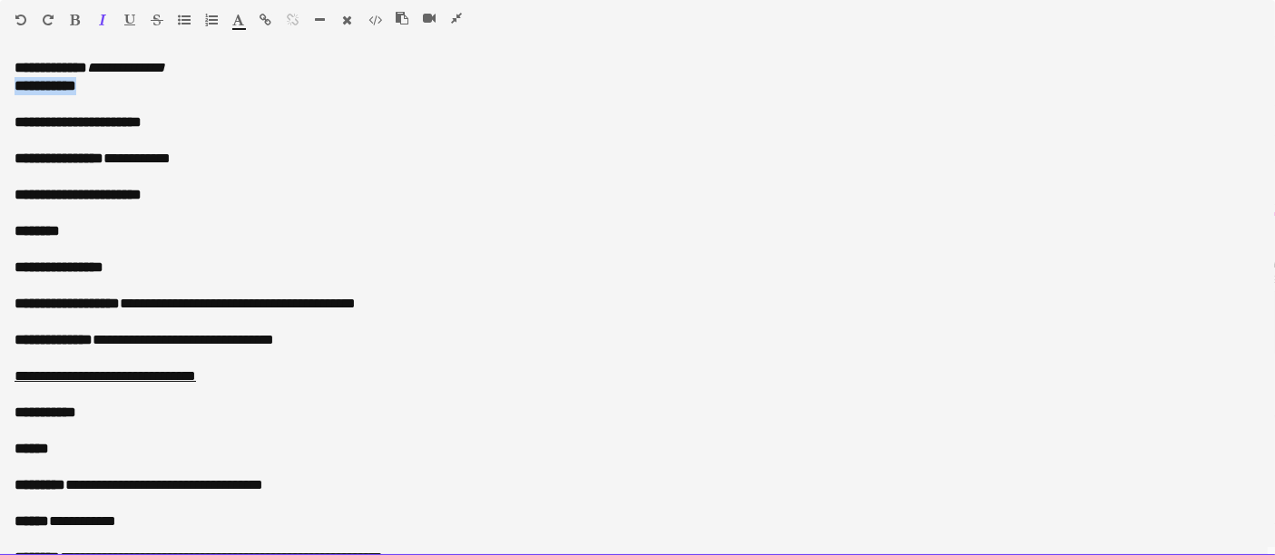
drag, startPoint x: 98, startPoint y: 85, endPoint x: 5, endPoint y: 92, distance: 93.7
click at [5, 92] on div "**********" at bounding box center [637, 307] width 1275 height 497
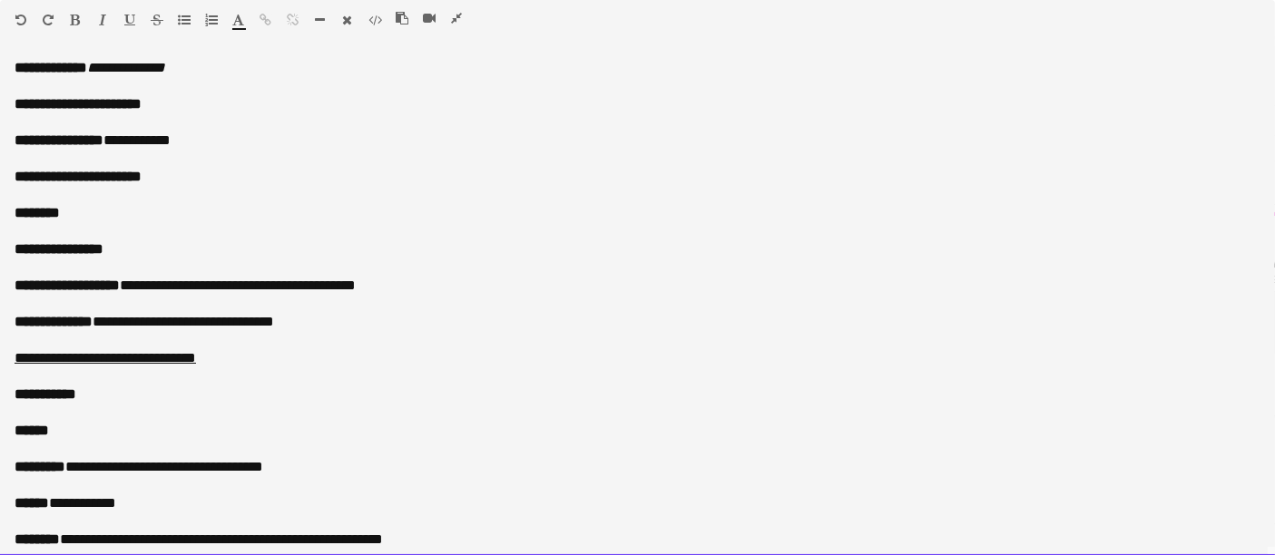
click at [184, 110] on p "**********" at bounding box center [638, 104] width 1246 height 18
drag, startPoint x: 339, startPoint y: 101, endPoint x: 164, endPoint y: 101, distance: 175.2
click at [164, 101] on p "**********" at bounding box center [638, 104] width 1246 height 18
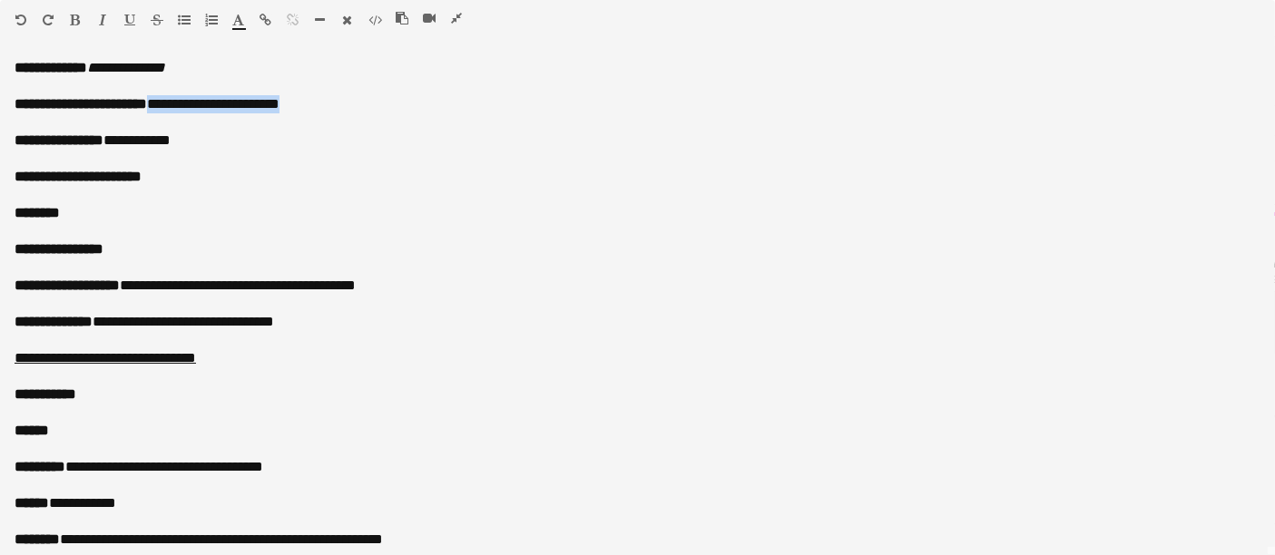
click at [99, 16] on icon "button" at bounding box center [102, 20] width 7 height 13
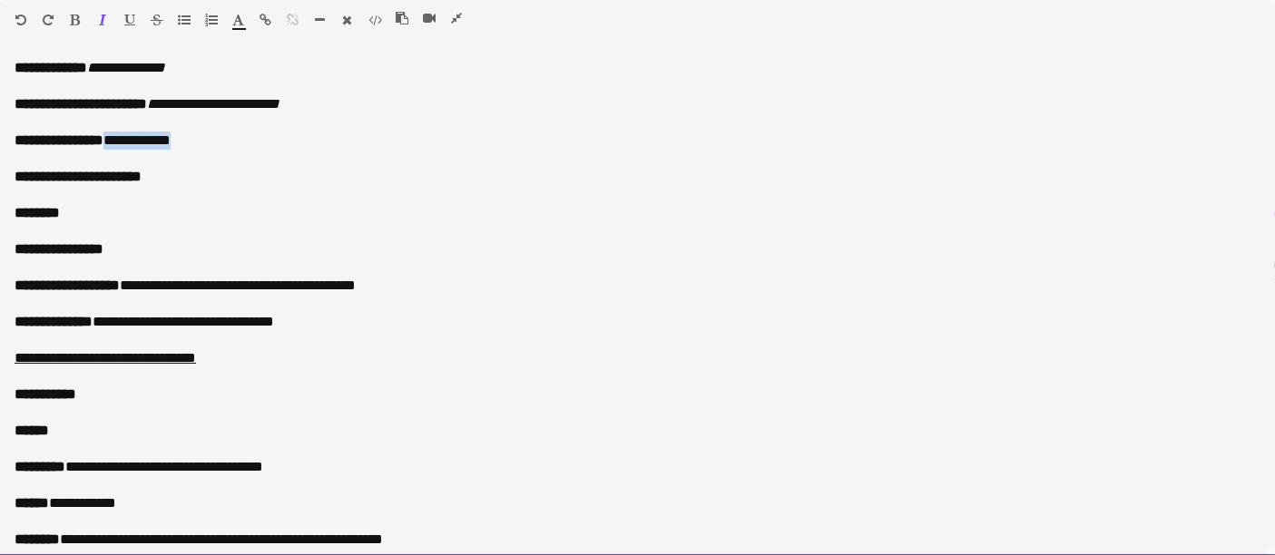
drag, startPoint x: 202, startPoint y: 133, endPoint x: 114, endPoint y: 143, distance: 87.7
click at [114, 143] on p "**********" at bounding box center [630, 141] width 1231 height 18
drag, startPoint x: 298, startPoint y: 141, endPoint x: 114, endPoint y: 133, distance: 183.5
click at [114, 133] on p "**********" at bounding box center [630, 141] width 1231 height 18
click at [95, 15] on div at bounding box center [123, 24] width 109 height 22
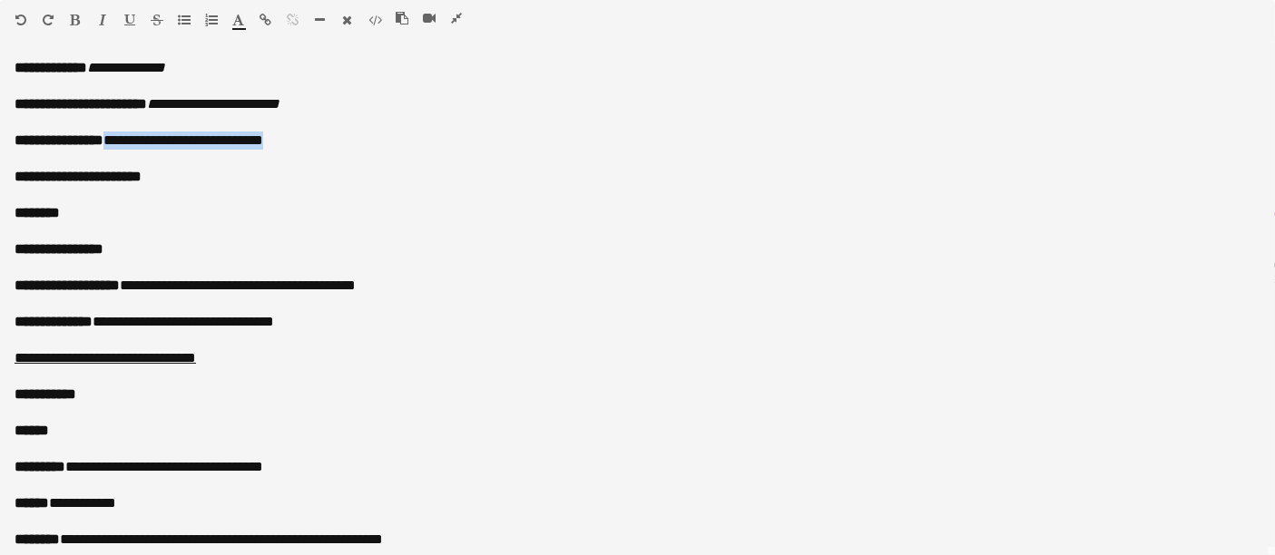
click at [103, 15] on icon "button" at bounding box center [102, 20] width 7 height 13
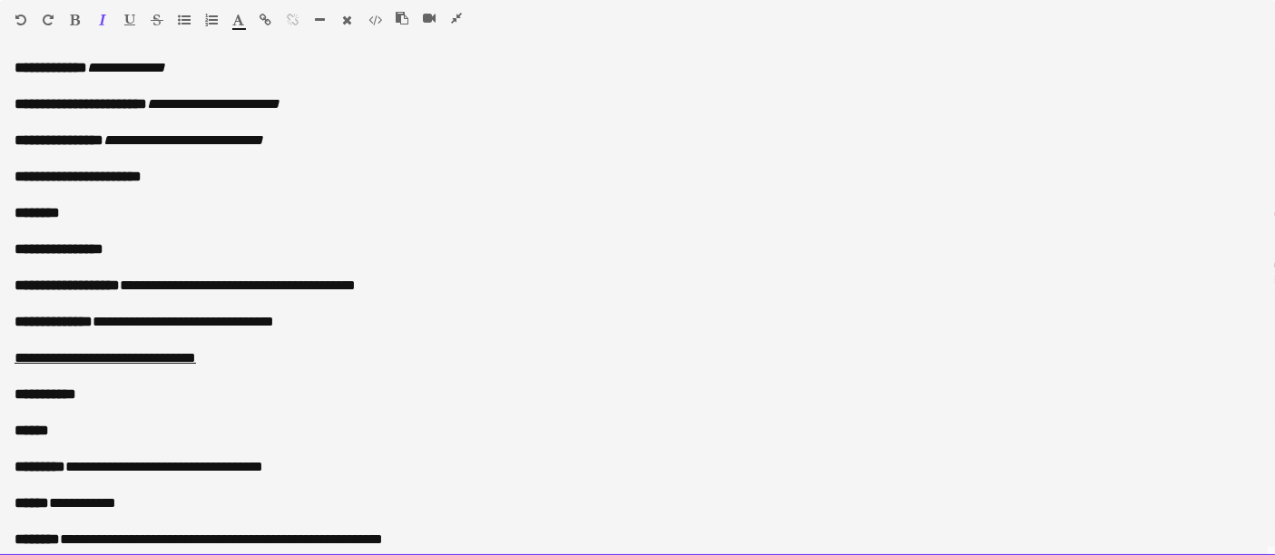
click at [295, 133] on p "**********" at bounding box center [630, 141] width 1231 height 18
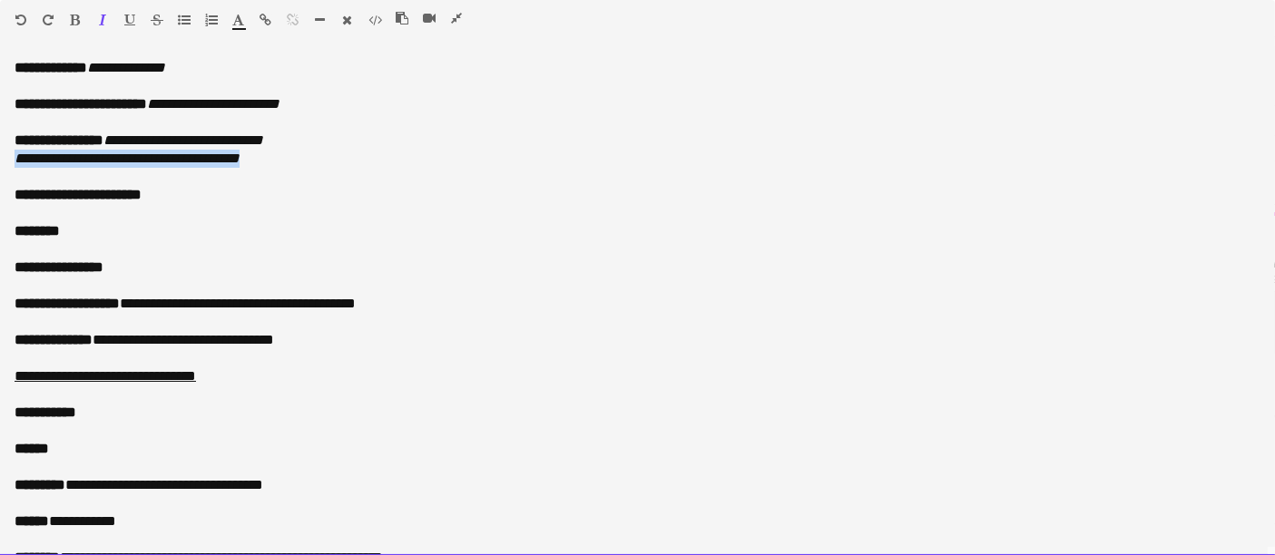
drag, startPoint x: 295, startPoint y: 156, endPoint x: 0, endPoint y: 165, distance: 295.1
click at [0, 165] on div "**********" at bounding box center [637, 307] width 1275 height 497
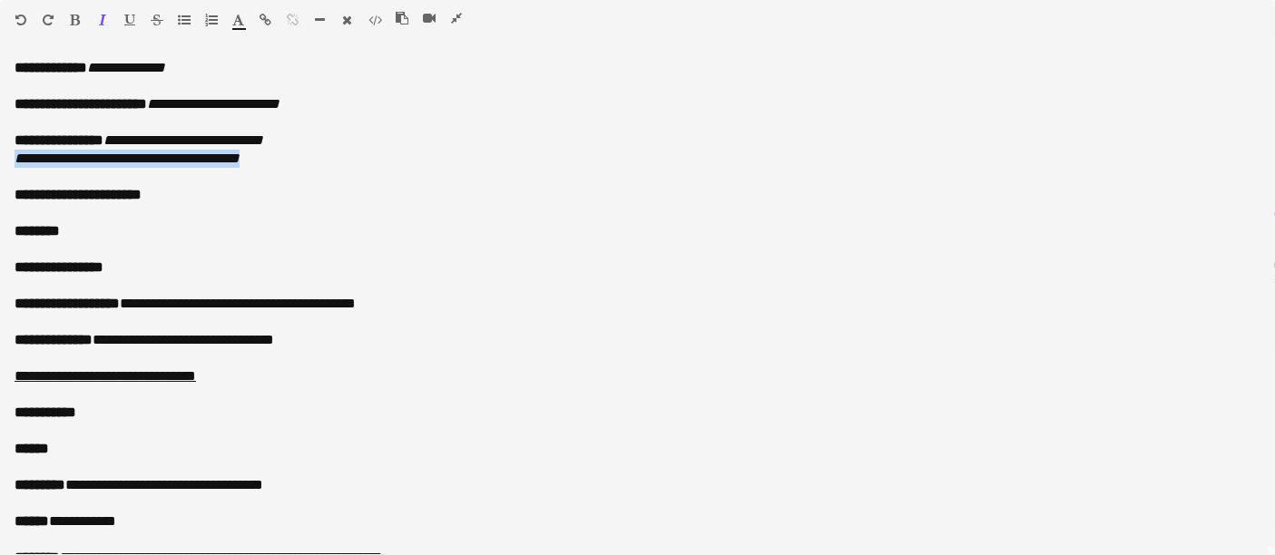
click at [261, 21] on icon "button" at bounding box center [267, 20] width 12 height 13
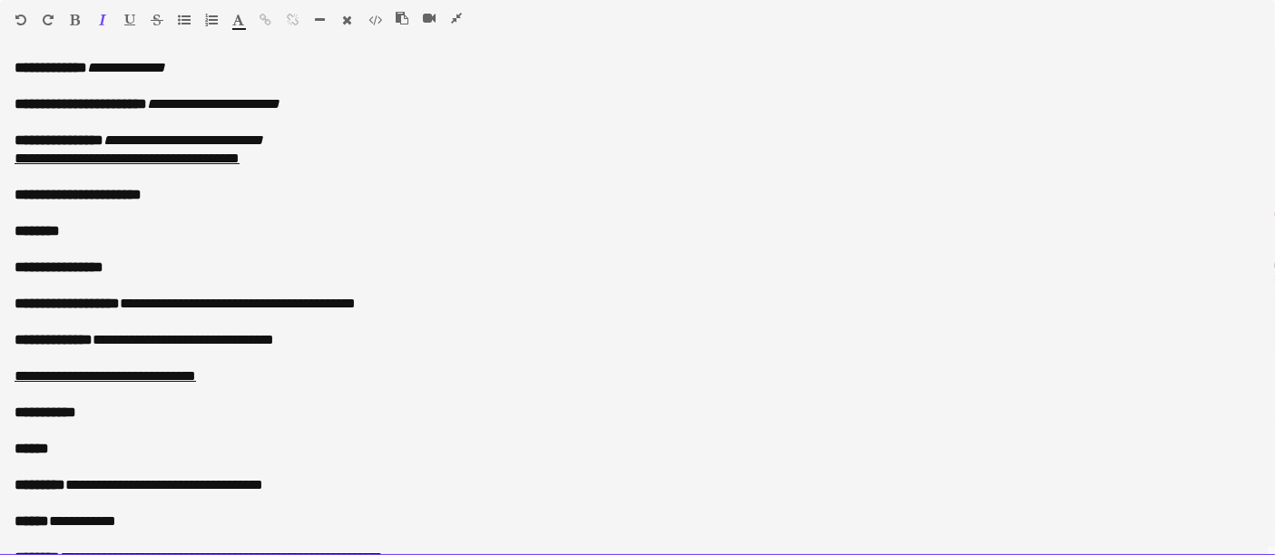
click at [183, 193] on p "**********" at bounding box center [638, 195] width 1246 height 18
drag, startPoint x: 202, startPoint y: 194, endPoint x: 171, endPoint y: 191, distance: 31.1
click at [171, 191] on p "**********" at bounding box center [638, 195] width 1246 height 18
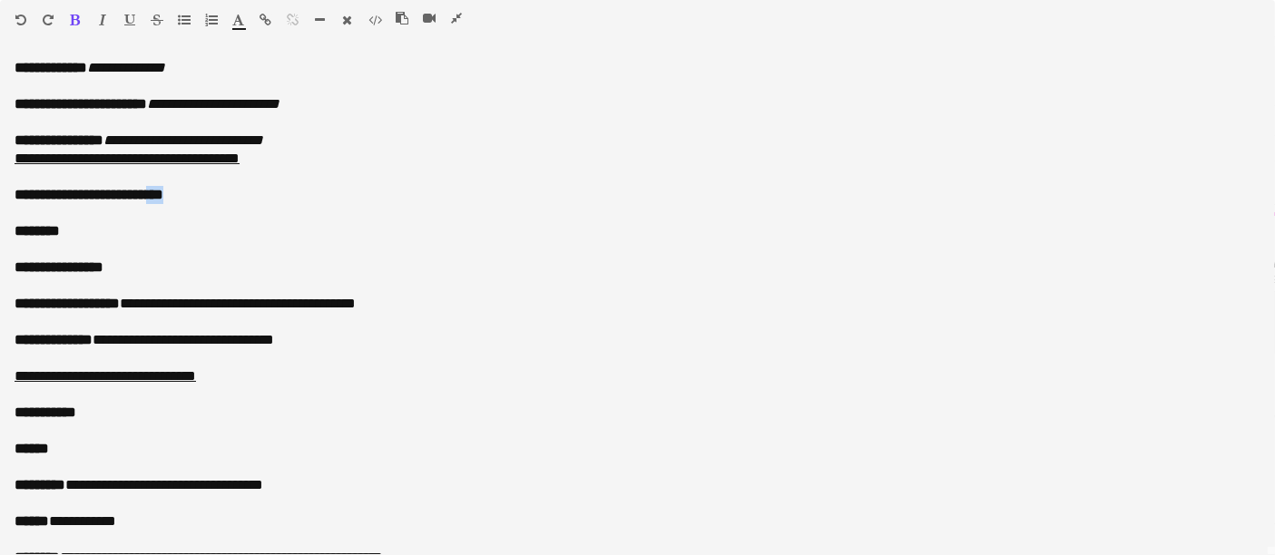
click at [71, 21] on icon "button" at bounding box center [76, 20] width 10 height 13
click at [103, 15] on icon "button" at bounding box center [102, 20] width 7 height 13
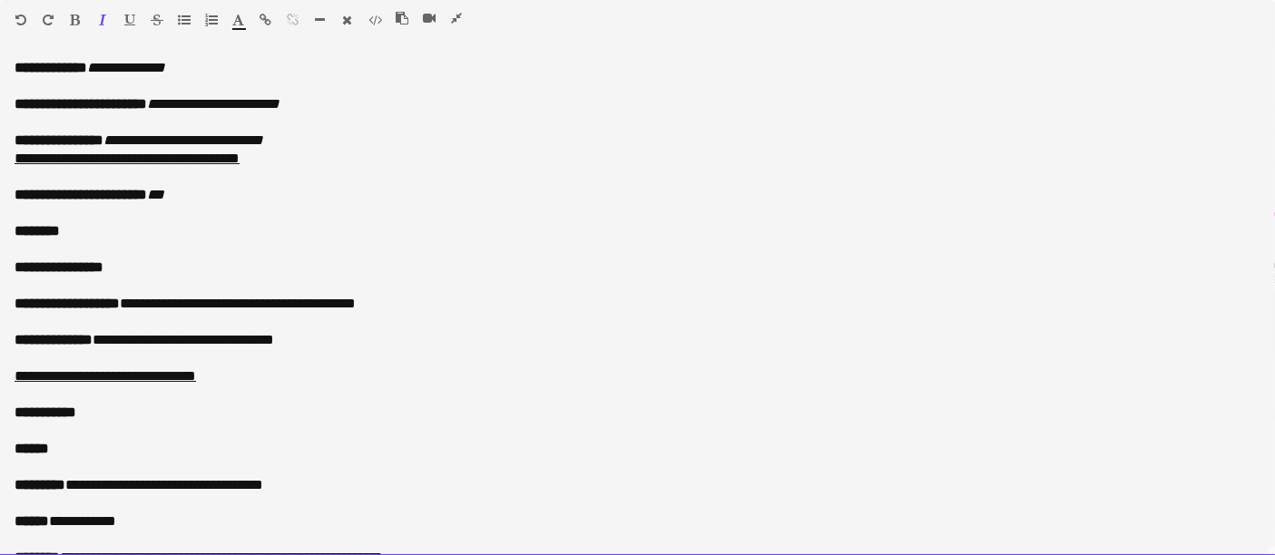
click at [101, 229] on p "********" at bounding box center [638, 231] width 1246 height 18
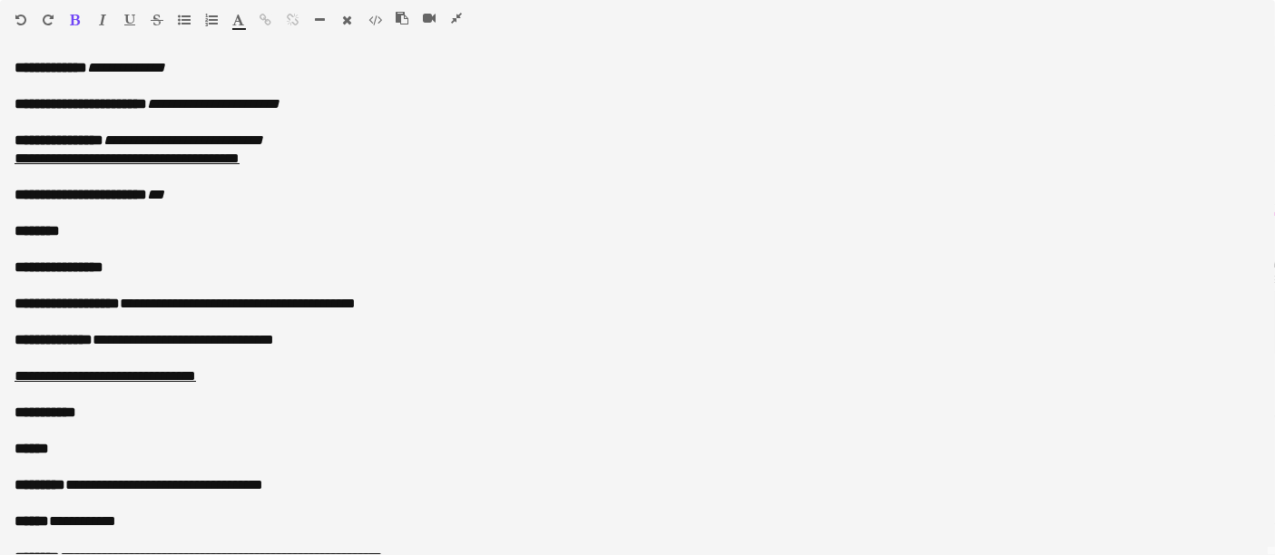
click at [78, 21] on icon "button" at bounding box center [76, 20] width 10 height 13
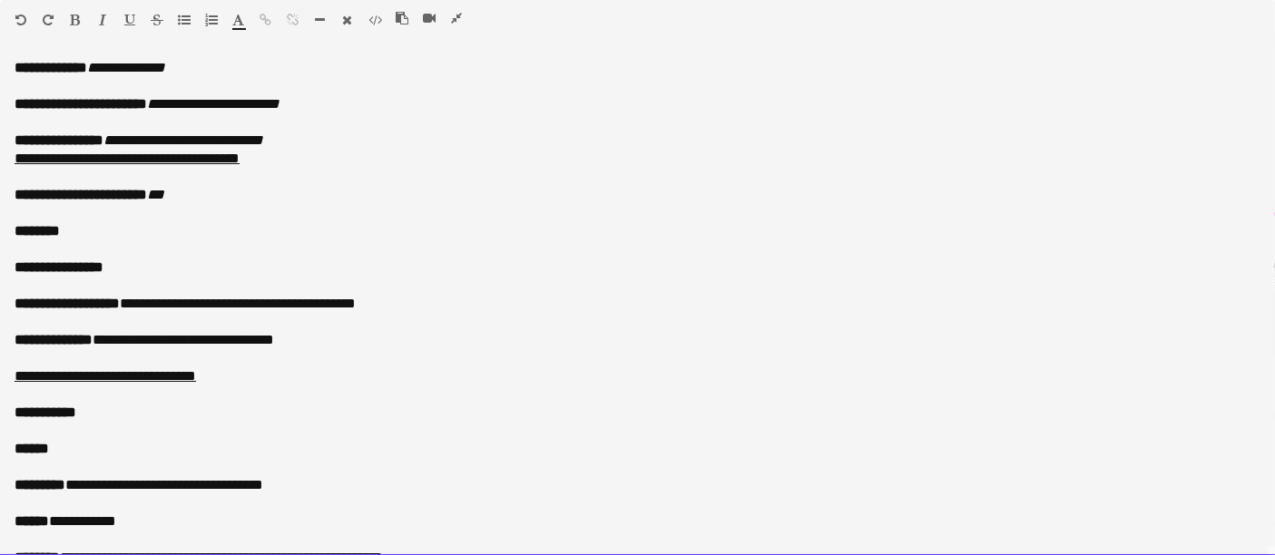
click at [102, 8] on div "Paragraph Heading 1 Heading 2 Heading 3 Heading 4 Heading 5 Heading 6 Heading 7…" at bounding box center [637, 23] width 1275 height 46
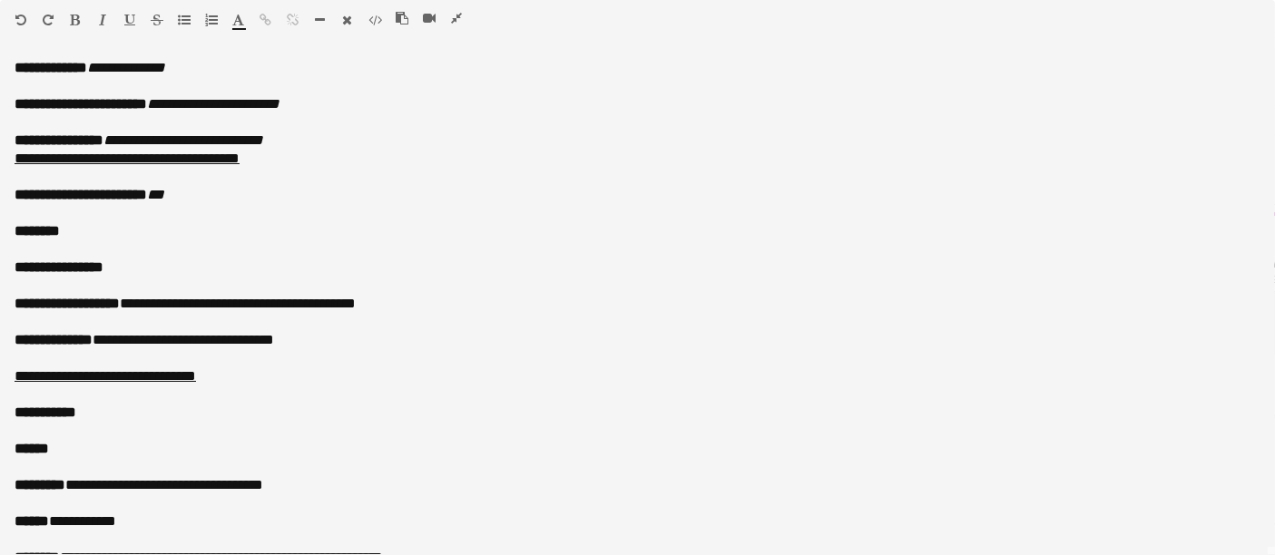
click at [102, 16] on icon "button" at bounding box center [102, 20] width 7 height 13
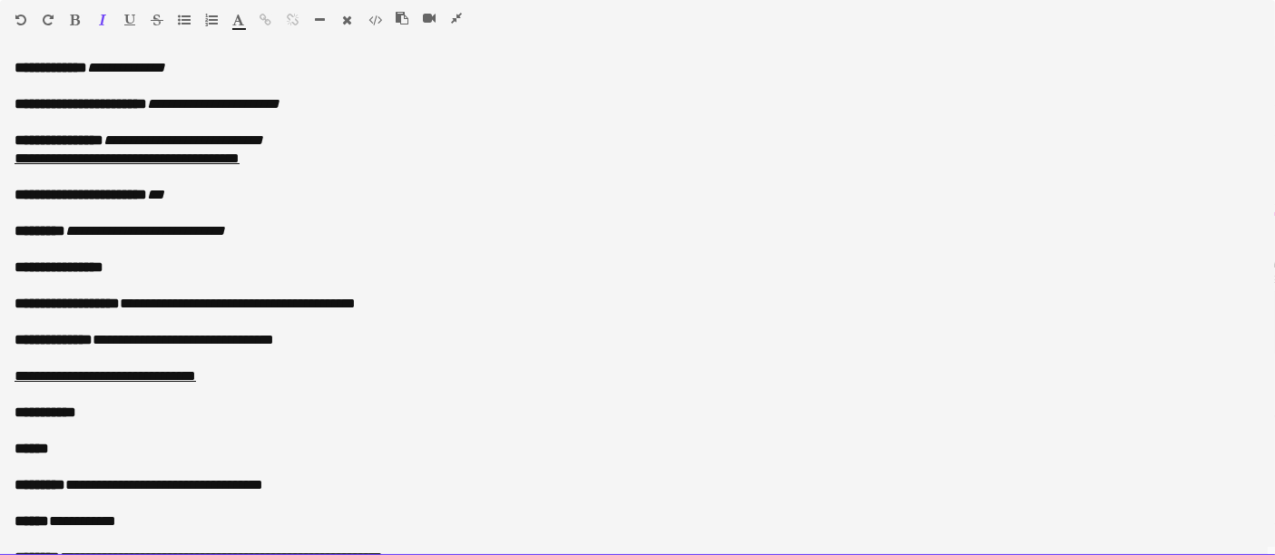
click at [144, 263] on p "**********" at bounding box center [638, 268] width 1246 height 18
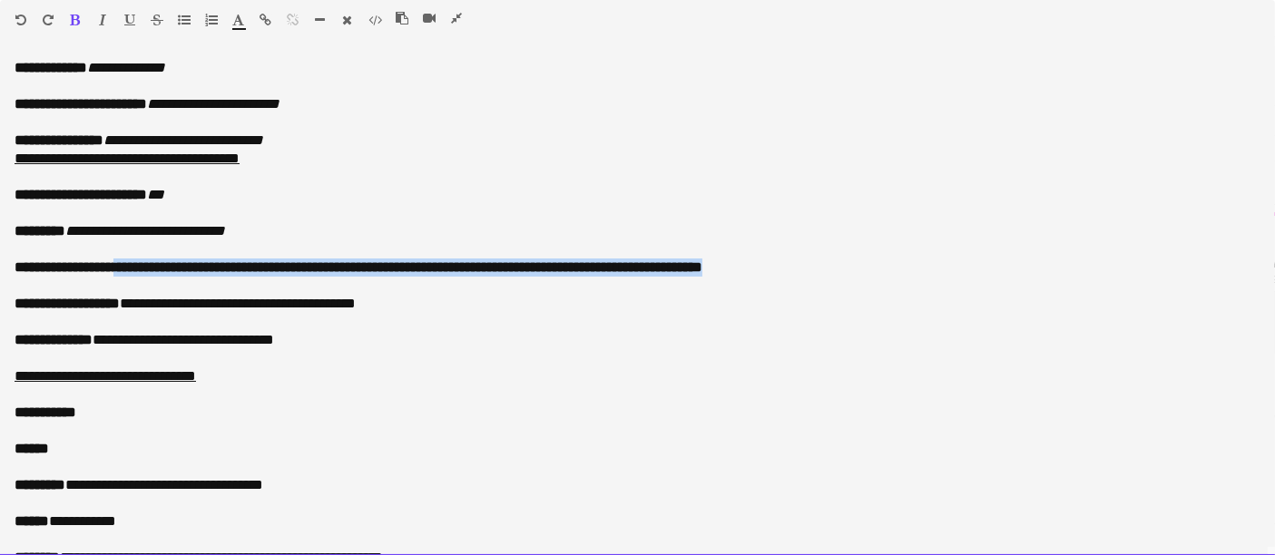
drag, startPoint x: 127, startPoint y: 266, endPoint x: 869, endPoint y: 263, distance: 741.6
click at [869, 263] on p "**********" at bounding box center [638, 268] width 1246 height 18
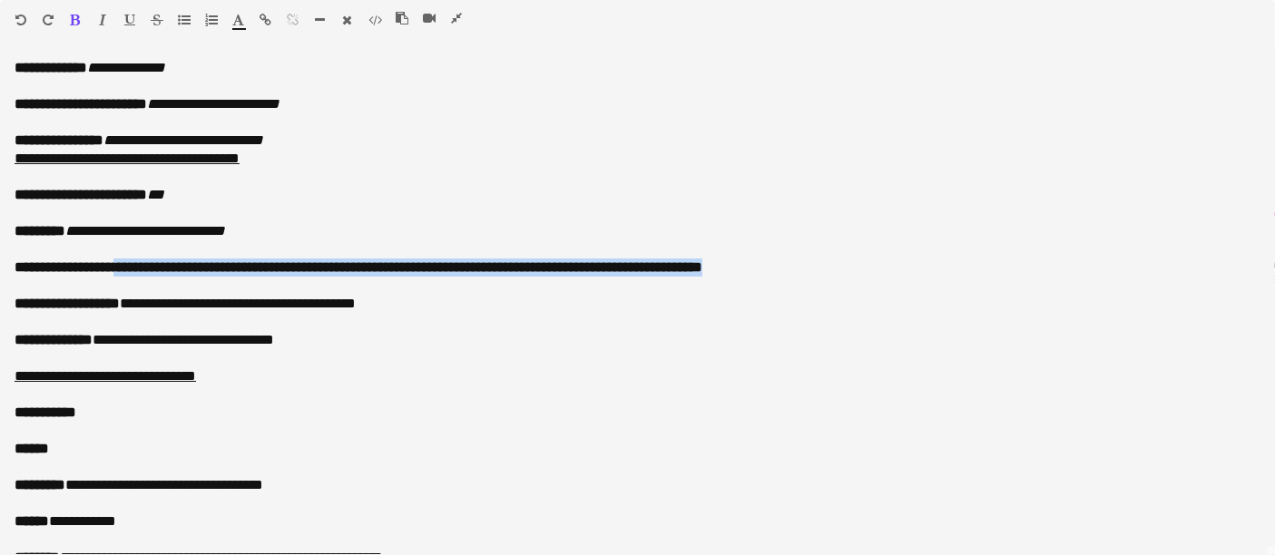
click at [76, 15] on icon "button" at bounding box center [76, 20] width 10 height 13
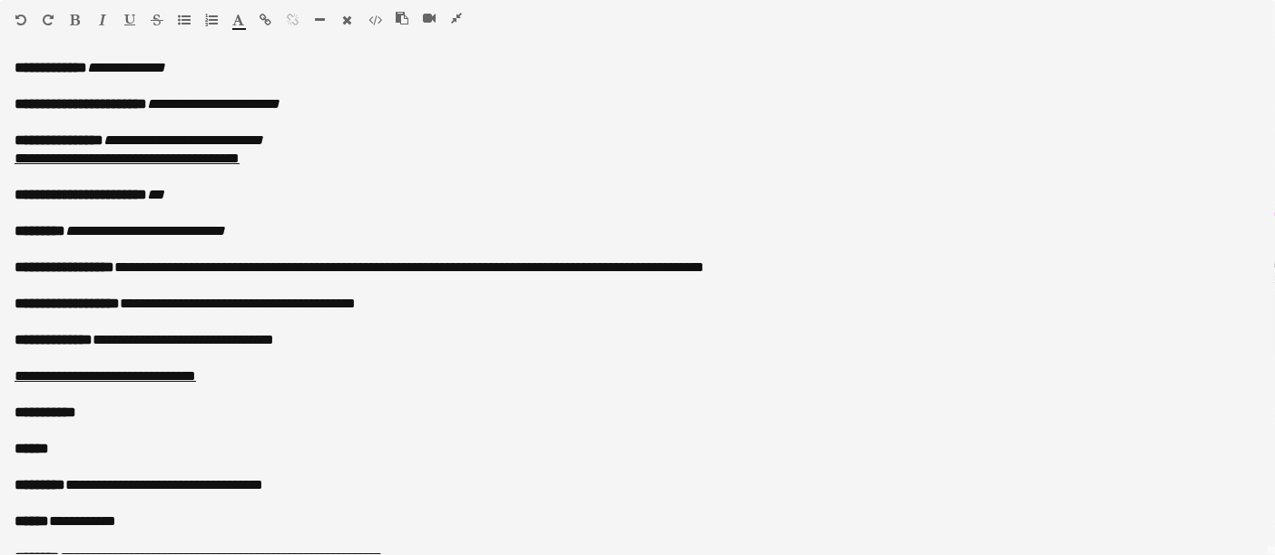
click at [103, 16] on icon "button" at bounding box center [102, 20] width 7 height 13
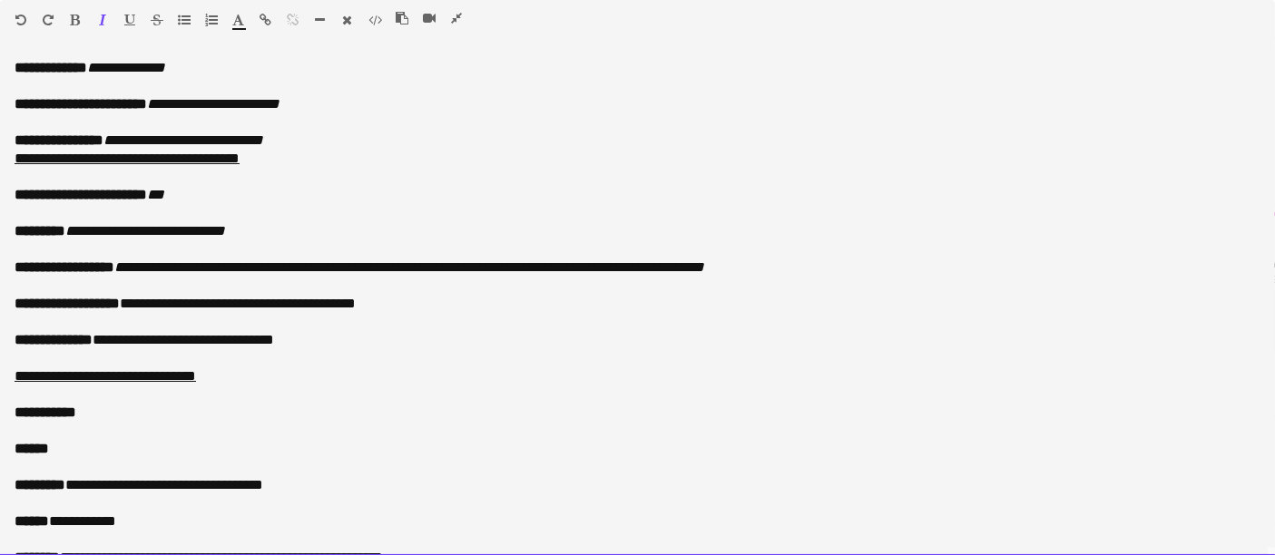
click at [259, 265] on icon "**********" at bounding box center [409, 268] width 590 height 14
drag, startPoint x: 383, startPoint y: 302, endPoint x: 143, endPoint y: 310, distance: 240.6
click at [143, 310] on p "**********" at bounding box center [630, 304] width 1231 height 18
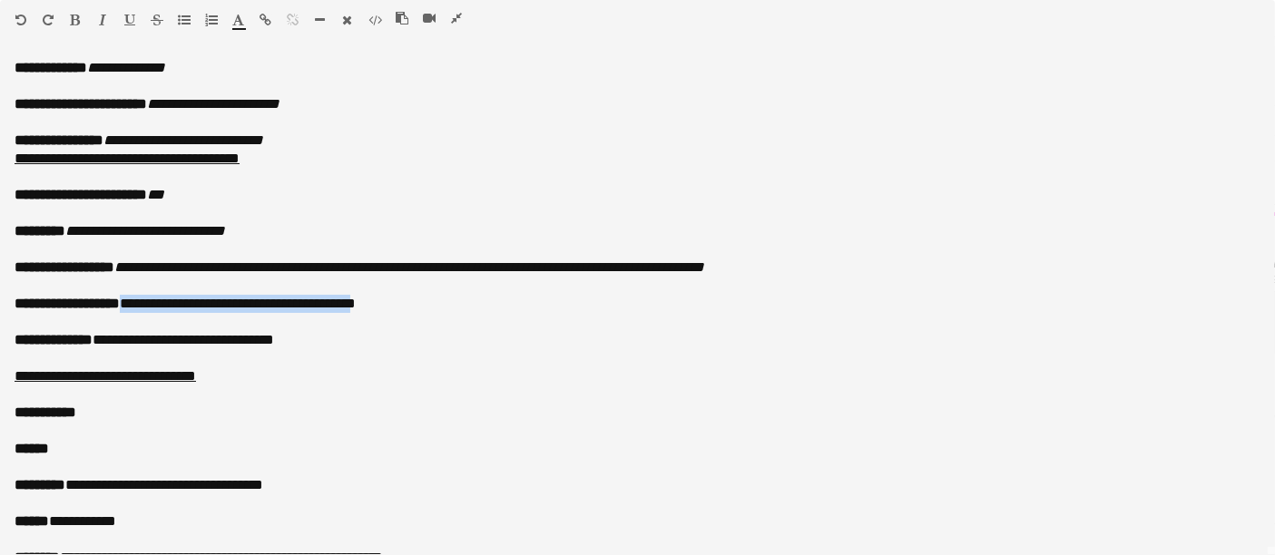
click at [103, 15] on icon "button" at bounding box center [102, 20] width 7 height 13
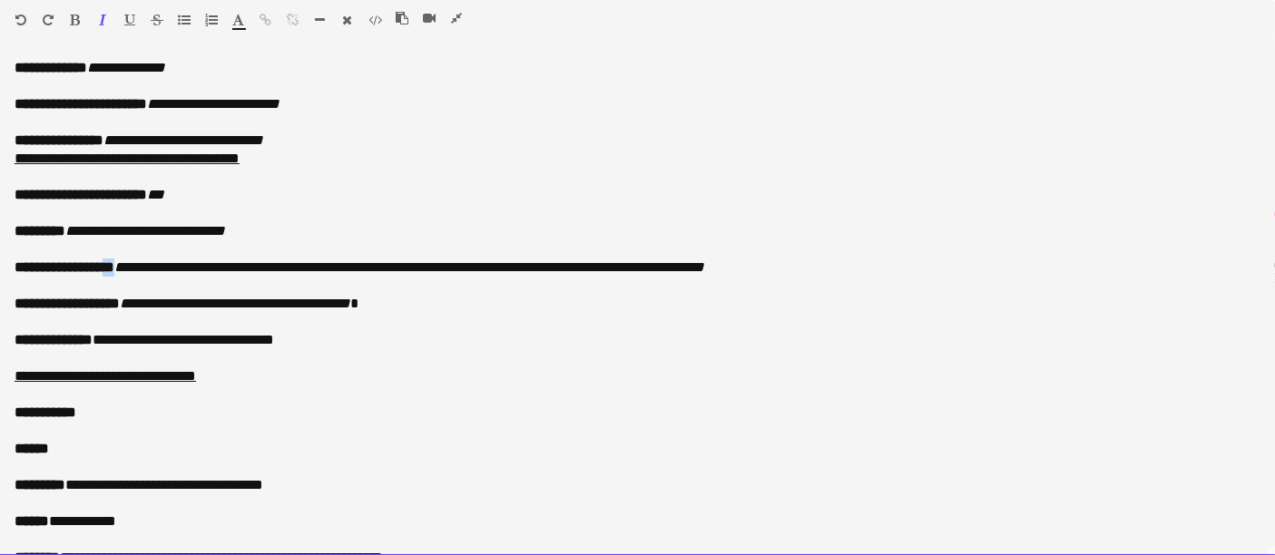
drag, startPoint x: 132, startPoint y: 267, endPoint x: 120, endPoint y: 268, distance: 11.8
click at [120, 268] on p "**********" at bounding box center [630, 268] width 1231 height 18
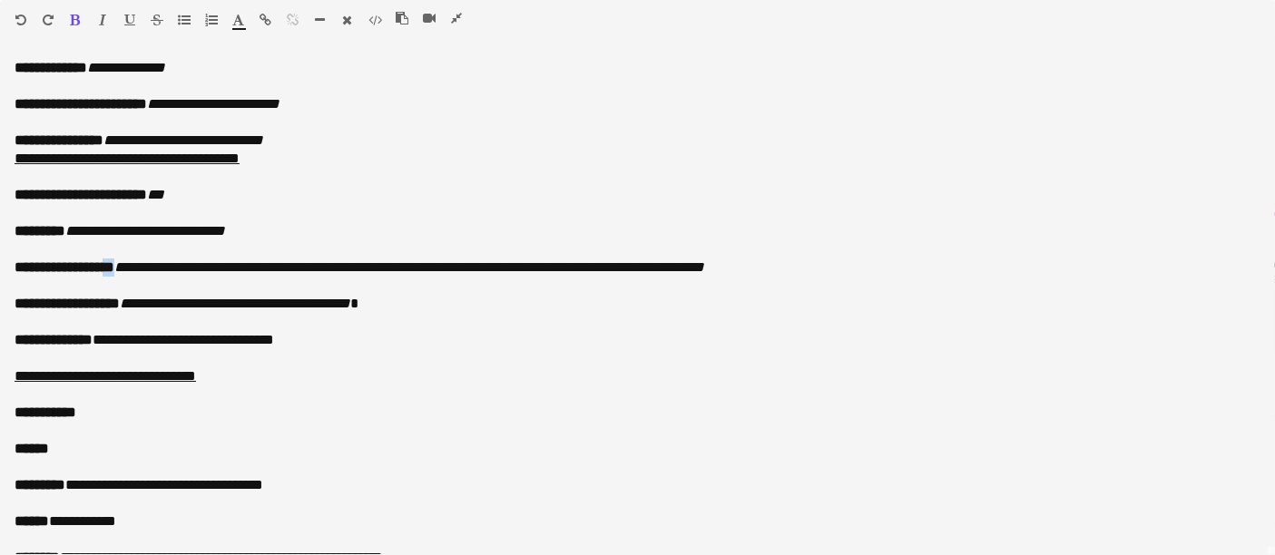
click at [102, 16] on icon "button" at bounding box center [102, 20] width 7 height 13
click at [78, 16] on icon "button" at bounding box center [76, 20] width 10 height 13
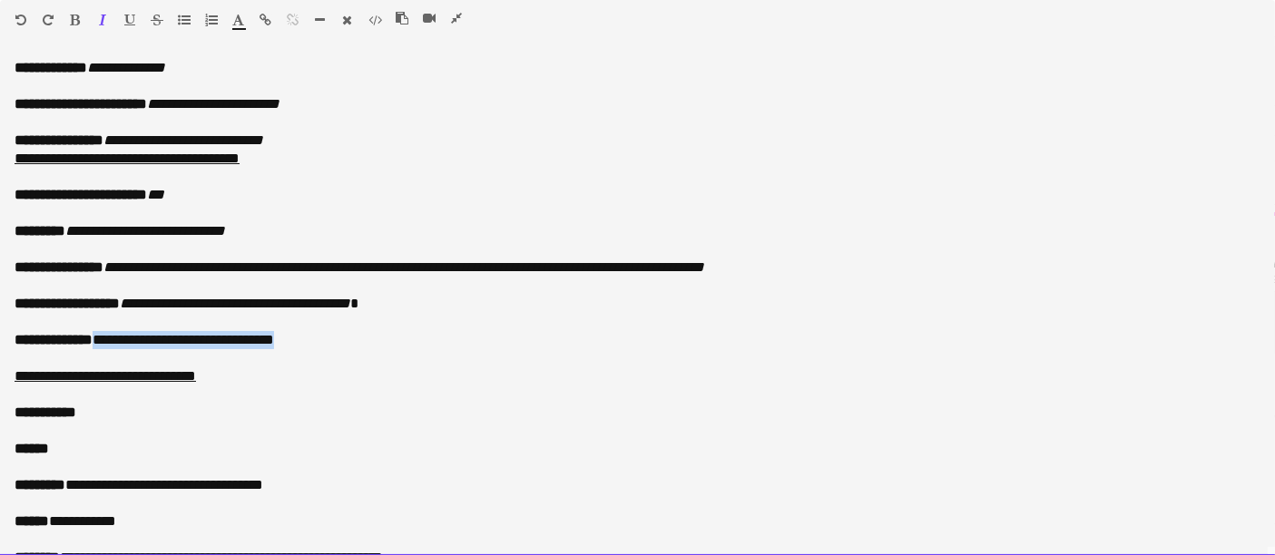
drag, startPoint x: 342, startPoint y: 340, endPoint x: 102, endPoint y: 338, distance: 240.6
click at [102, 338] on p "**********" at bounding box center [630, 340] width 1231 height 18
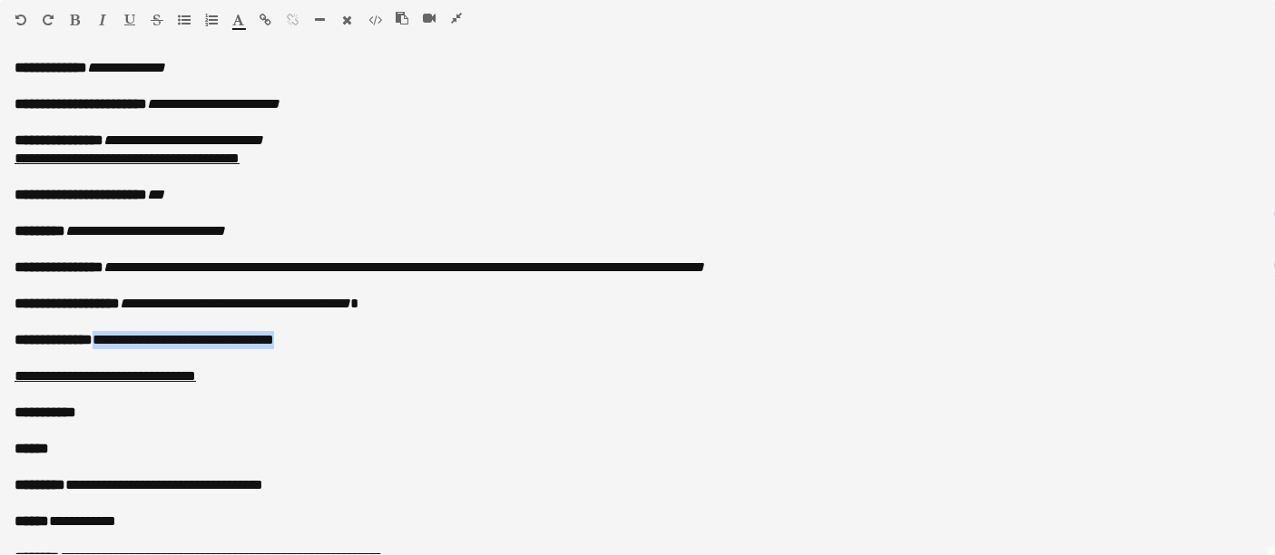
click at [99, 14] on icon "button" at bounding box center [102, 20] width 7 height 13
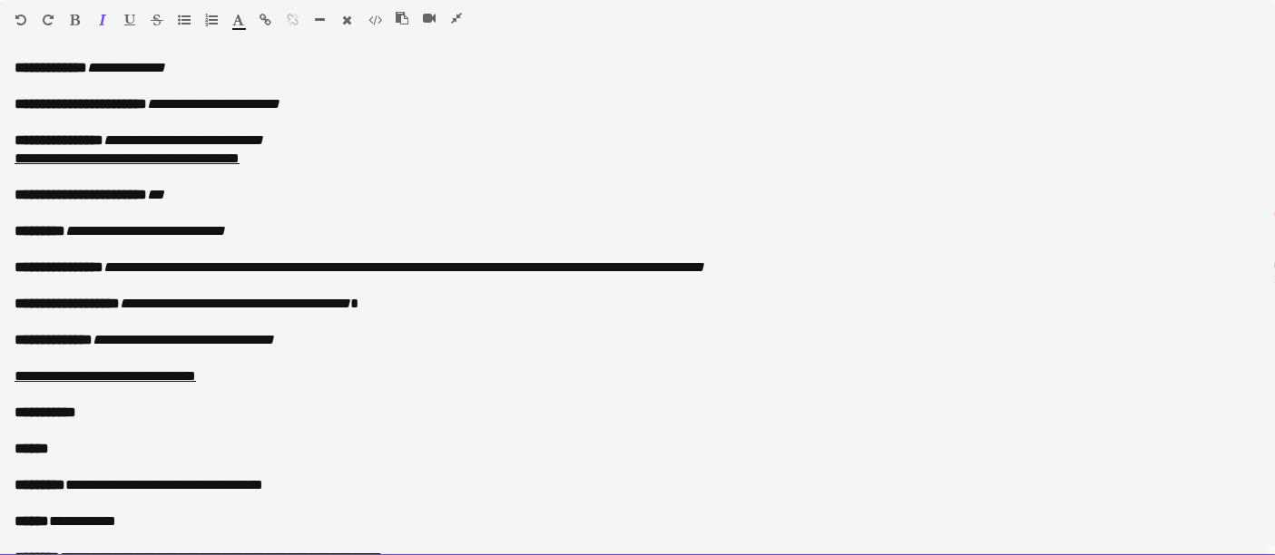
click at [135, 410] on p "**********" at bounding box center [638, 413] width 1246 height 18
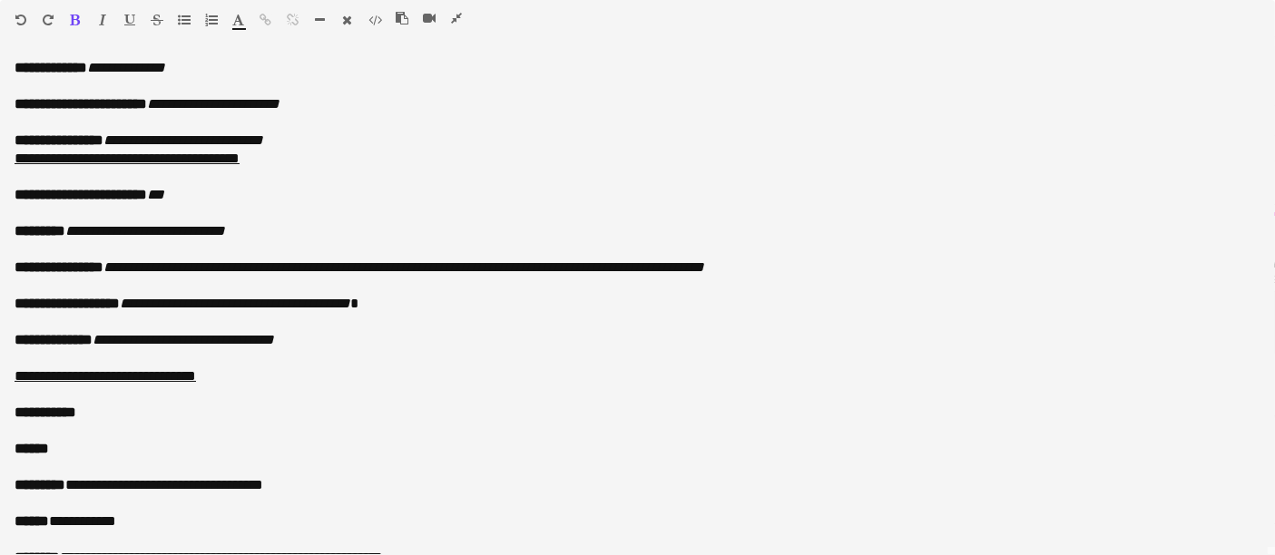
click at [75, 17] on icon "button" at bounding box center [76, 20] width 10 height 13
click at [103, 22] on icon "button" at bounding box center [102, 20] width 7 height 13
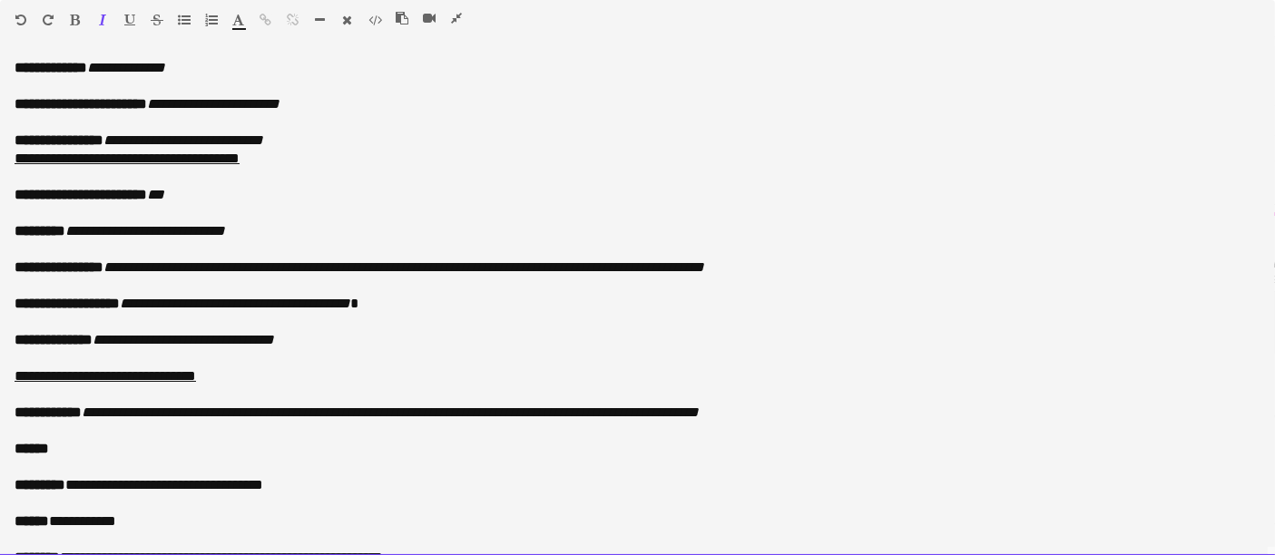
click at [653, 411] on icon "**********" at bounding box center [390, 413] width 617 height 14
click at [651, 411] on icon "**********" at bounding box center [390, 413] width 617 height 14
click at [649, 410] on icon "**********" at bounding box center [390, 413] width 617 height 14
click at [84, 450] on p "******" at bounding box center [638, 449] width 1246 height 18
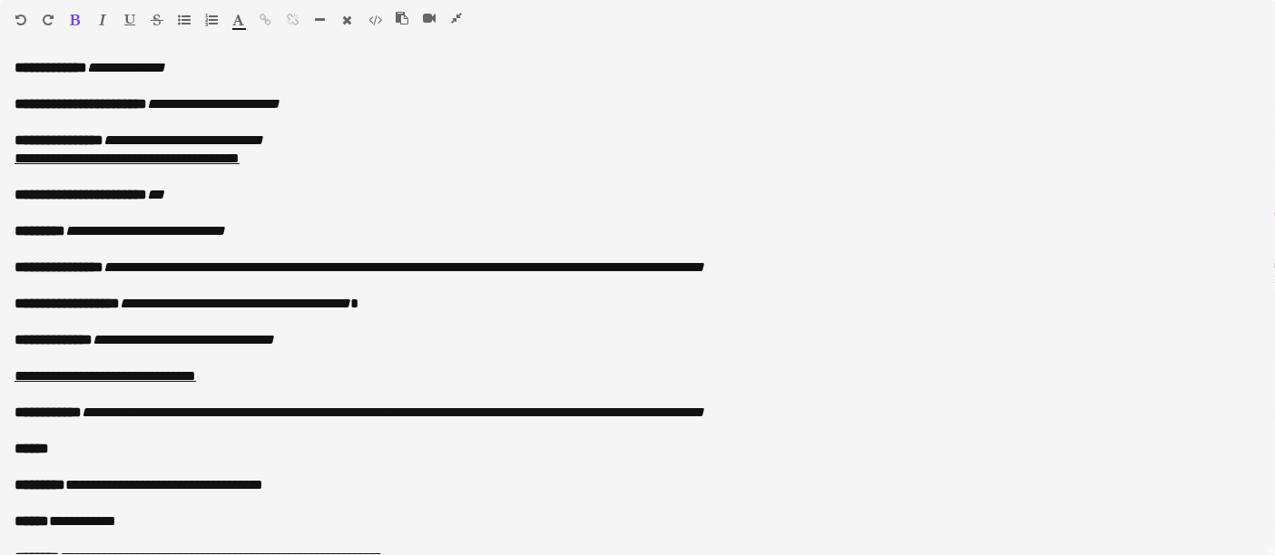
click at [74, 16] on icon "button" at bounding box center [76, 20] width 10 height 13
click at [101, 22] on icon "button" at bounding box center [102, 20] width 7 height 13
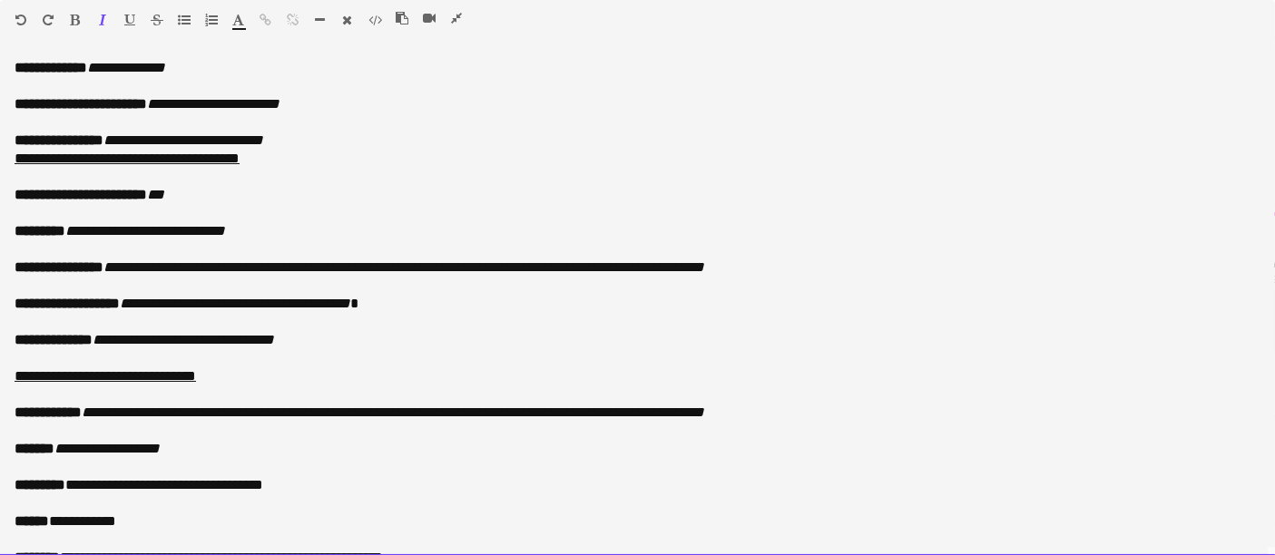
scroll to position [101, 0]
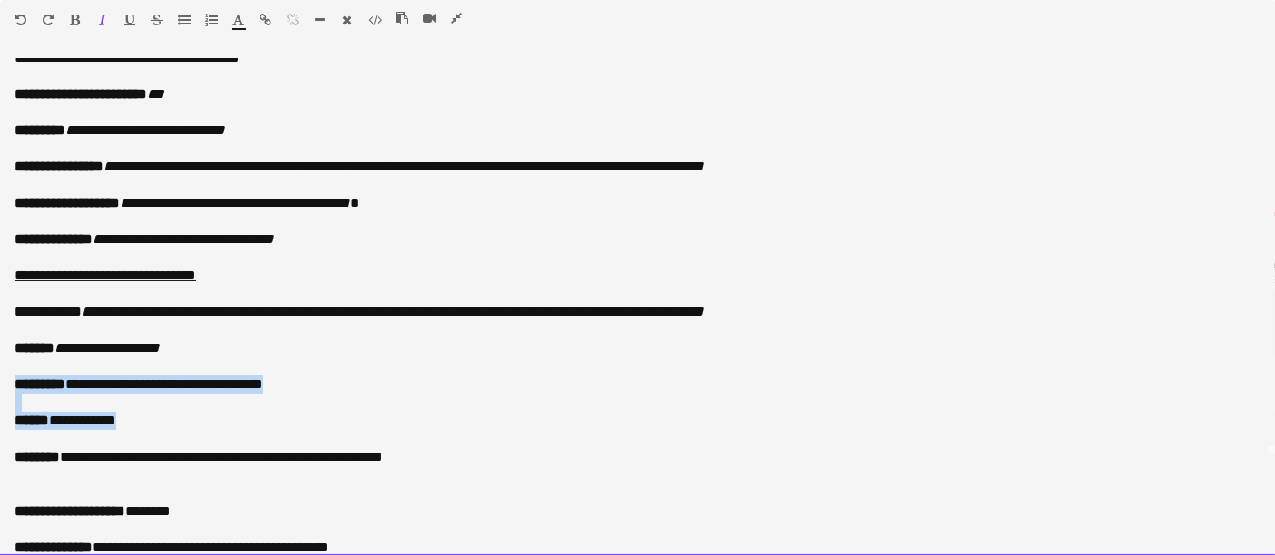
drag, startPoint x: 17, startPoint y: 385, endPoint x: 134, endPoint y: 428, distance: 124.6
click at [134, 428] on div "**********" at bounding box center [637, 307] width 1275 height 497
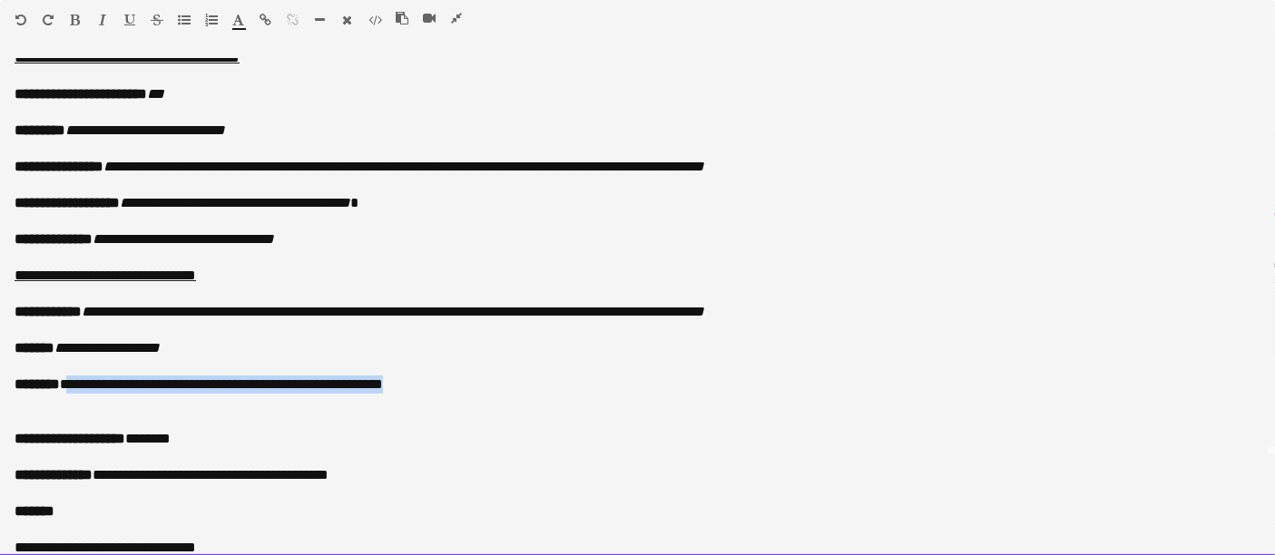
drag, startPoint x: 440, startPoint y: 382, endPoint x: 76, endPoint y: 387, distance: 364.0
click at [76, 387] on p "**********" at bounding box center [630, 385] width 1231 height 18
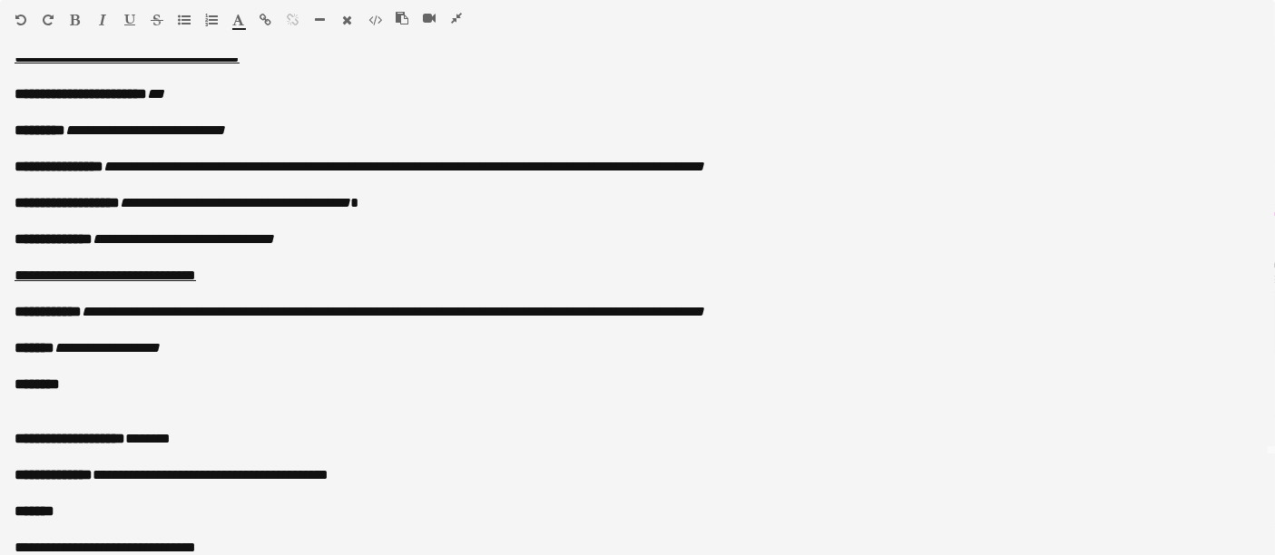
click at [74, 18] on icon "button" at bounding box center [76, 20] width 10 height 13
click at [75, 17] on icon "button" at bounding box center [76, 20] width 10 height 13
click at [103, 16] on icon "button" at bounding box center [102, 20] width 7 height 13
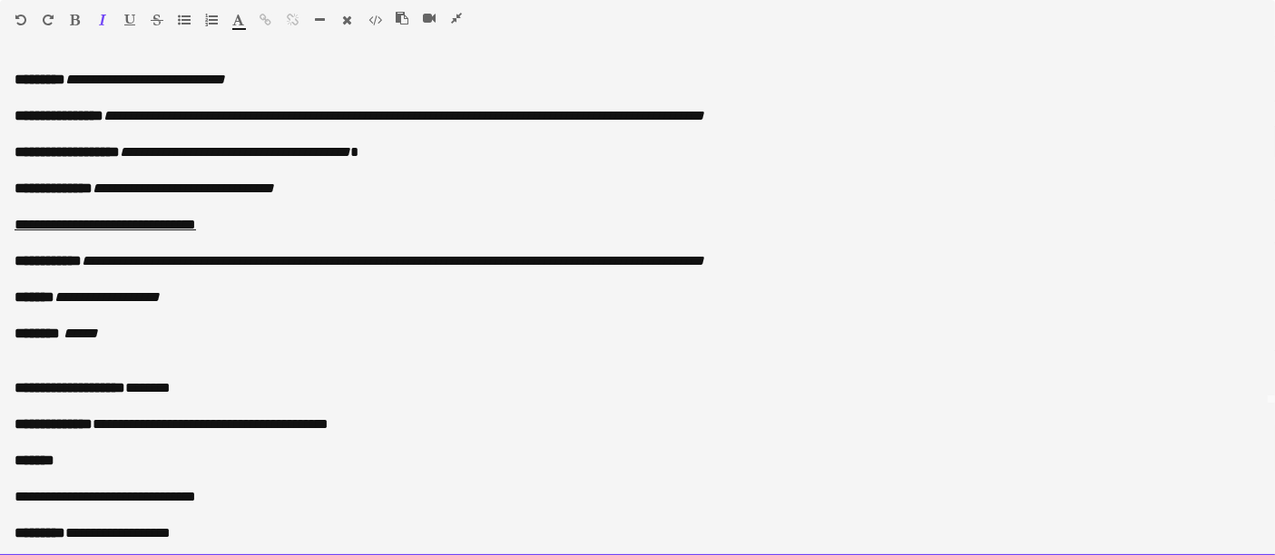
scroll to position [202, 0]
click at [388, 421] on p "**********" at bounding box center [630, 425] width 1231 height 18
drag, startPoint x: 153, startPoint y: 380, endPoint x: 211, endPoint y: 385, distance: 57.4
click at [211, 385] on p "**********" at bounding box center [630, 388] width 1231 height 18
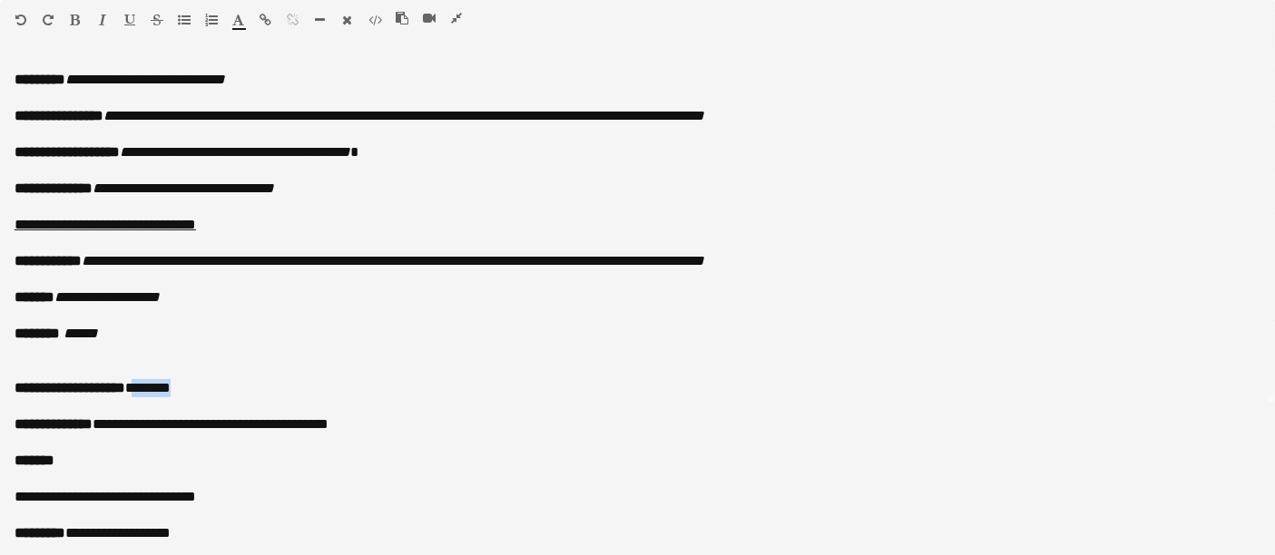
click at [103, 15] on icon "button" at bounding box center [102, 20] width 7 height 13
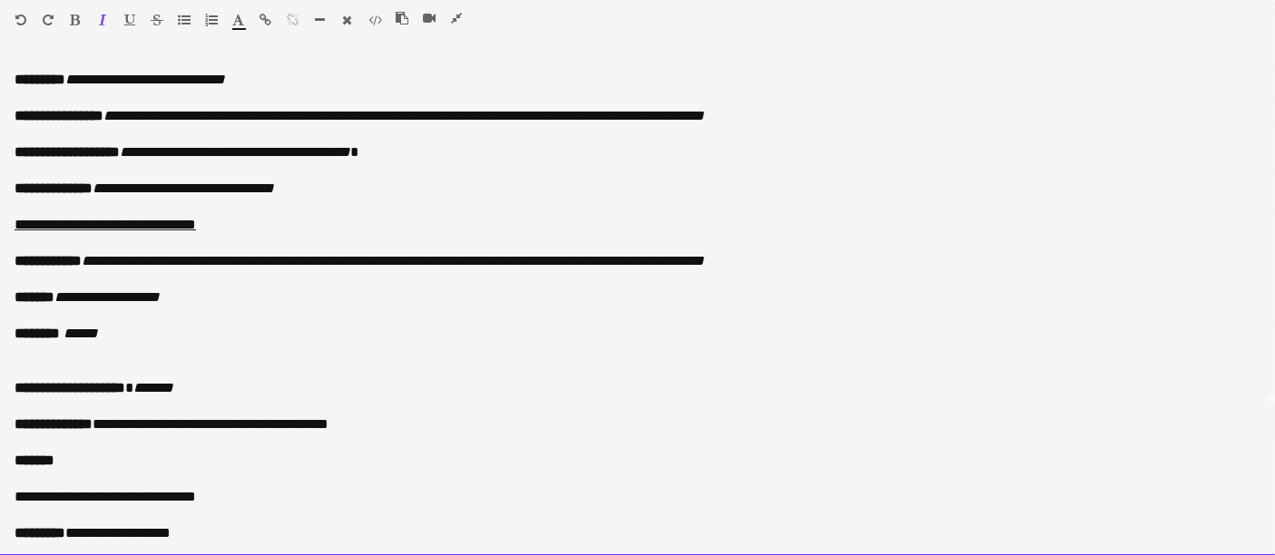
click at [222, 377] on p at bounding box center [630, 361] width 1231 height 36
click at [211, 398] on p at bounding box center [638, 407] width 1246 height 18
click at [215, 385] on p "**********" at bounding box center [630, 388] width 1231 height 18
drag, startPoint x: 109, startPoint y: 421, endPoint x: 378, endPoint y: 418, distance: 268.7
click at [378, 418] on p "**********" at bounding box center [630, 425] width 1231 height 18
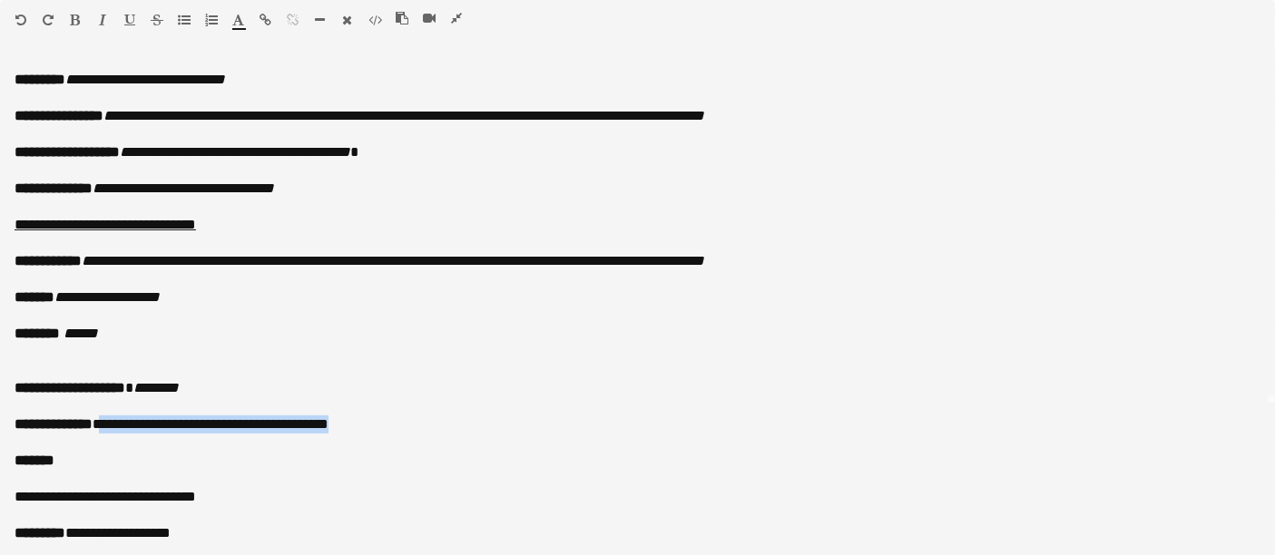
click at [101, 15] on icon "button" at bounding box center [102, 20] width 7 height 13
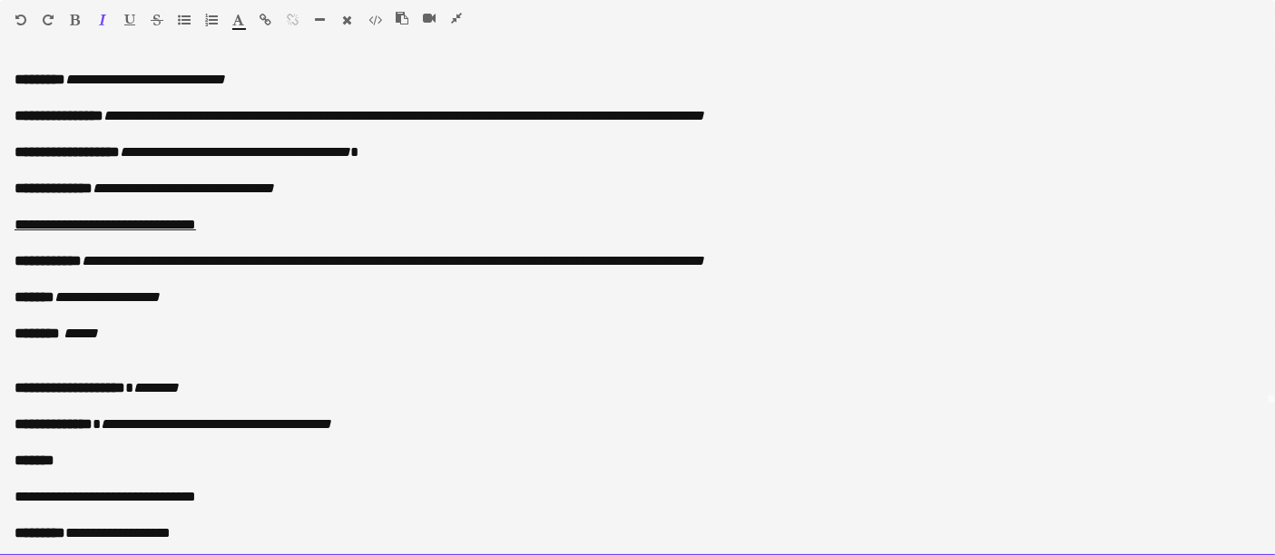
click at [108, 467] on p "*******" at bounding box center [638, 461] width 1246 height 18
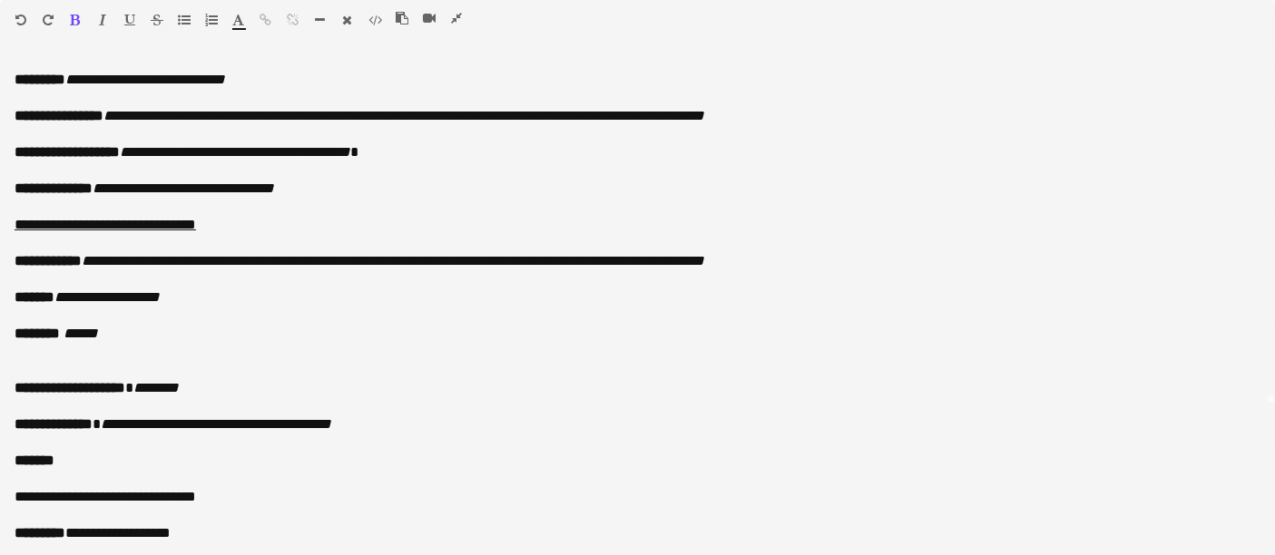
click at [74, 15] on icon "button" at bounding box center [76, 20] width 10 height 13
click at [103, 19] on icon "button" at bounding box center [102, 20] width 7 height 13
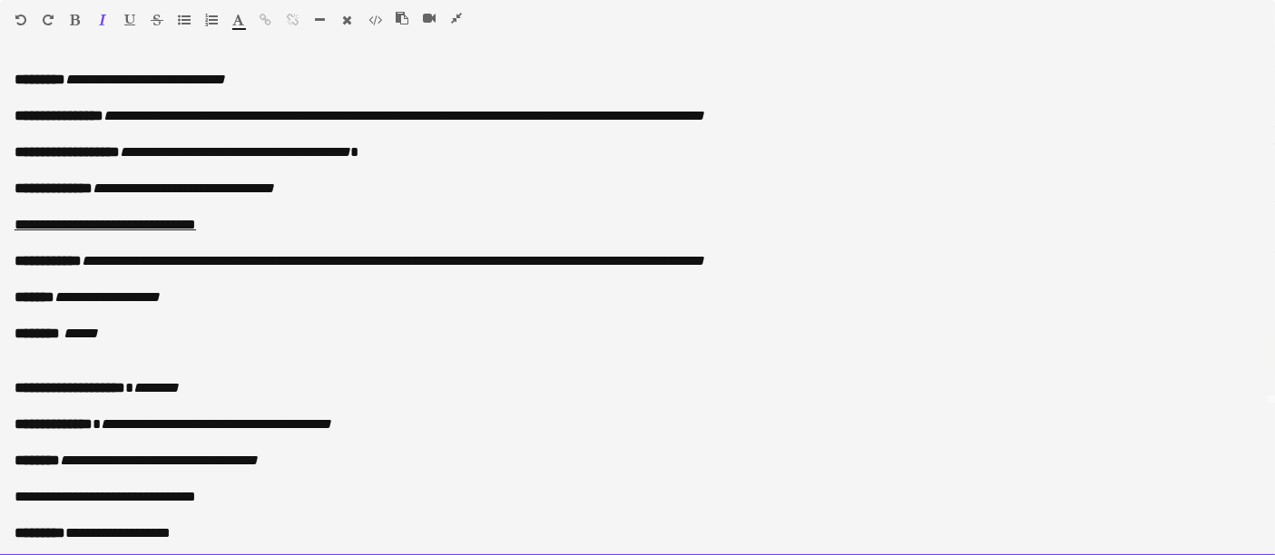
scroll to position [302, 0]
drag, startPoint x: 206, startPoint y: 538, endPoint x: 77, endPoint y: 532, distance: 129.0
click at [77, 532] on p "**********" at bounding box center [630, 534] width 1231 height 18
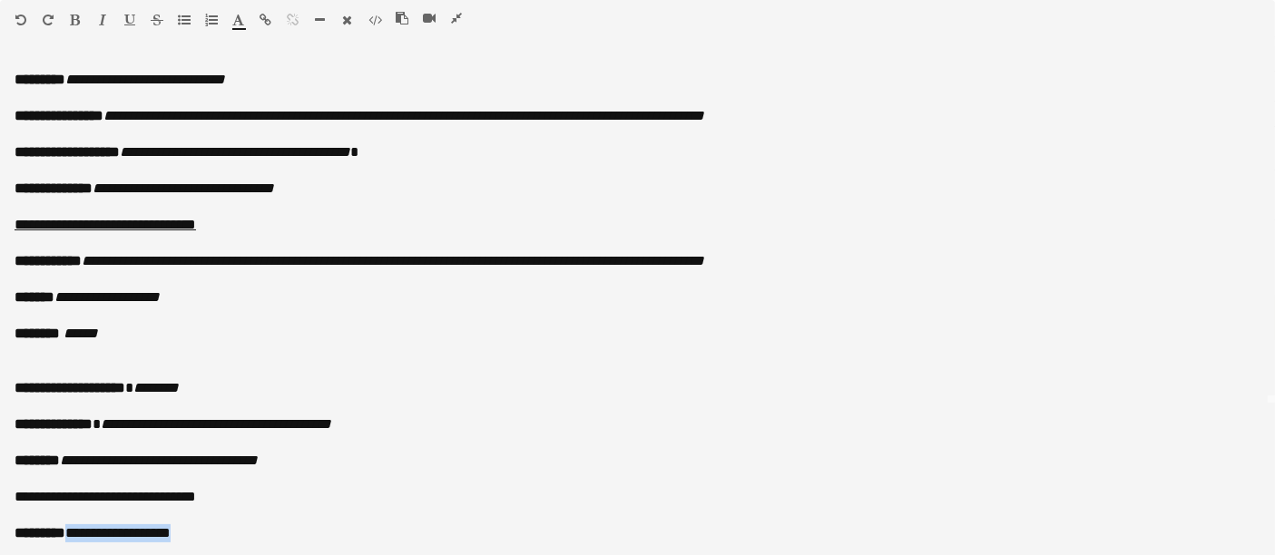
click at [103, 14] on icon "button" at bounding box center [102, 20] width 7 height 13
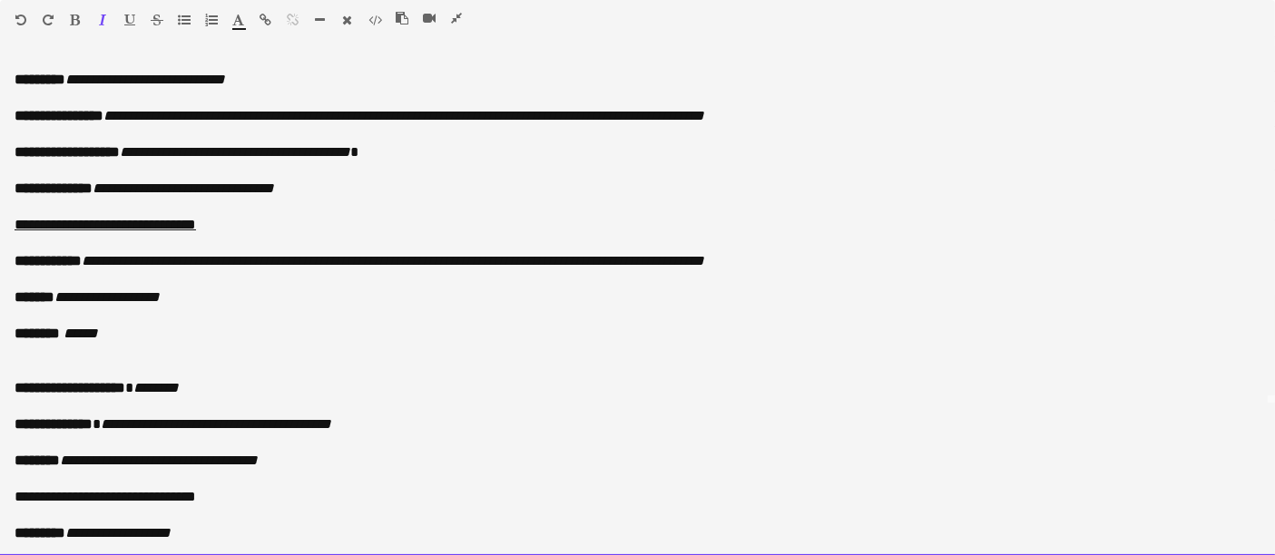
click at [395, 483] on p at bounding box center [638, 479] width 1246 height 18
click at [24, 361] on p at bounding box center [630, 361] width 1231 height 36
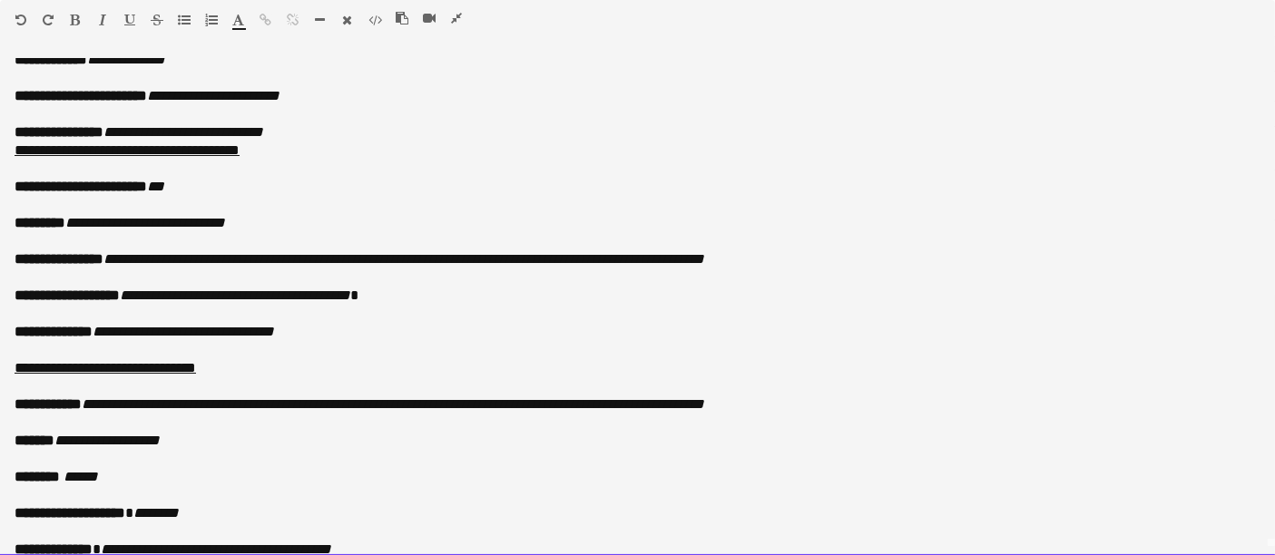
scroll to position [0, 0]
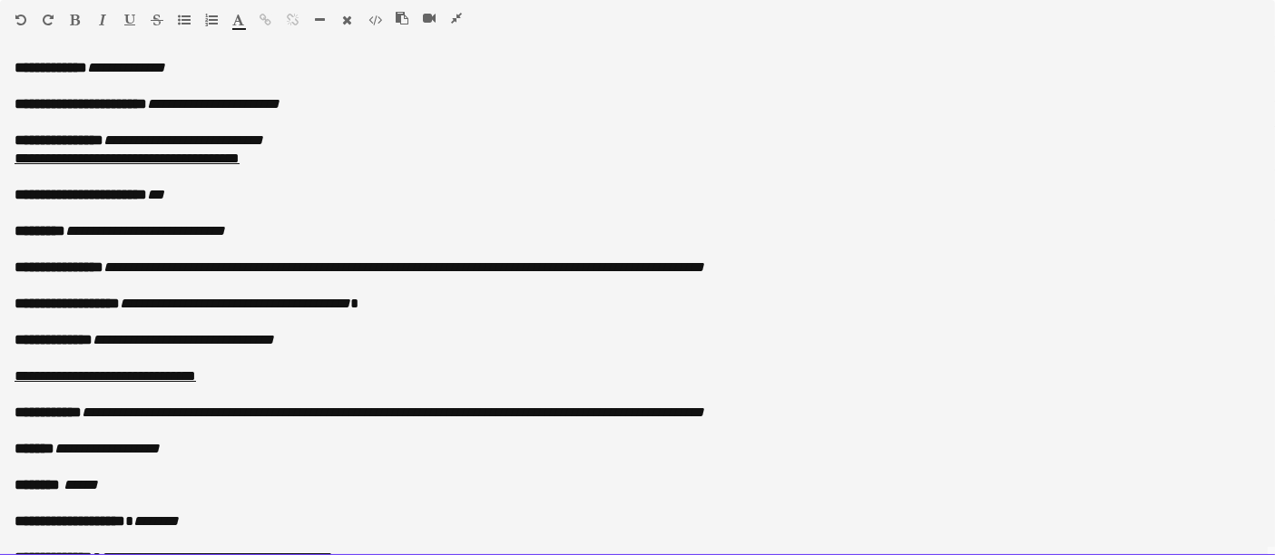
click at [303, 133] on p "**********" at bounding box center [630, 150] width 1231 height 36
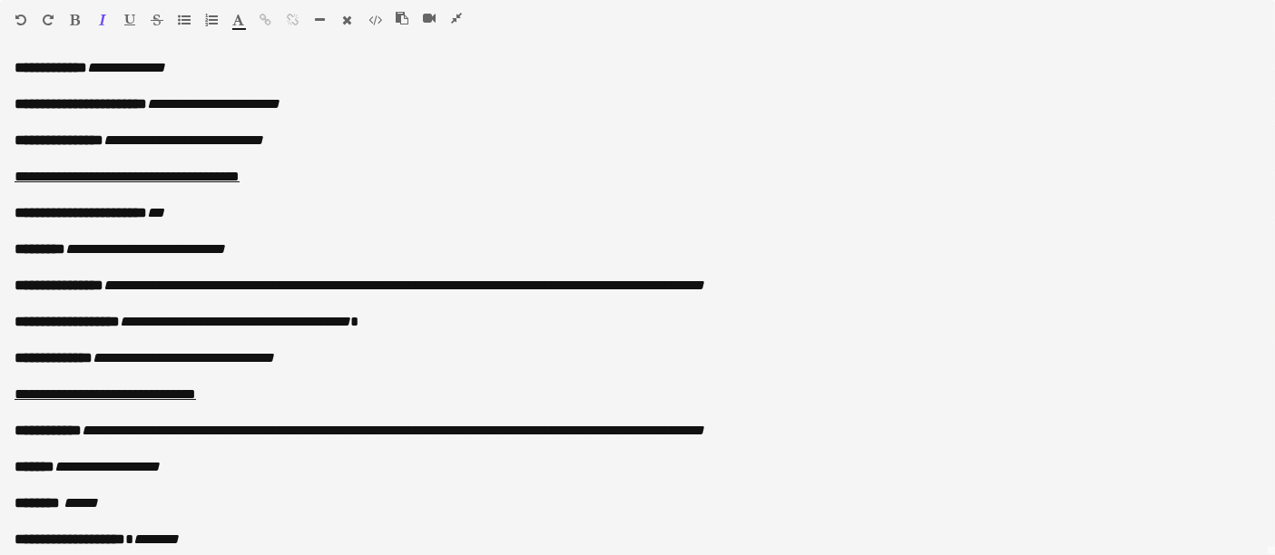
click at [457, 13] on icon "button" at bounding box center [456, 18] width 11 height 13
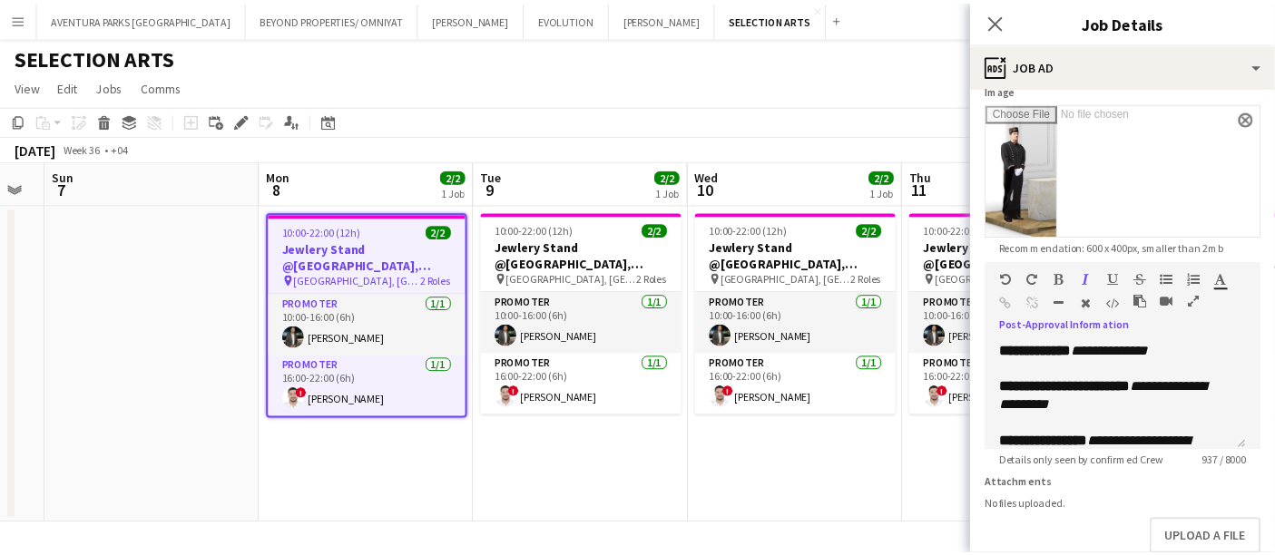
scroll to position [417, 0]
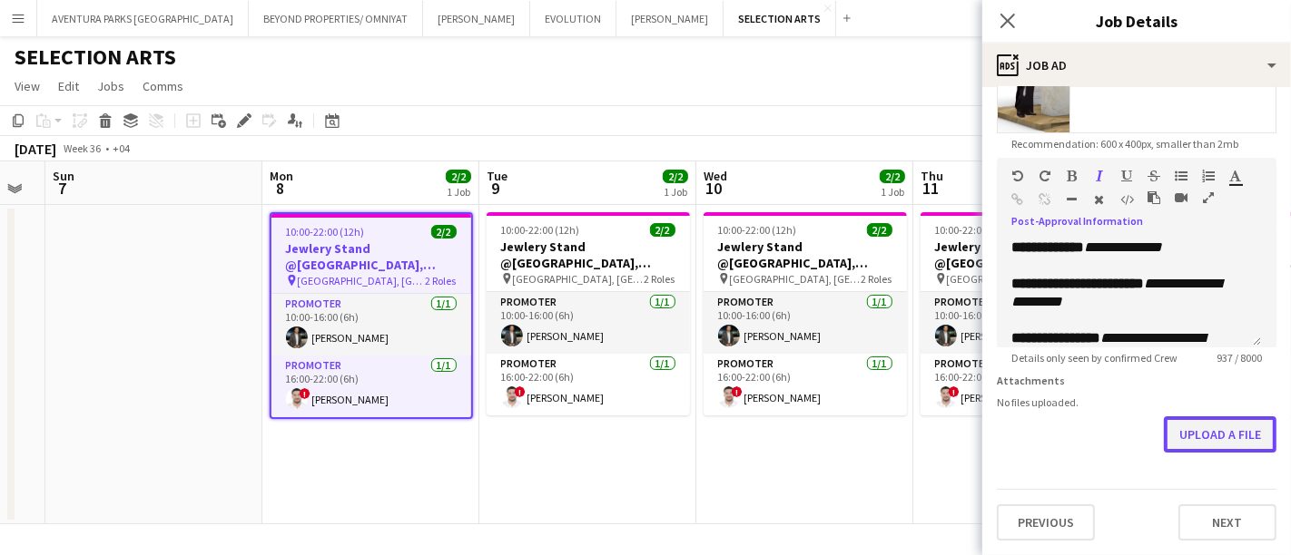
click at [1211, 451] on button "Upload a file" at bounding box center [1220, 435] width 113 height 36
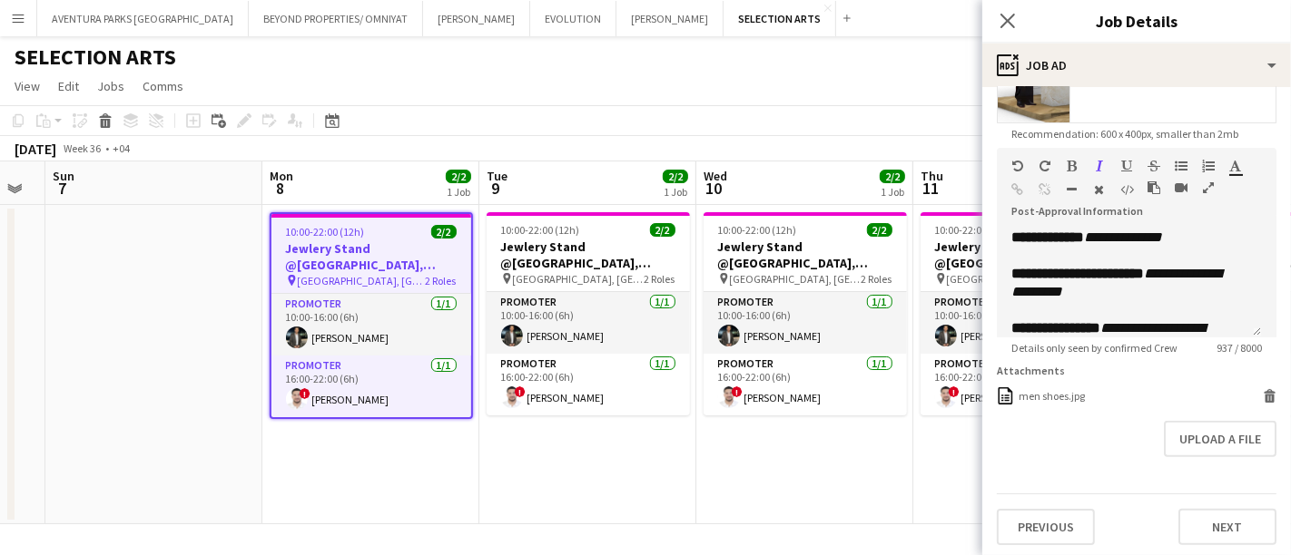
click at [1208, 189] on icon "button" at bounding box center [1208, 188] width 11 height 13
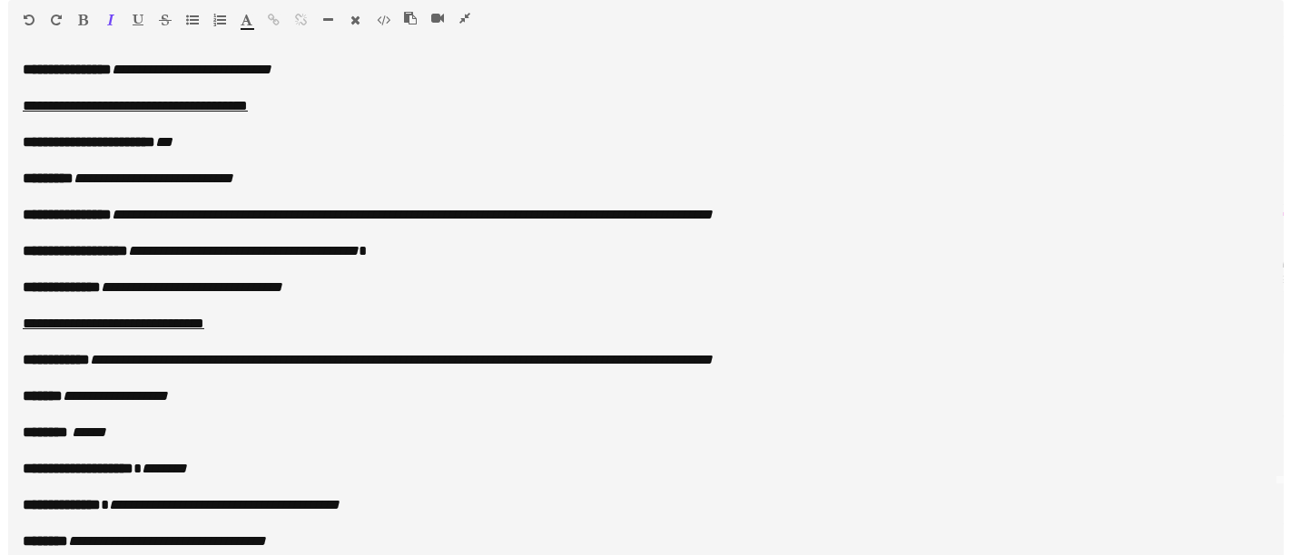
scroll to position [101, 0]
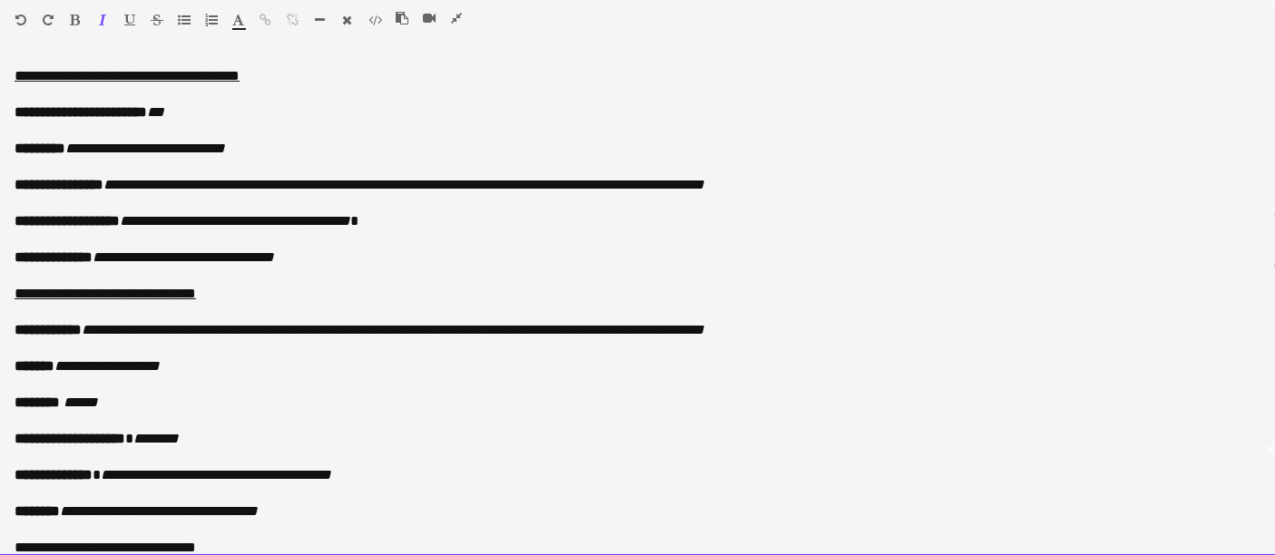
click at [782, 331] on p "**********" at bounding box center [638, 330] width 1246 height 18
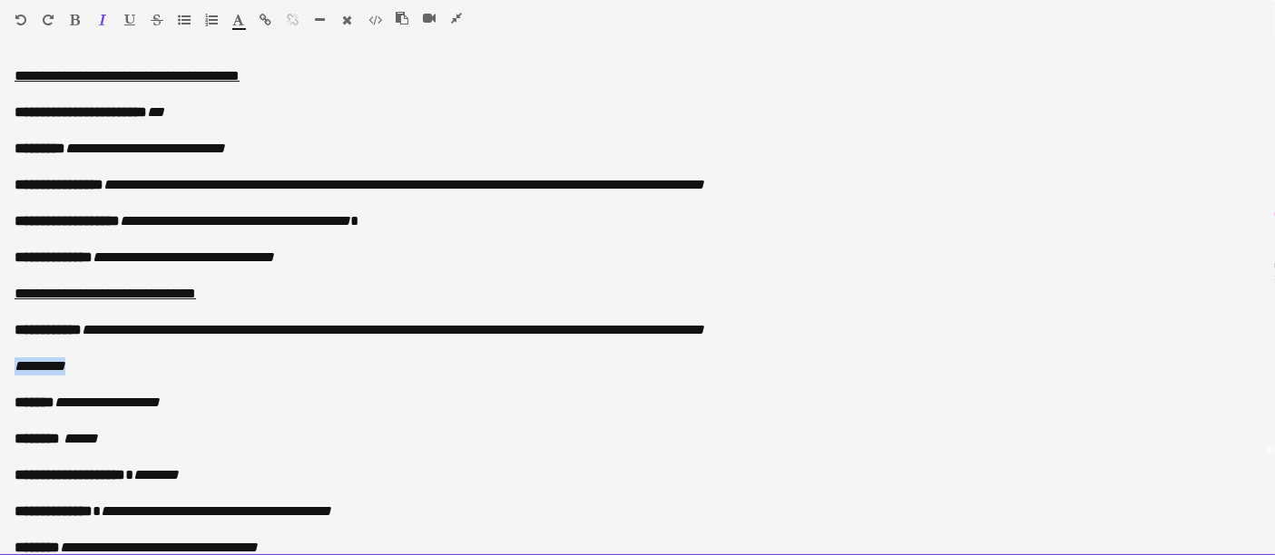
drag, startPoint x: 85, startPoint y: 359, endPoint x: 30, endPoint y: 317, distance: 69.3
click at [5, 373] on div "**********" at bounding box center [637, 307] width 1275 height 497
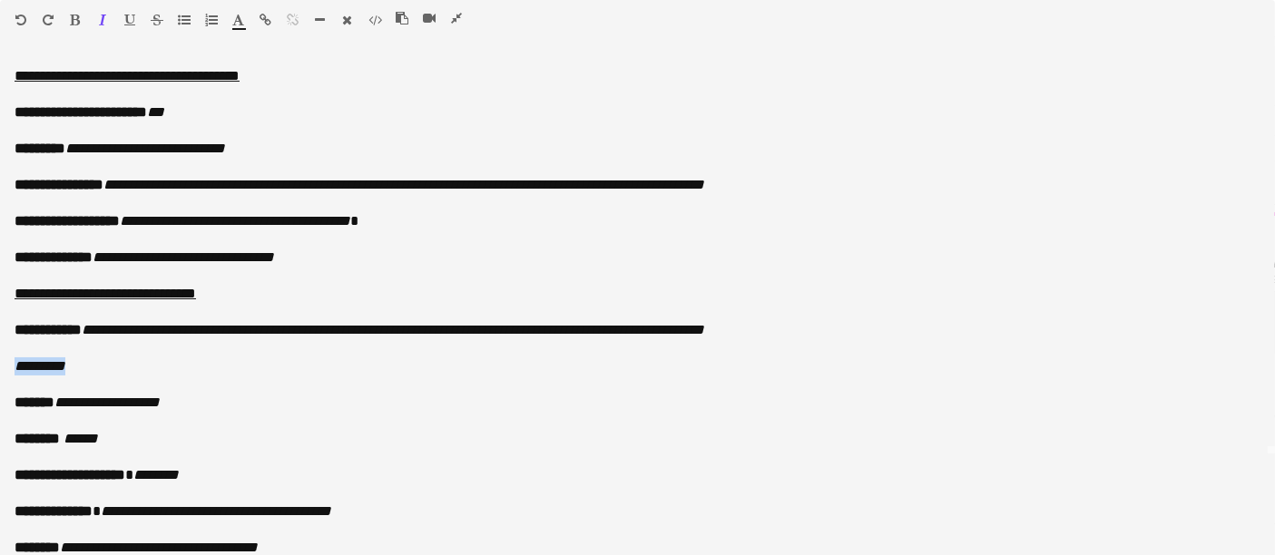
click at [100, 15] on icon "button" at bounding box center [102, 20] width 7 height 13
click at [80, 14] on icon "button" at bounding box center [76, 20] width 10 height 13
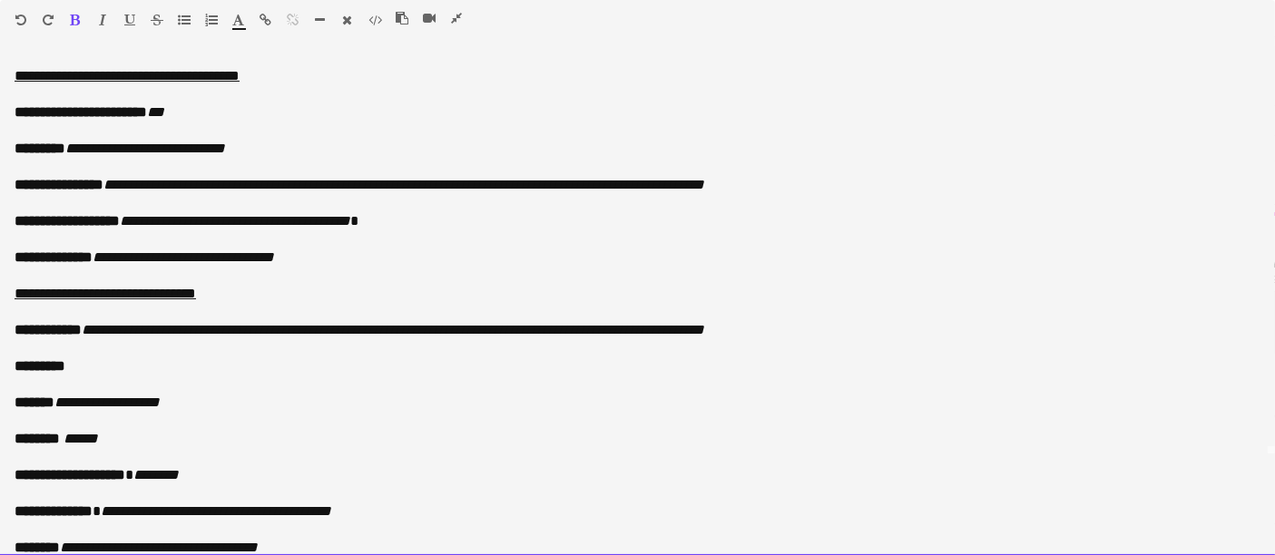
click at [124, 376] on p at bounding box center [638, 385] width 1246 height 18
click at [124, 360] on p "**********" at bounding box center [630, 348] width 1231 height 54
drag, startPoint x: 84, startPoint y: 362, endPoint x: 406, endPoint y: 373, distance: 322.4
click at [406, 373] on p "**********" at bounding box center [630, 348] width 1231 height 54
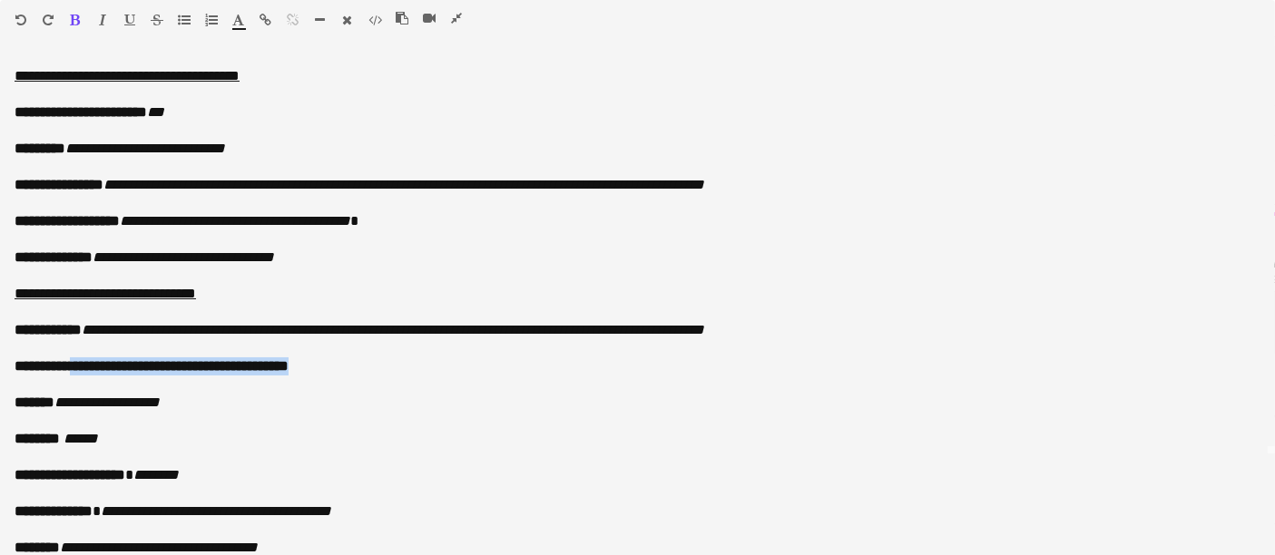
click at [109, 17] on div at bounding box center [123, 24] width 109 height 22
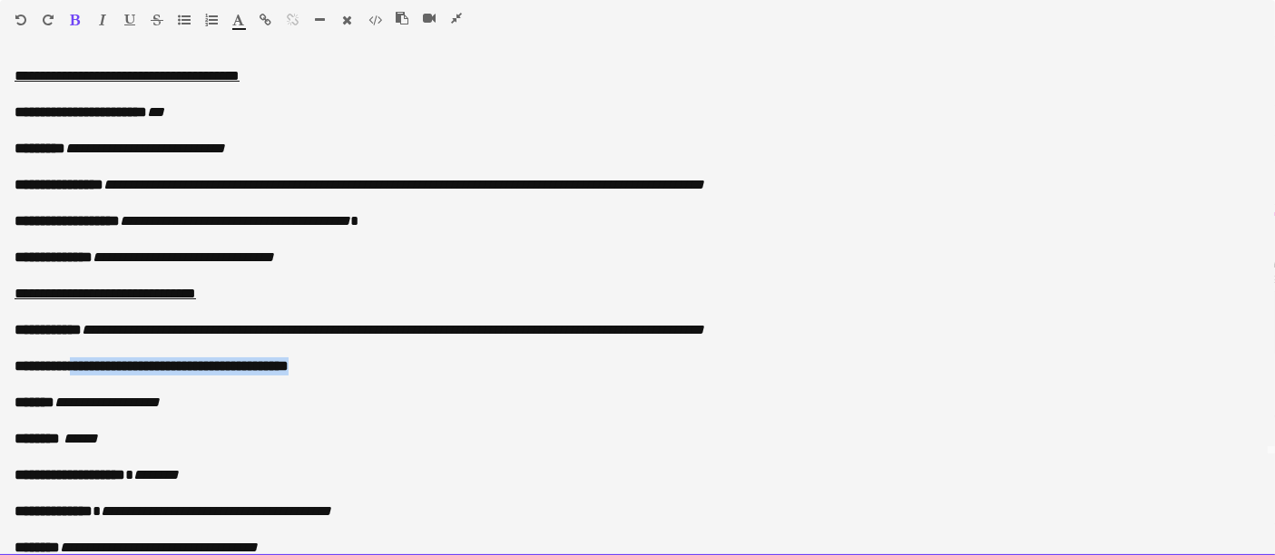
click at [246, 14] on div "******* *******" at bounding box center [245, 24] width 27 height 22
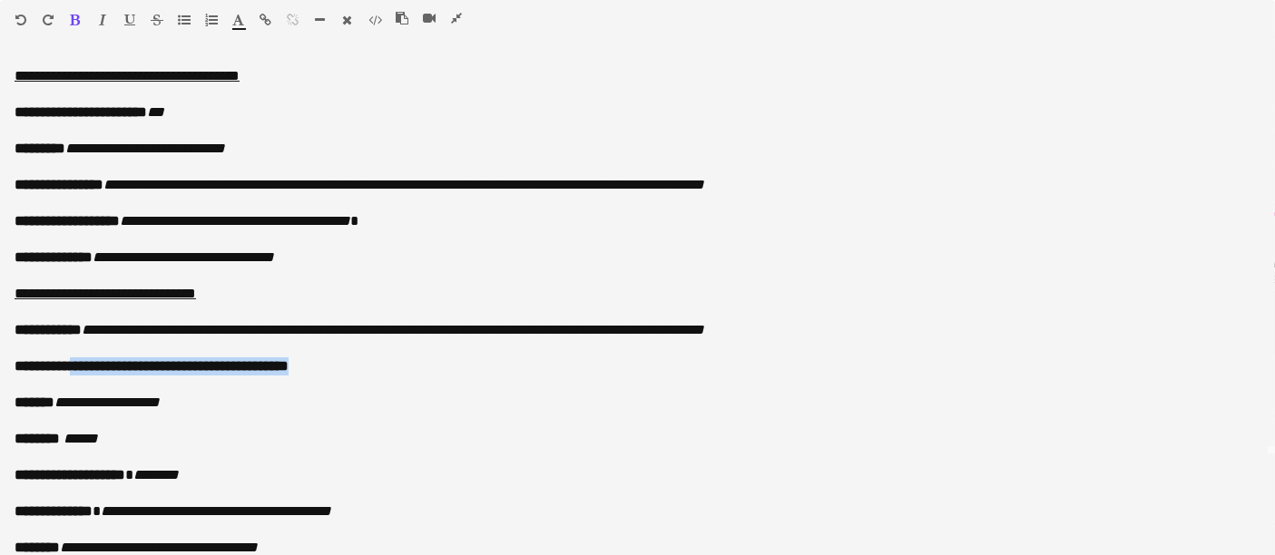
click at [240, 22] on icon "button" at bounding box center [239, 20] width 12 height 13
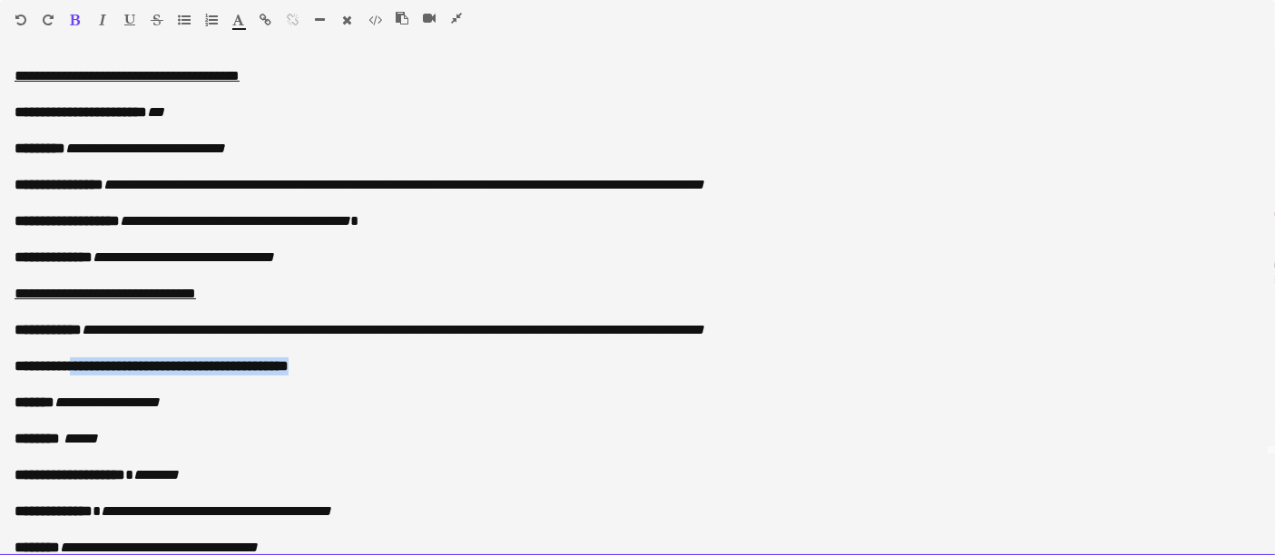
type input "*******"
click at [778, 289] on p "**********" at bounding box center [638, 294] width 1246 height 18
click at [289, 361] on font "**********" at bounding box center [179, 366] width 219 height 14
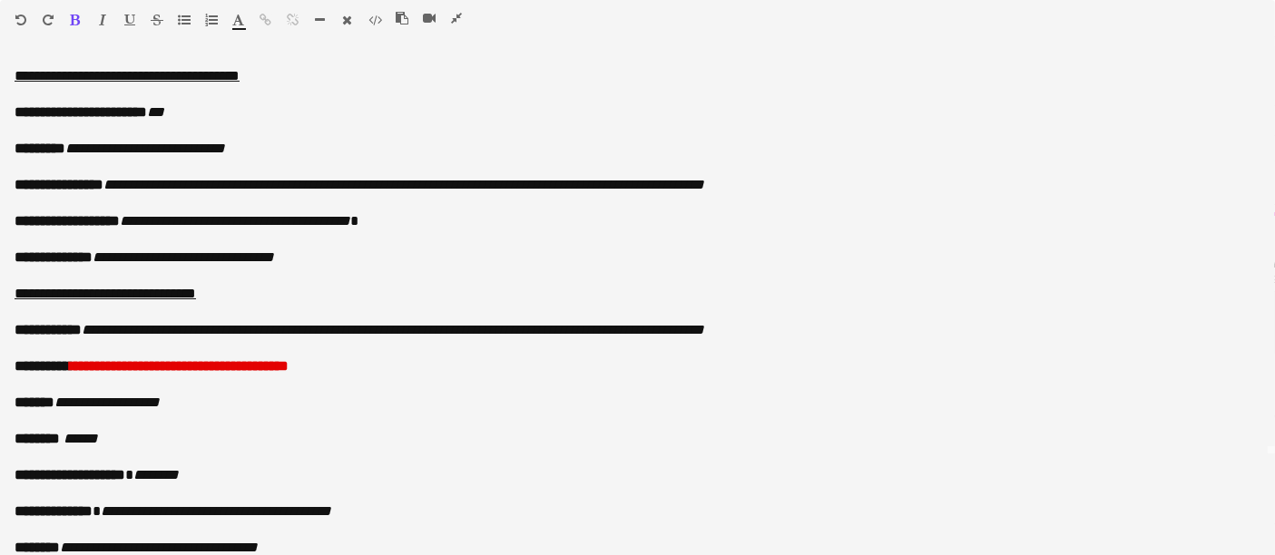
click at [457, 14] on icon "button" at bounding box center [456, 18] width 11 height 13
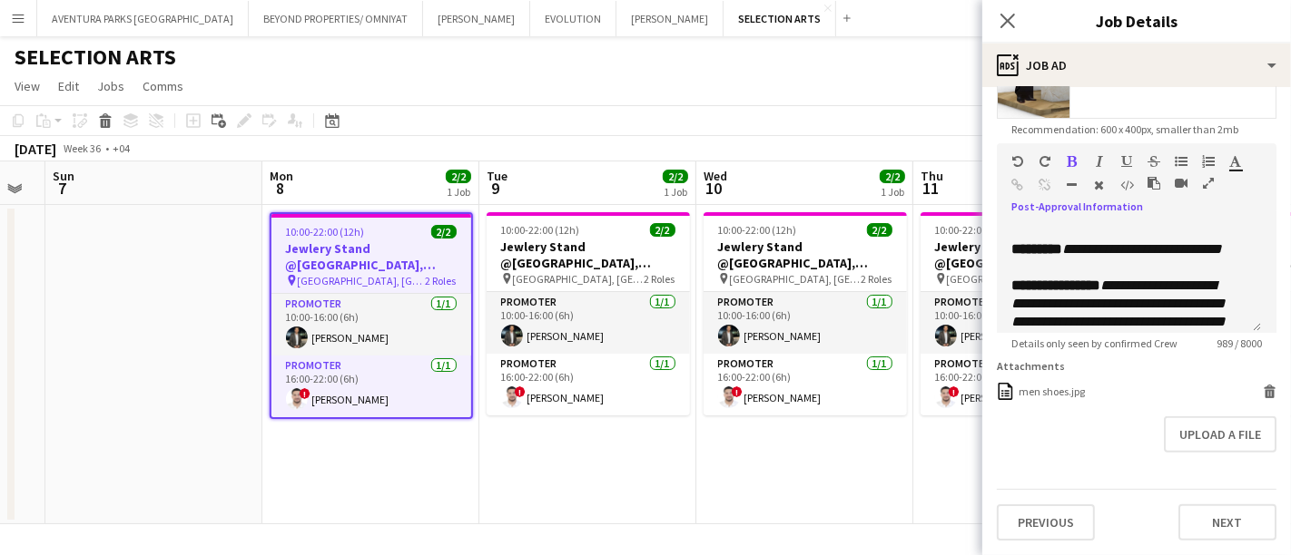
scroll to position [430, 0]
click at [935, 452] on app-date-cell "10:00-22:00 (12h) 2/2 Jewlery Stand @[GEOGRAPHIC_DATA], [GEOGRAPHIC_DATA] pin […" at bounding box center [1021, 365] width 217 height 320
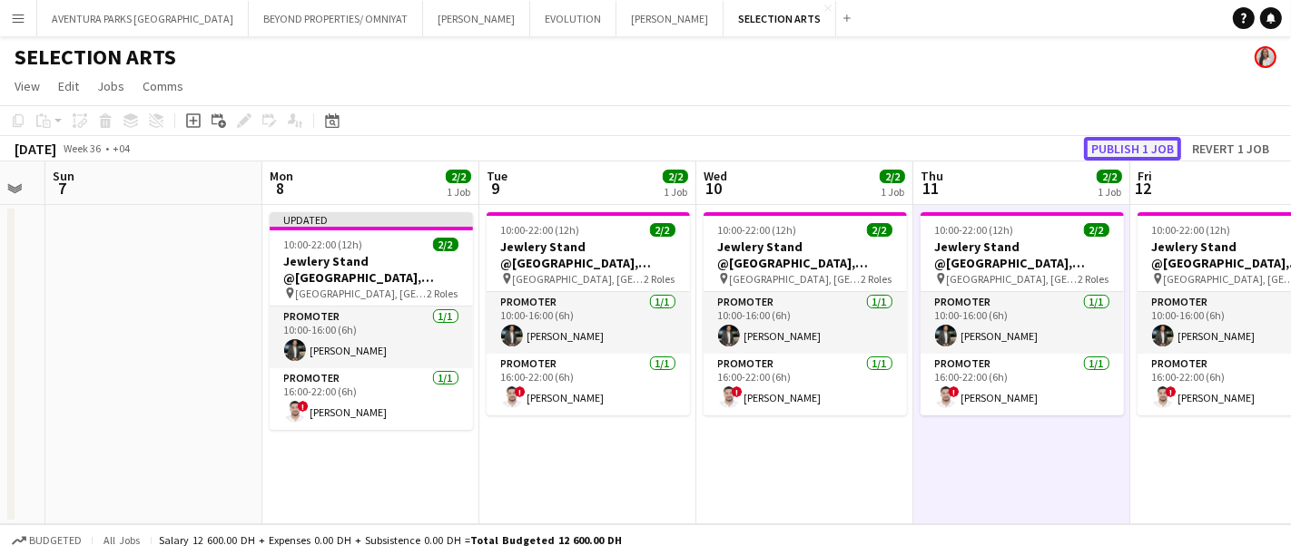
click at [1152, 148] on button "Publish 1 job" at bounding box center [1132, 149] width 97 height 24
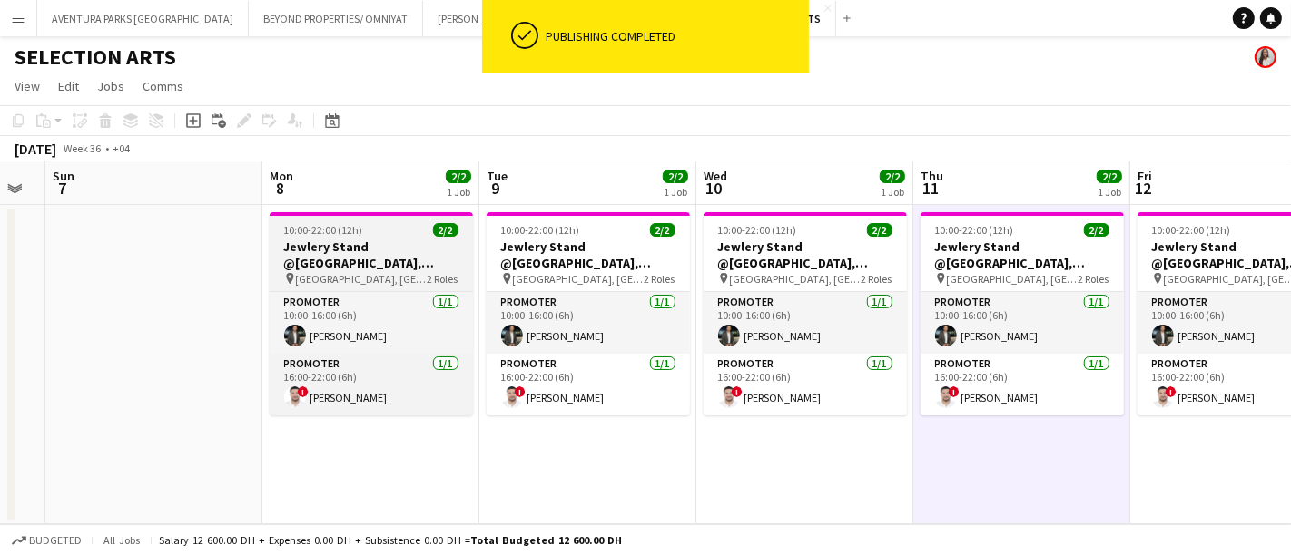
click at [346, 235] on span "10:00-22:00 (12h)" at bounding box center [323, 230] width 79 height 14
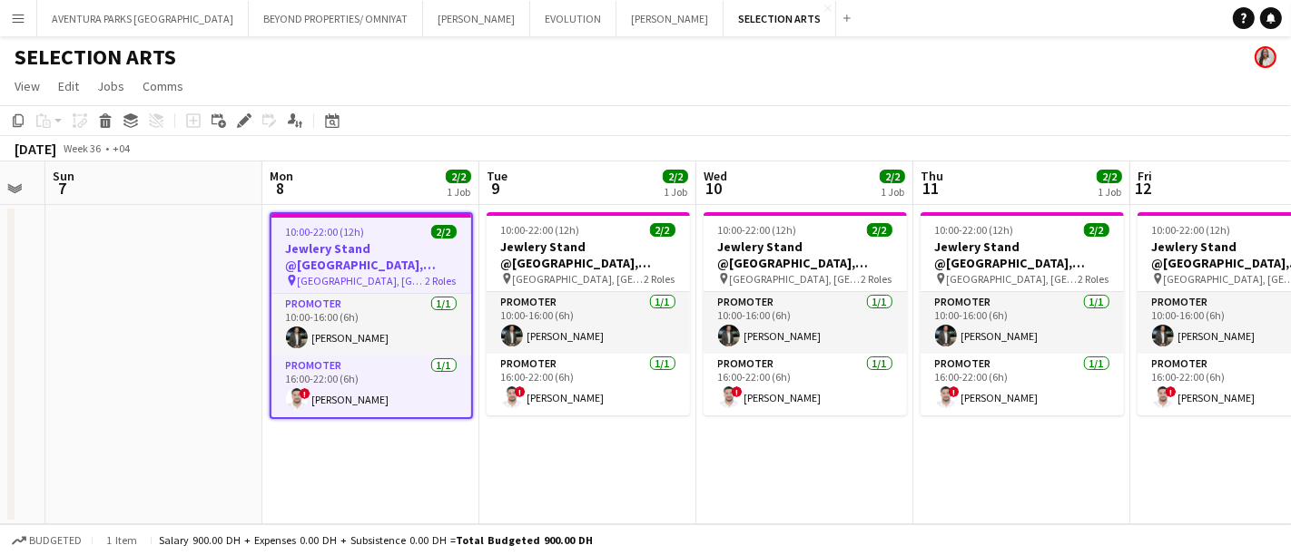
click at [256, 542] on div "Salary 900.00 DH + Expenses 0.00 DH + Subsistence 0.00 DH = Total Budgeted 900.…" at bounding box center [376, 541] width 434 height 14
